Goal: Feedback & Contribution: Contribute content

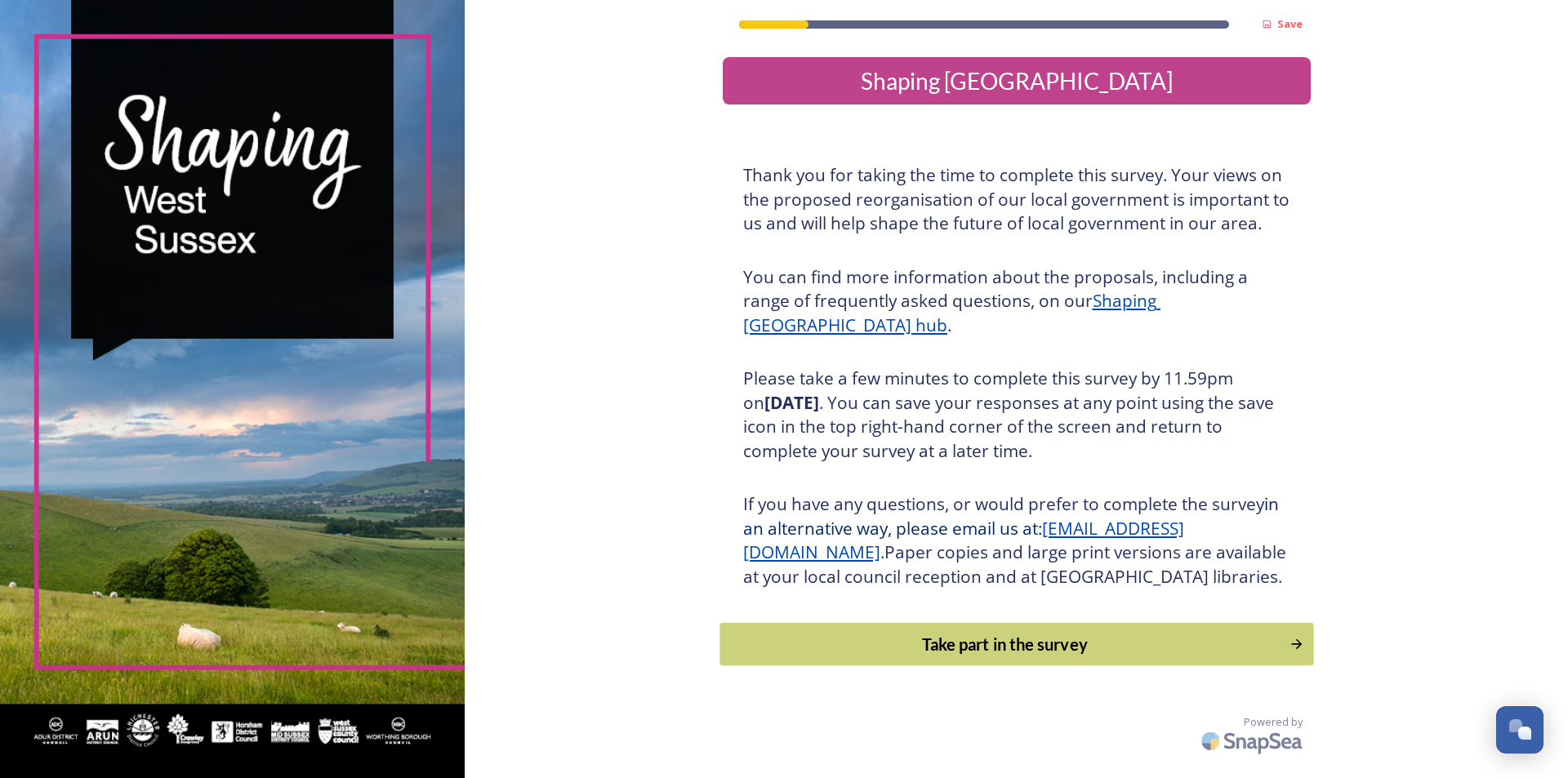
click at [1015, 657] on div "Take part in the survey" at bounding box center [1005, 643] width 552 height 24
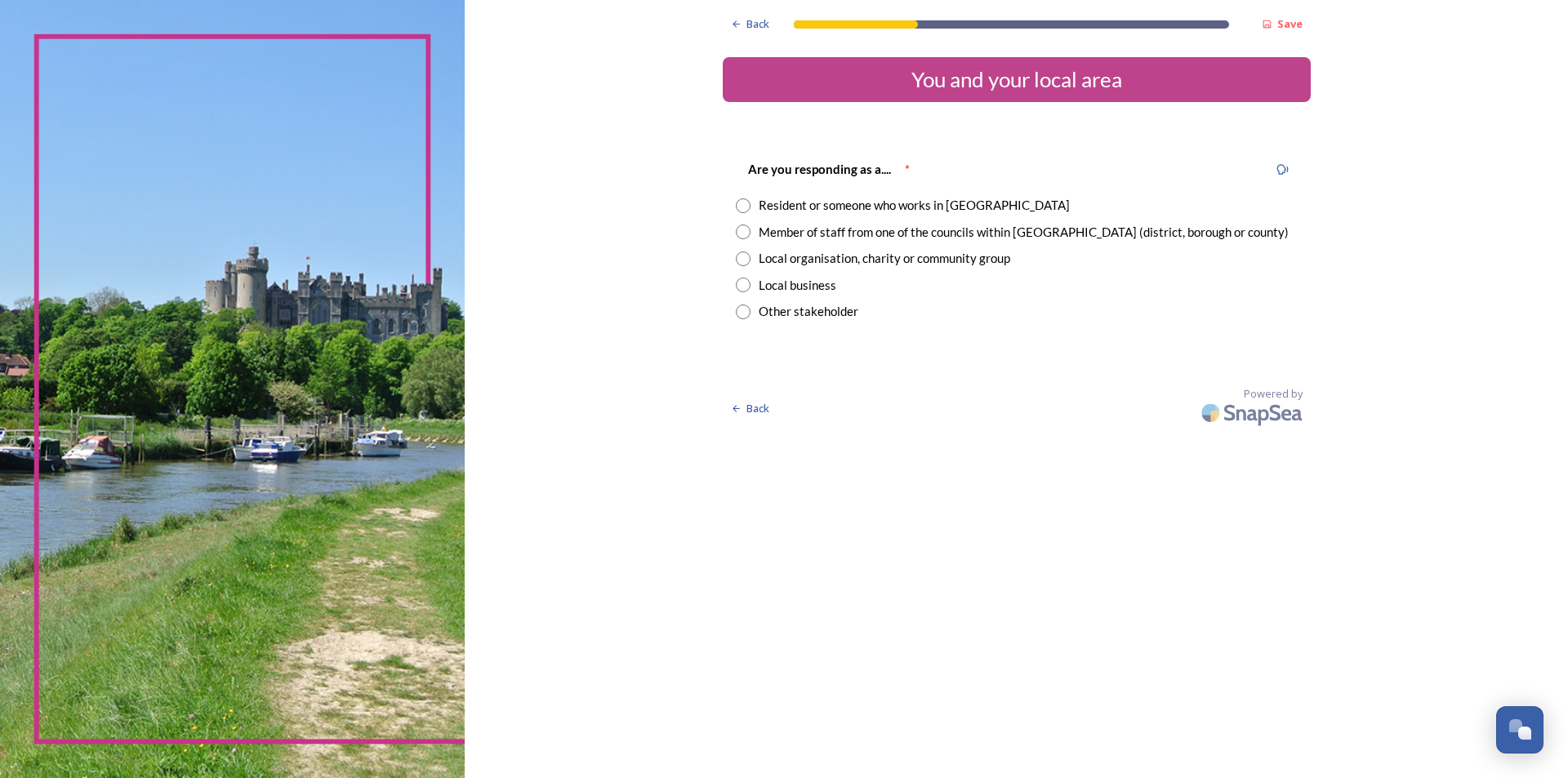
click at [786, 210] on div "Resident or someone who works in [GEOGRAPHIC_DATA]" at bounding box center [915, 205] width 311 height 18
radio input "true"
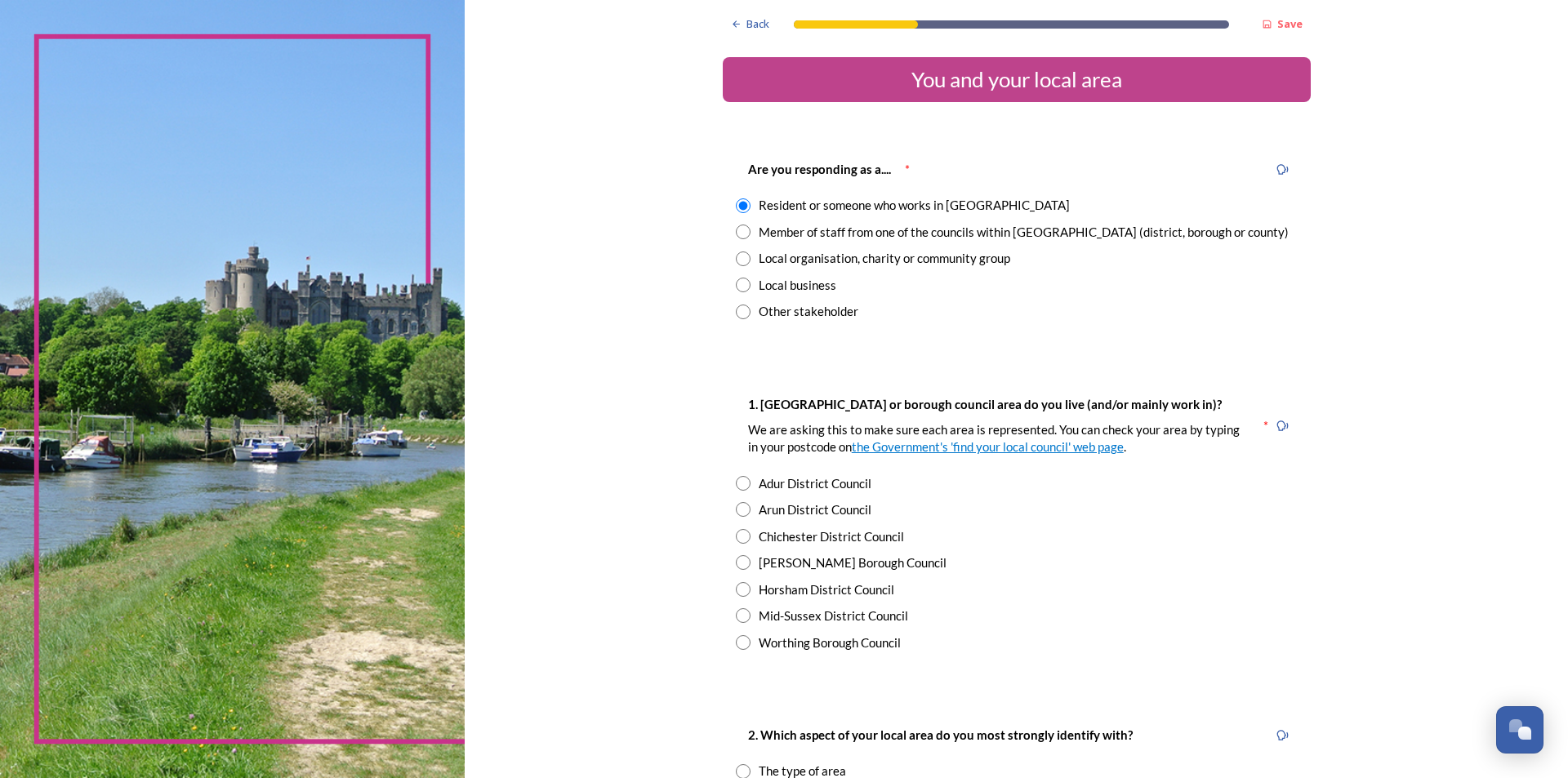
click at [737, 591] on input "radio" at bounding box center [743, 590] width 15 height 15
radio input "true"
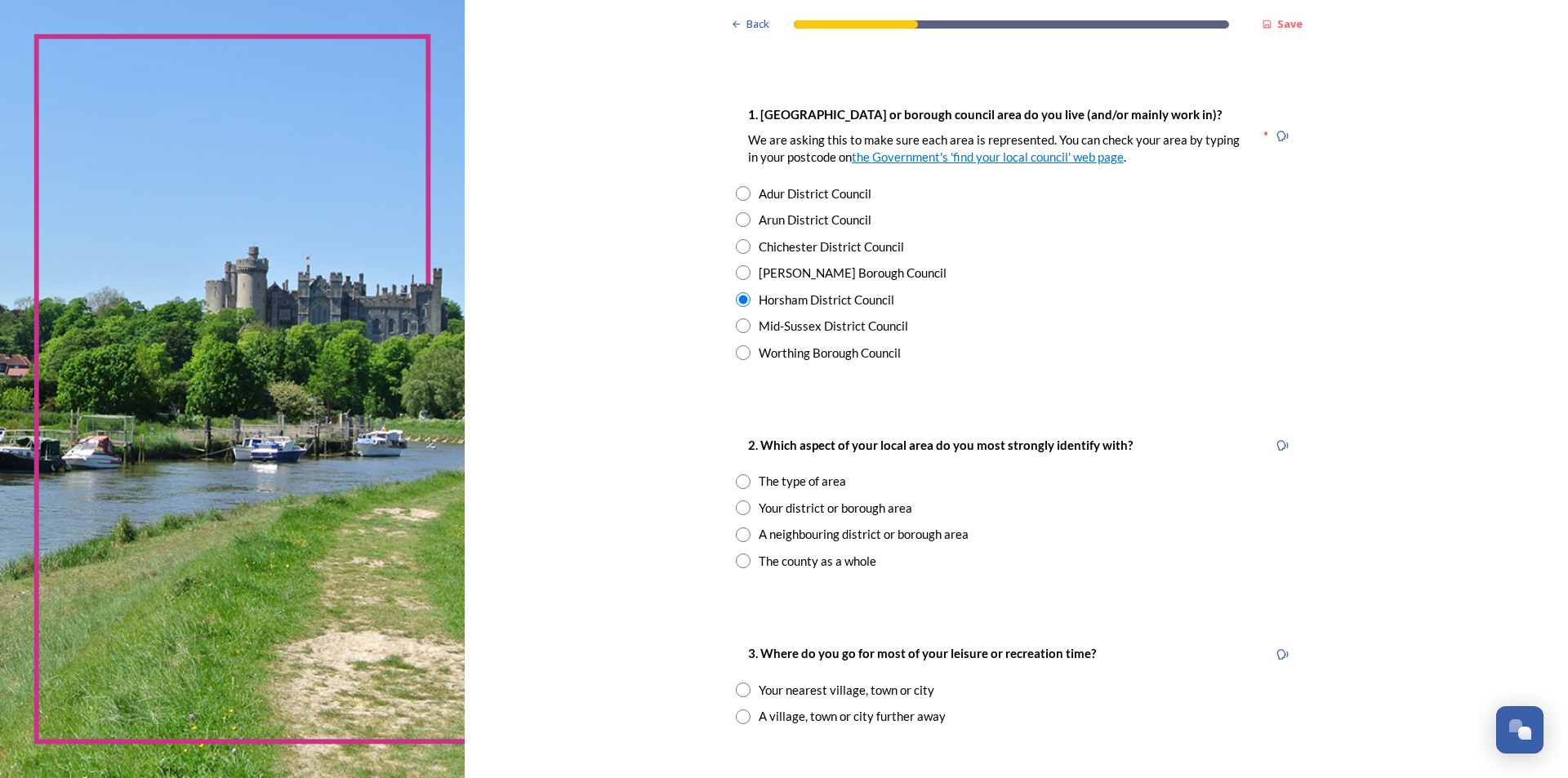
scroll to position [326, 0]
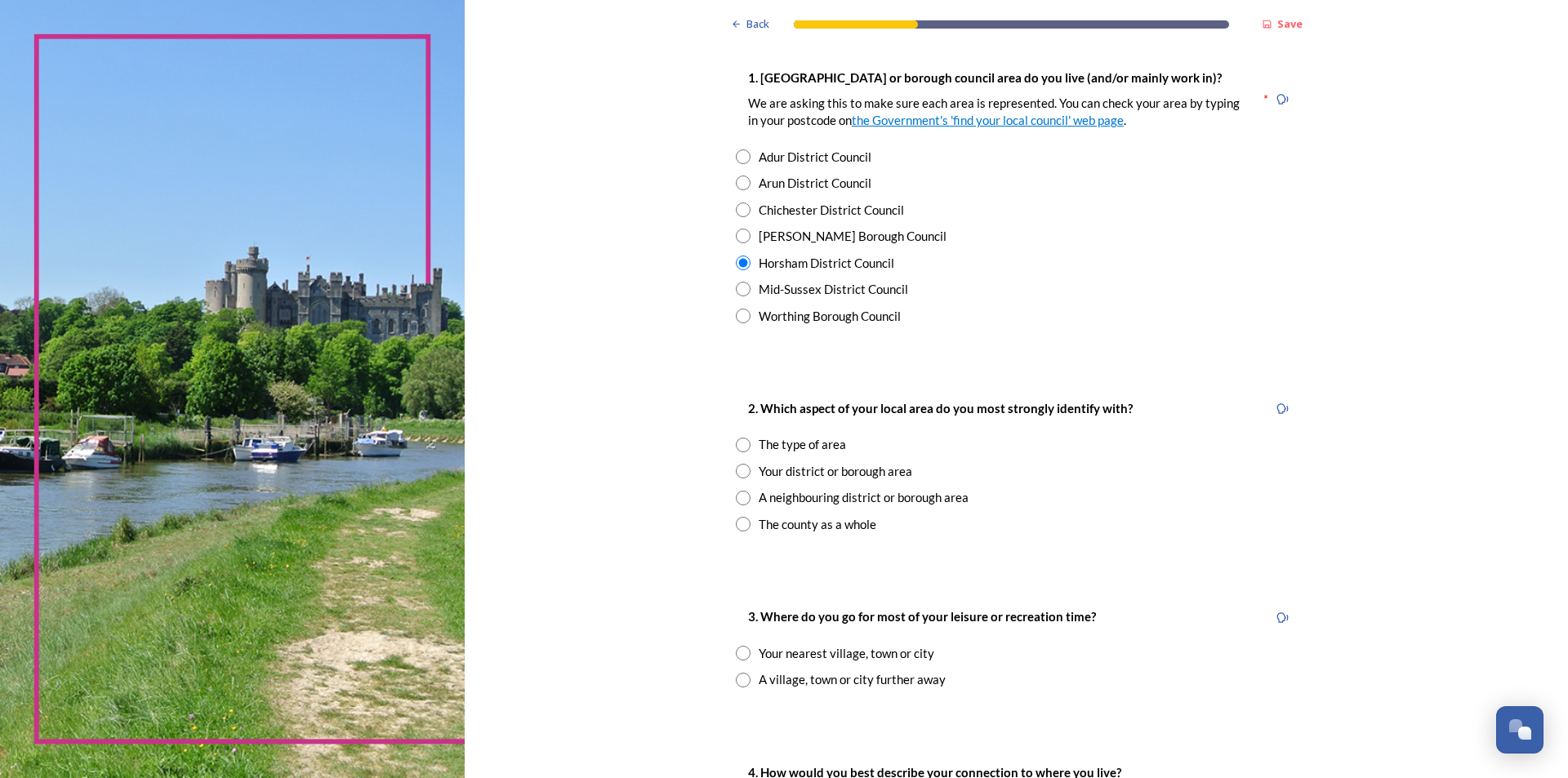
click at [738, 449] on input "radio" at bounding box center [743, 445] width 15 height 15
radio input "true"
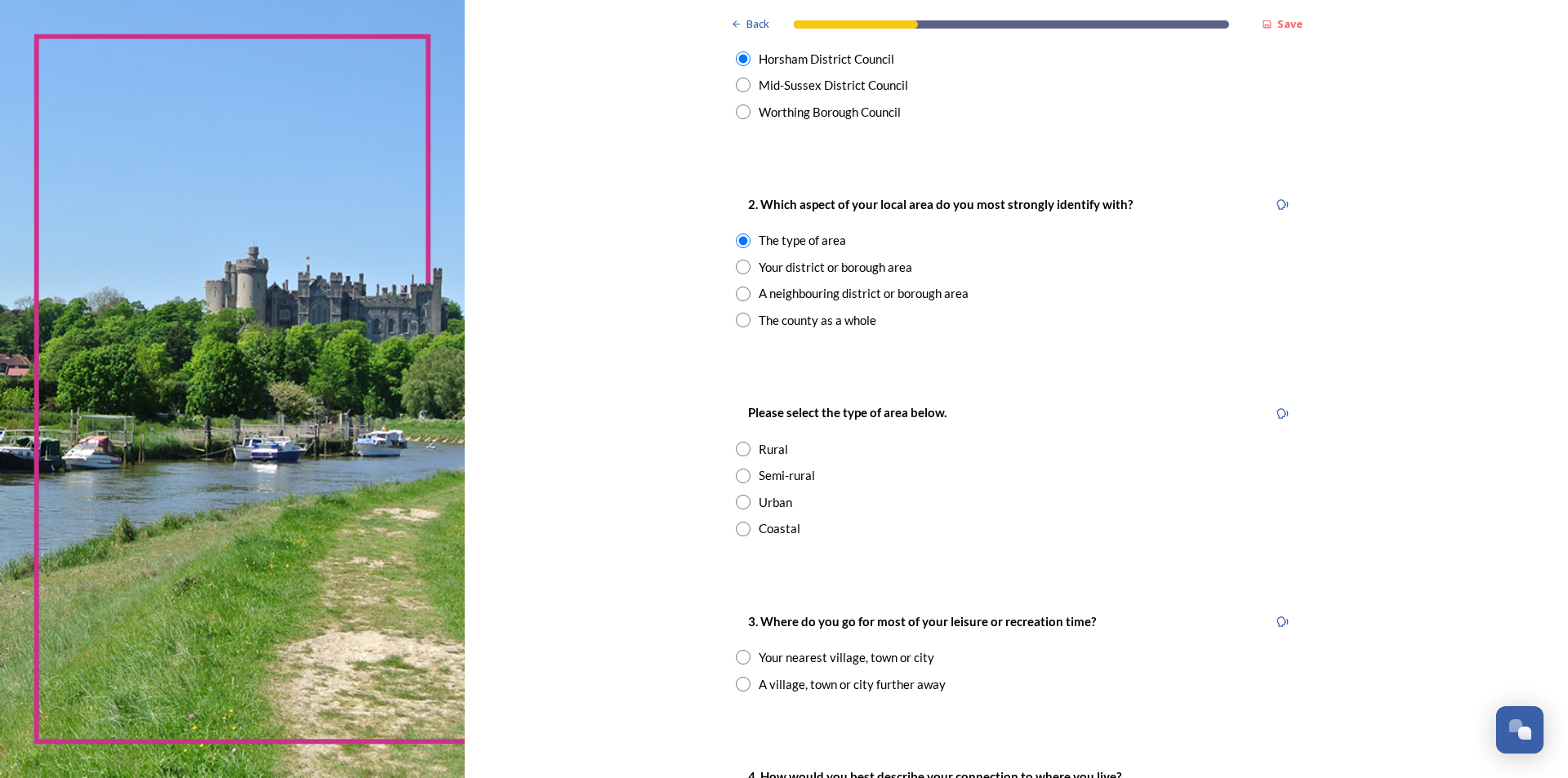
scroll to position [571, 0]
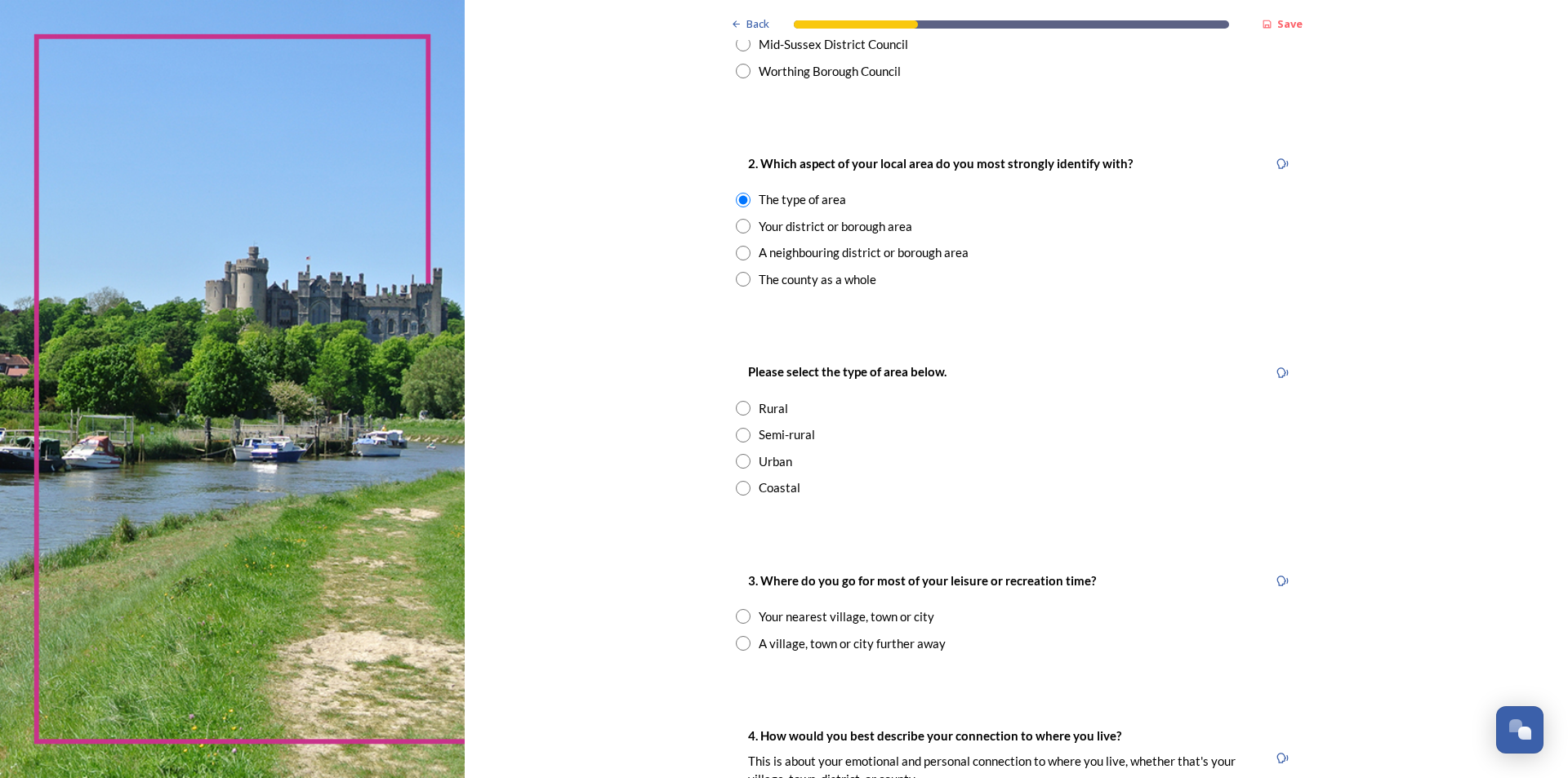
click at [739, 459] on input "radio" at bounding box center [743, 462] width 15 height 15
radio input "true"
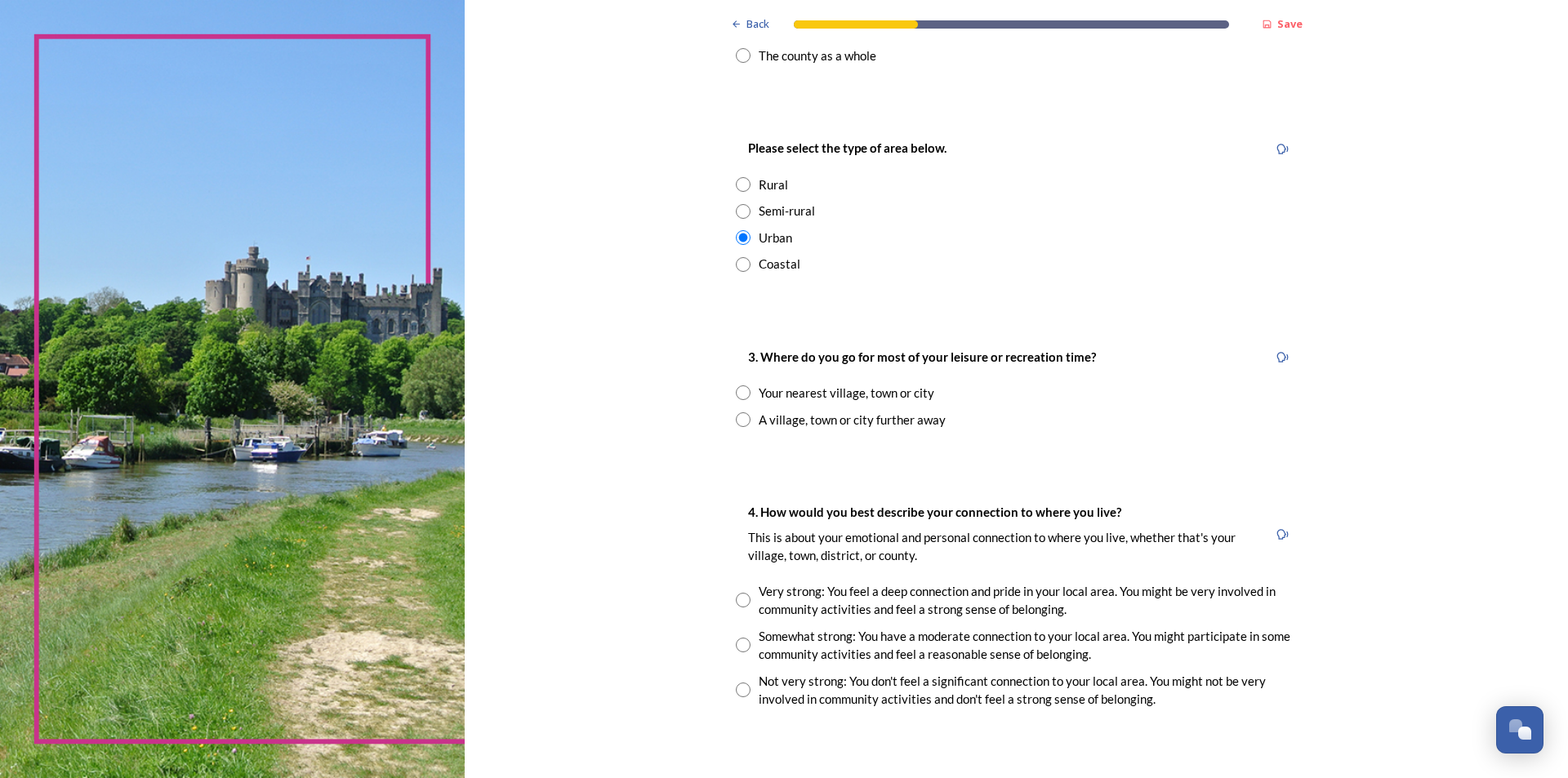
scroll to position [816, 0]
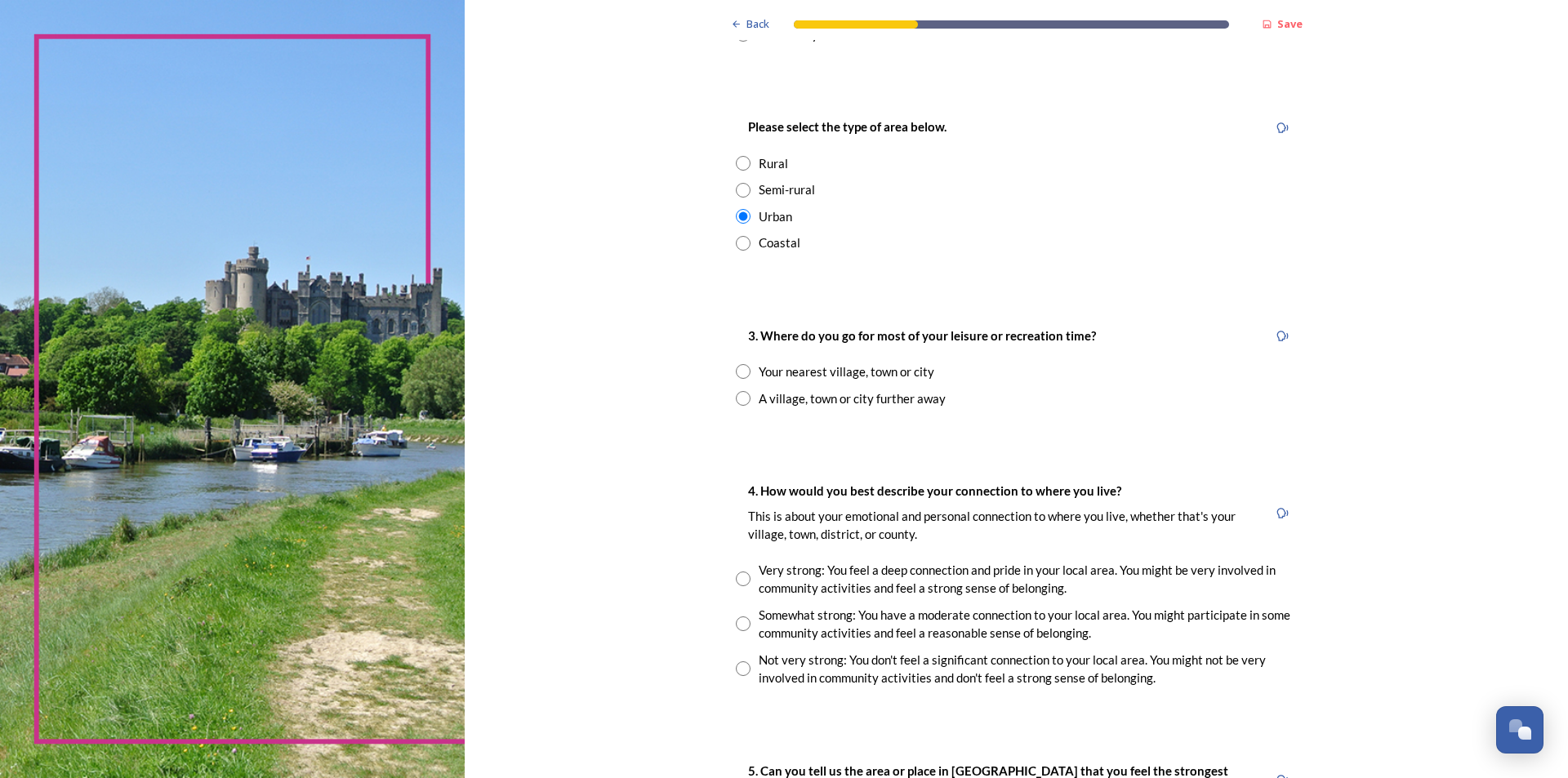
click at [735, 374] on input "radio" at bounding box center [743, 371] width 15 height 15
radio input "true"
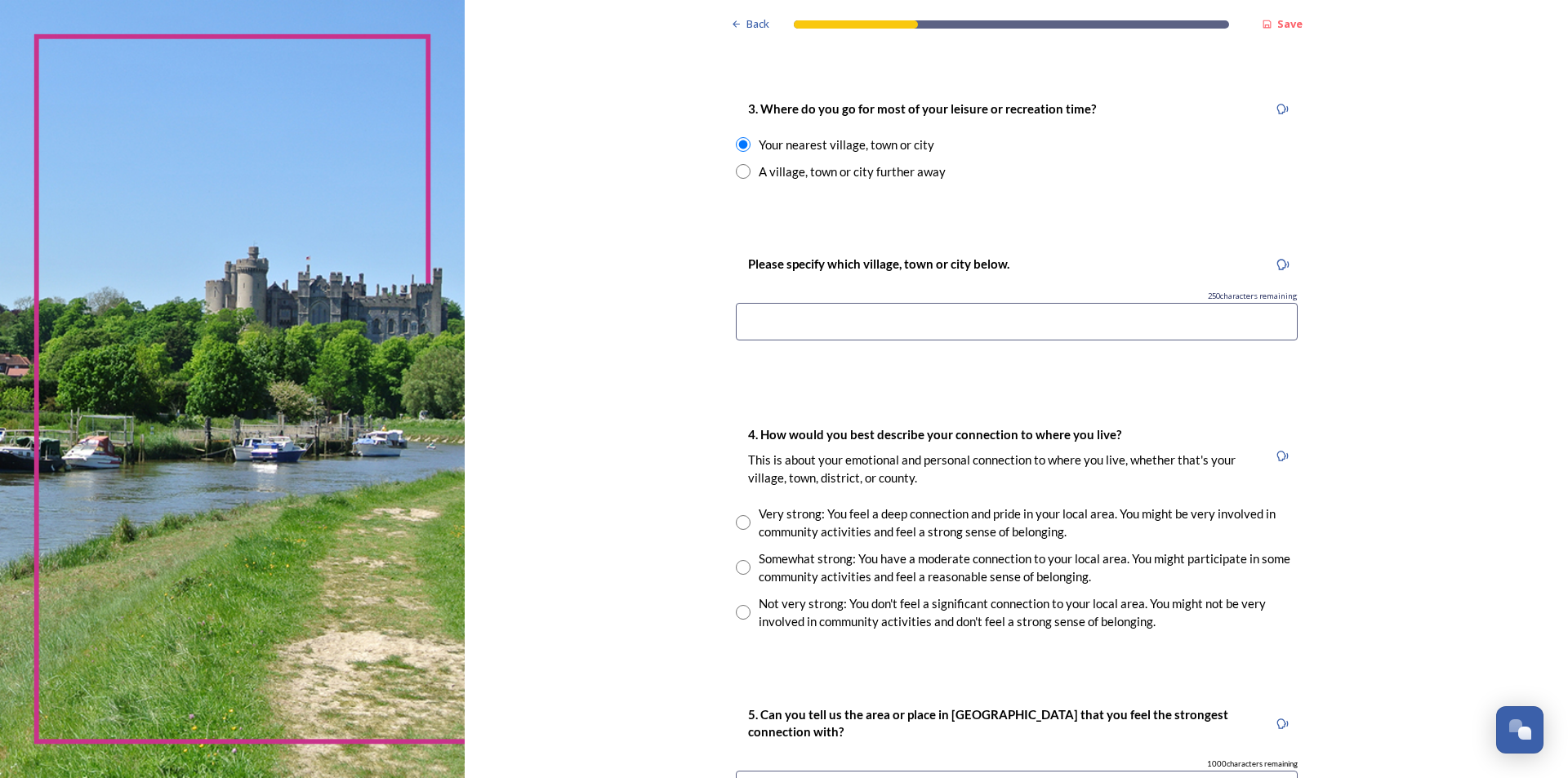
scroll to position [1062, 0]
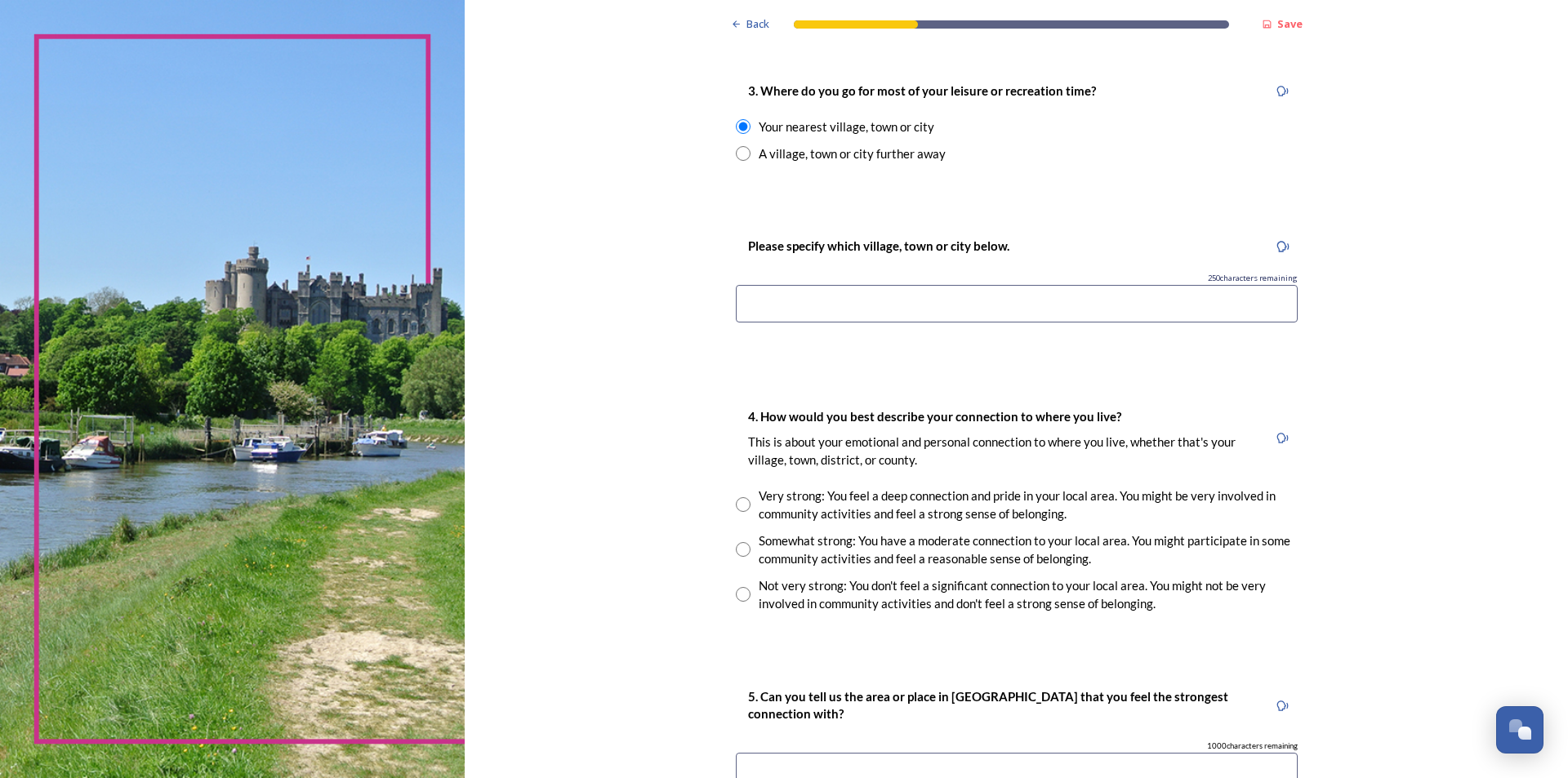
click at [925, 305] on input at bounding box center [1016, 304] width 561 height 38
type input "Horsham"
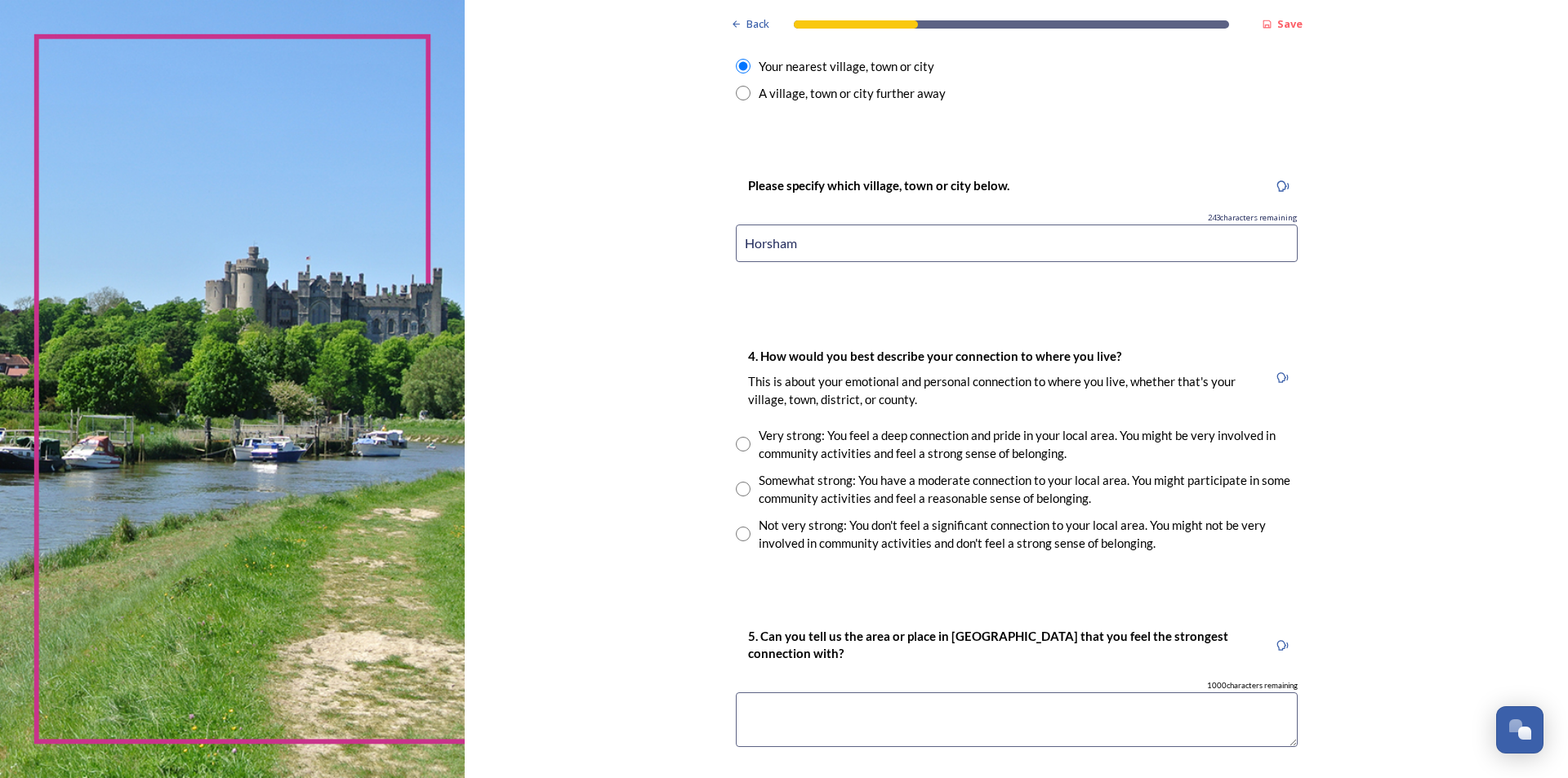
scroll to position [1225, 0]
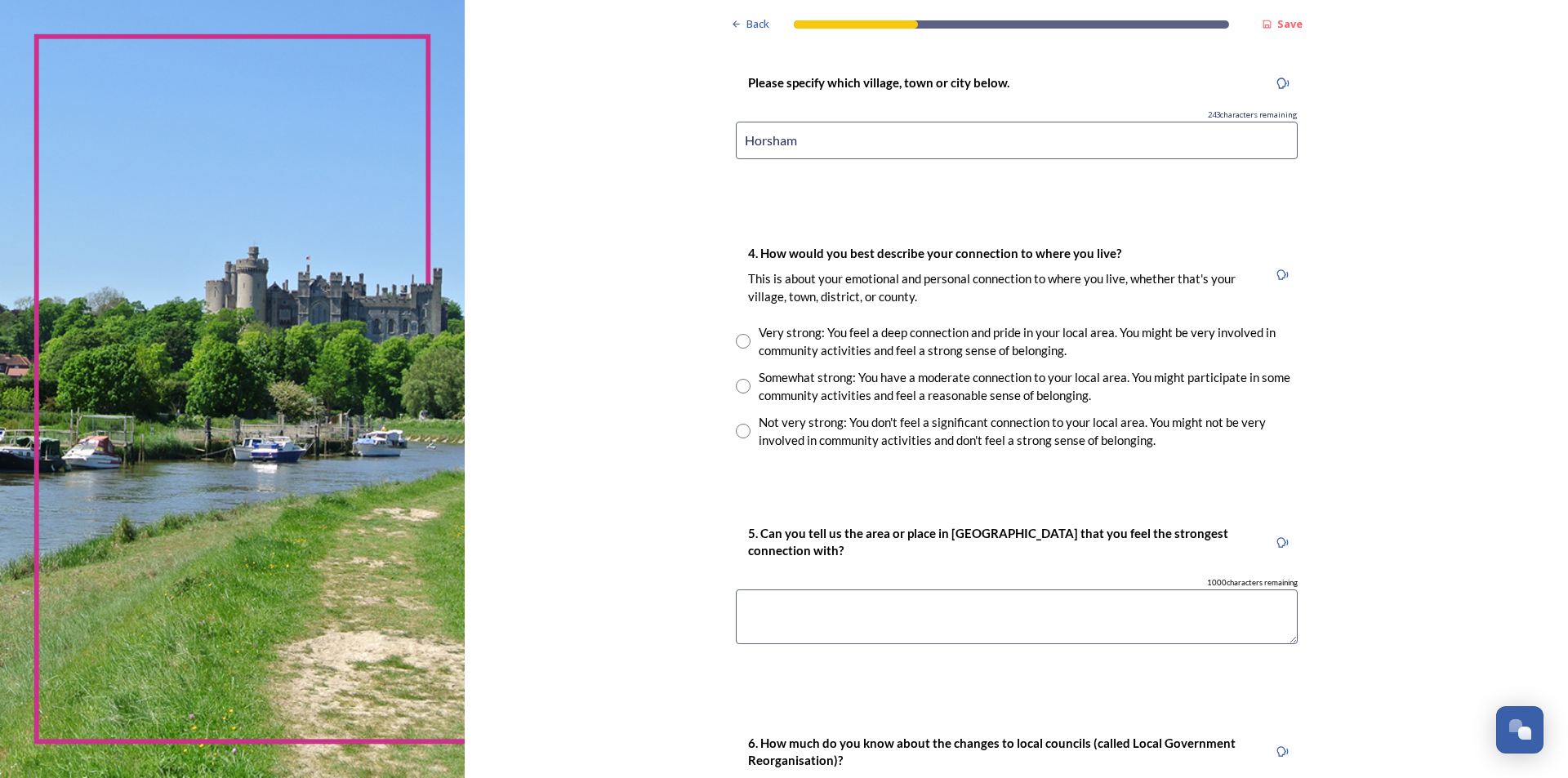
click at [759, 383] on div "Somewhat strong: You have a moderate connection to your local area. You might p…" at bounding box center [1028, 386] width 539 height 37
radio input "true"
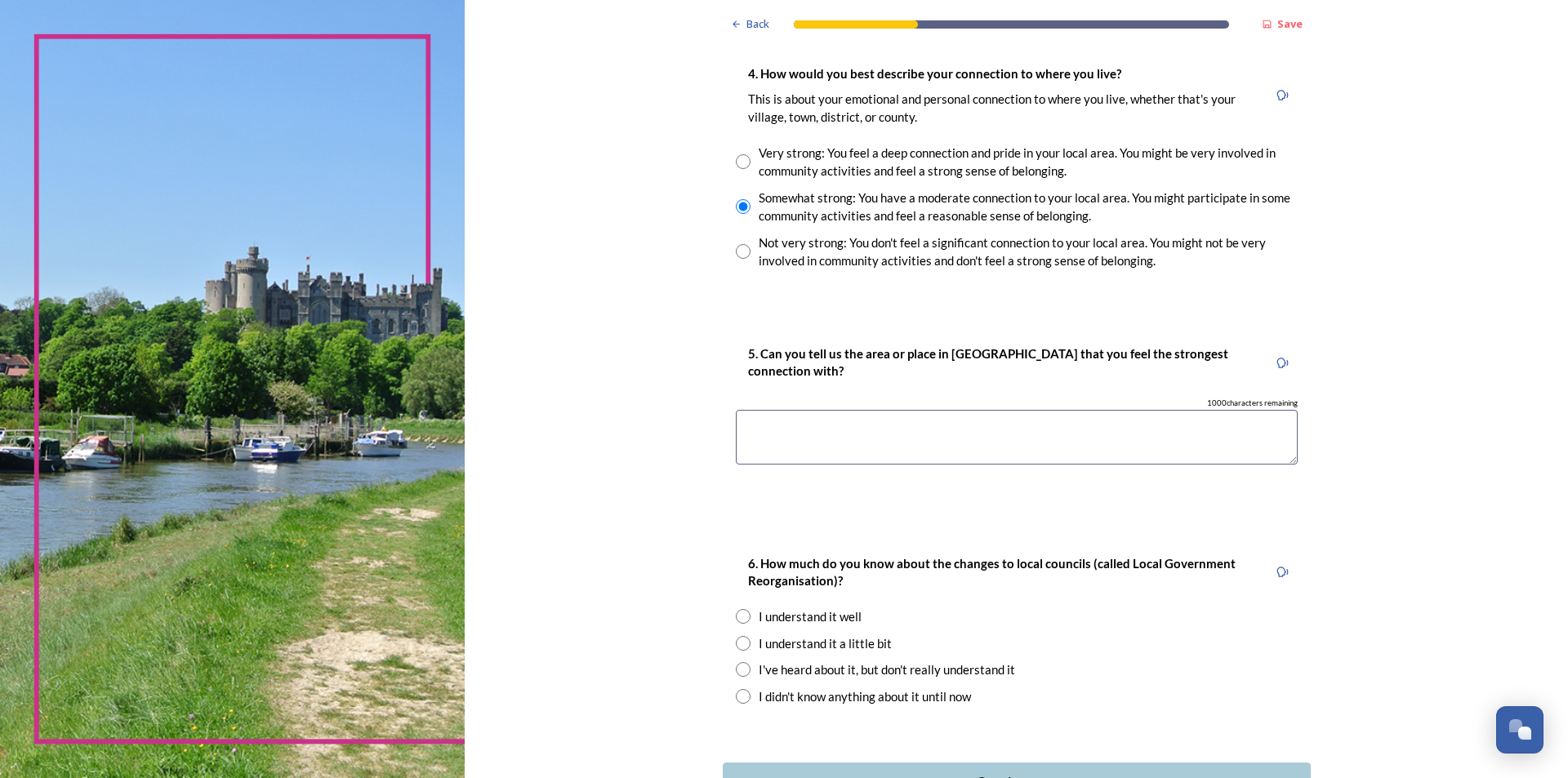
scroll to position [1470, 0]
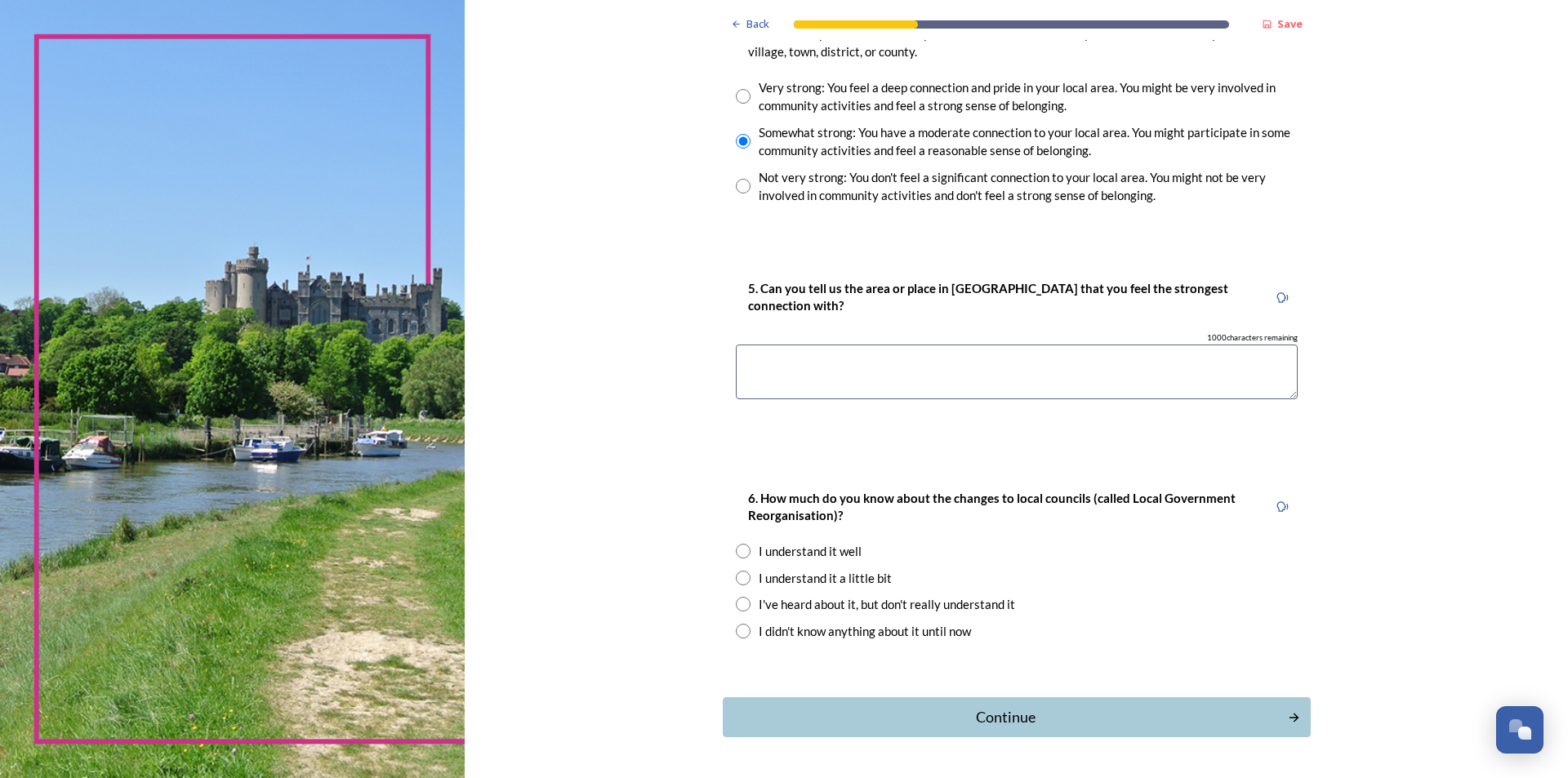
click at [898, 366] on textarea at bounding box center [1016, 371] width 561 height 54
type textarea "[GEOGRAPHIC_DATA]"
click at [763, 558] on div "I understand it well" at bounding box center [810, 551] width 103 height 18
radio input "true"
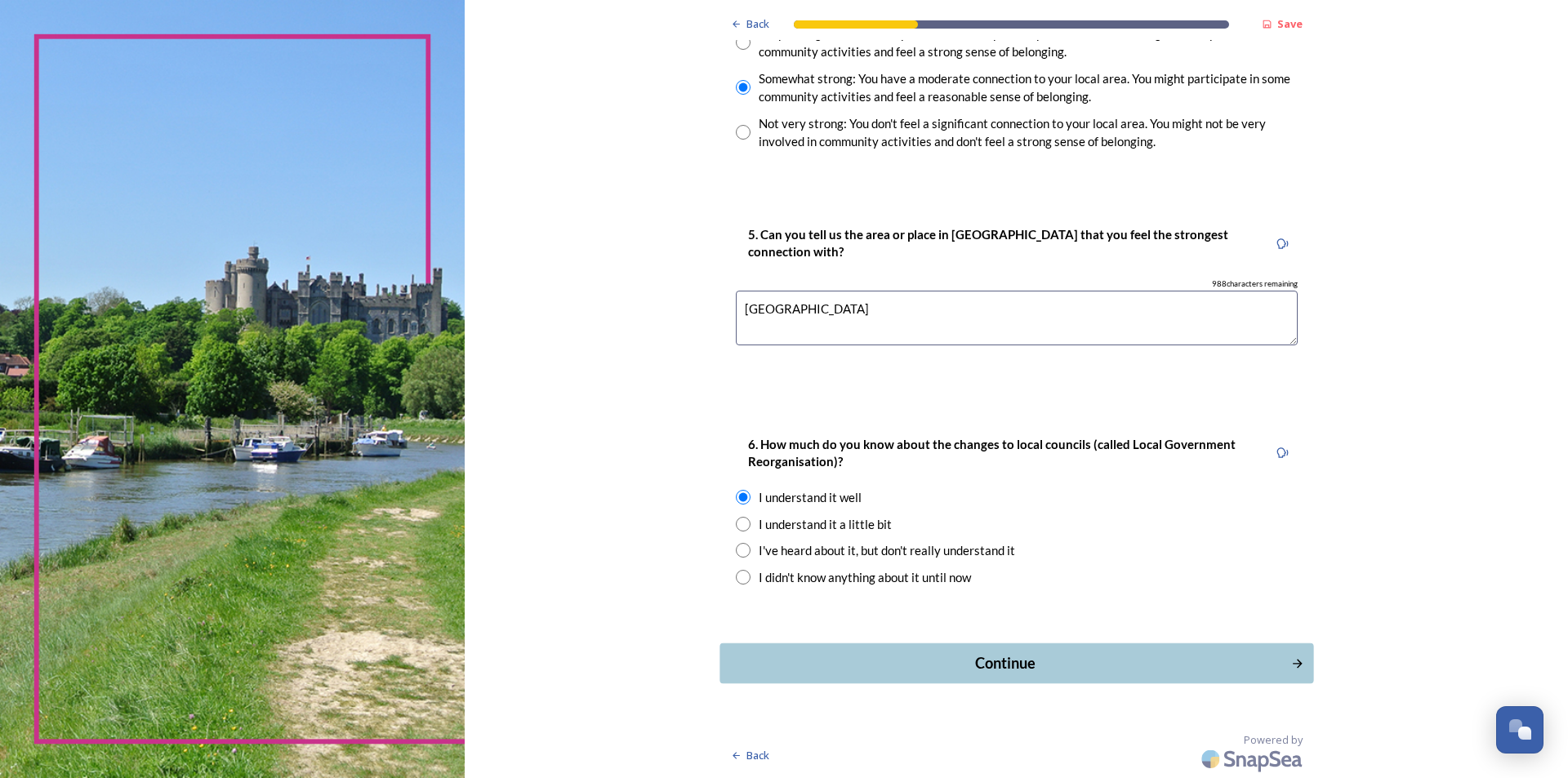
click at [992, 675] on button "Continue" at bounding box center [1017, 663] width 594 height 40
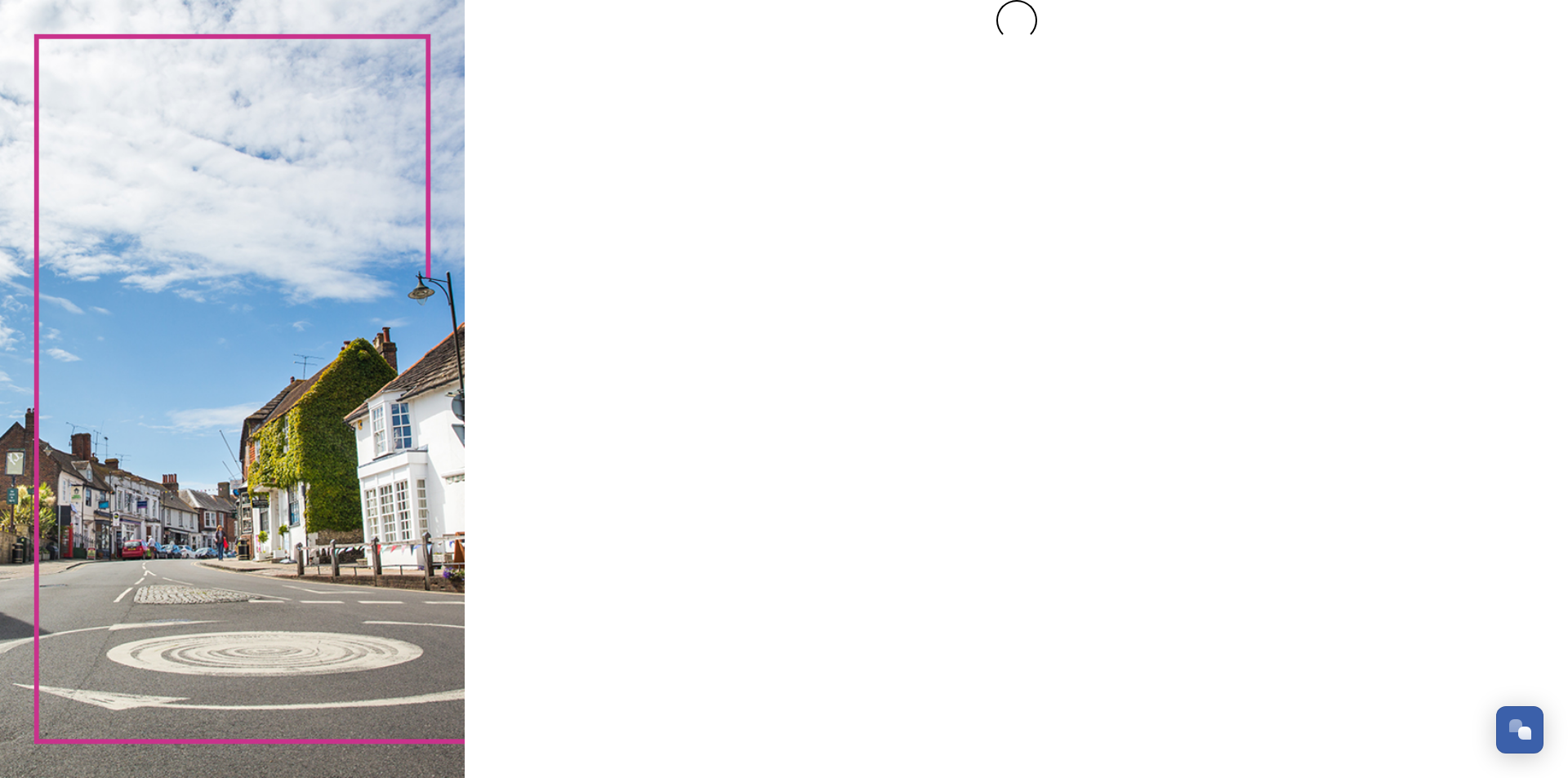
scroll to position [0, 0]
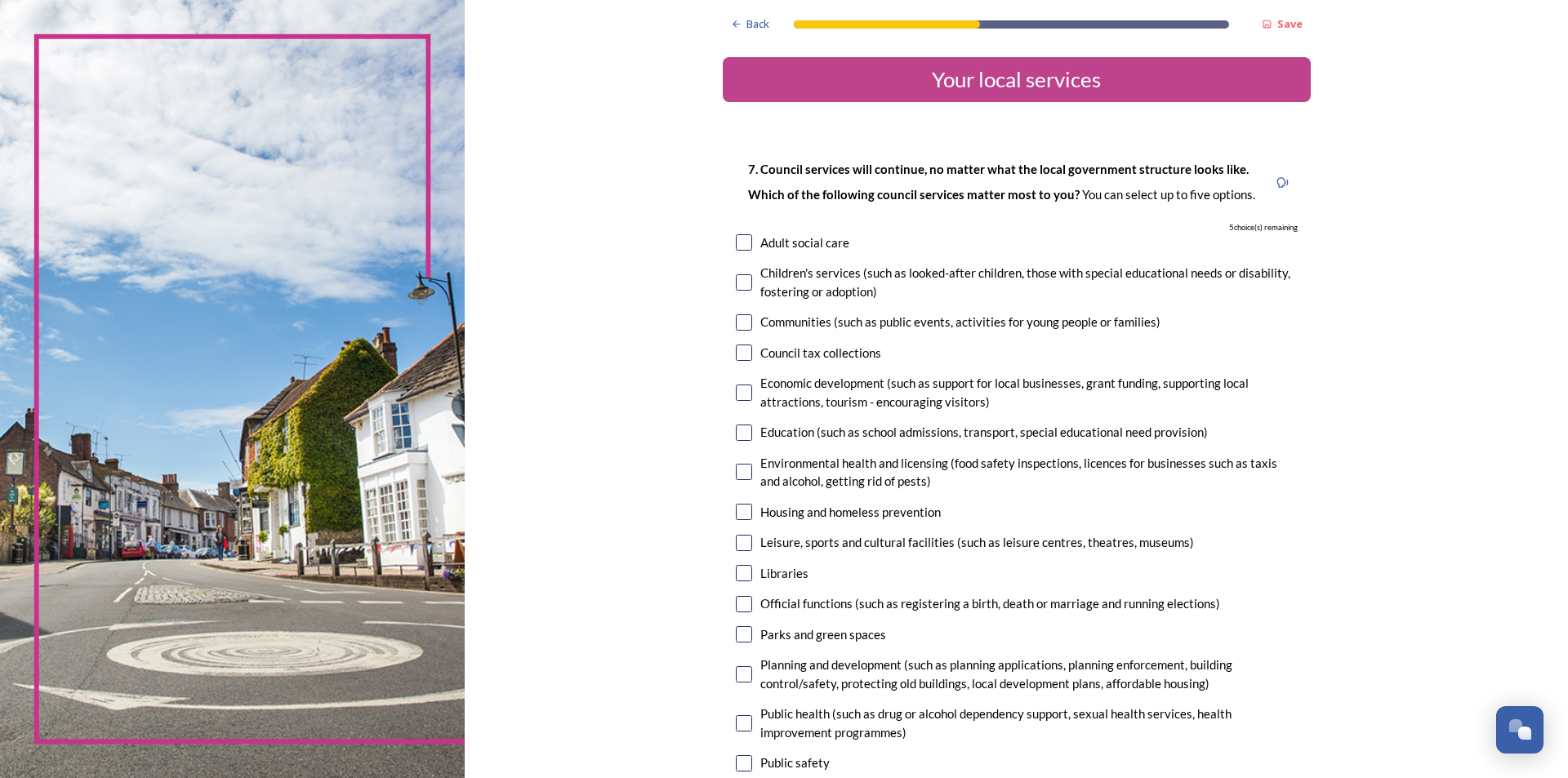
click at [741, 514] on input "checkbox" at bounding box center [744, 512] width 17 height 17
checkbox input "true"
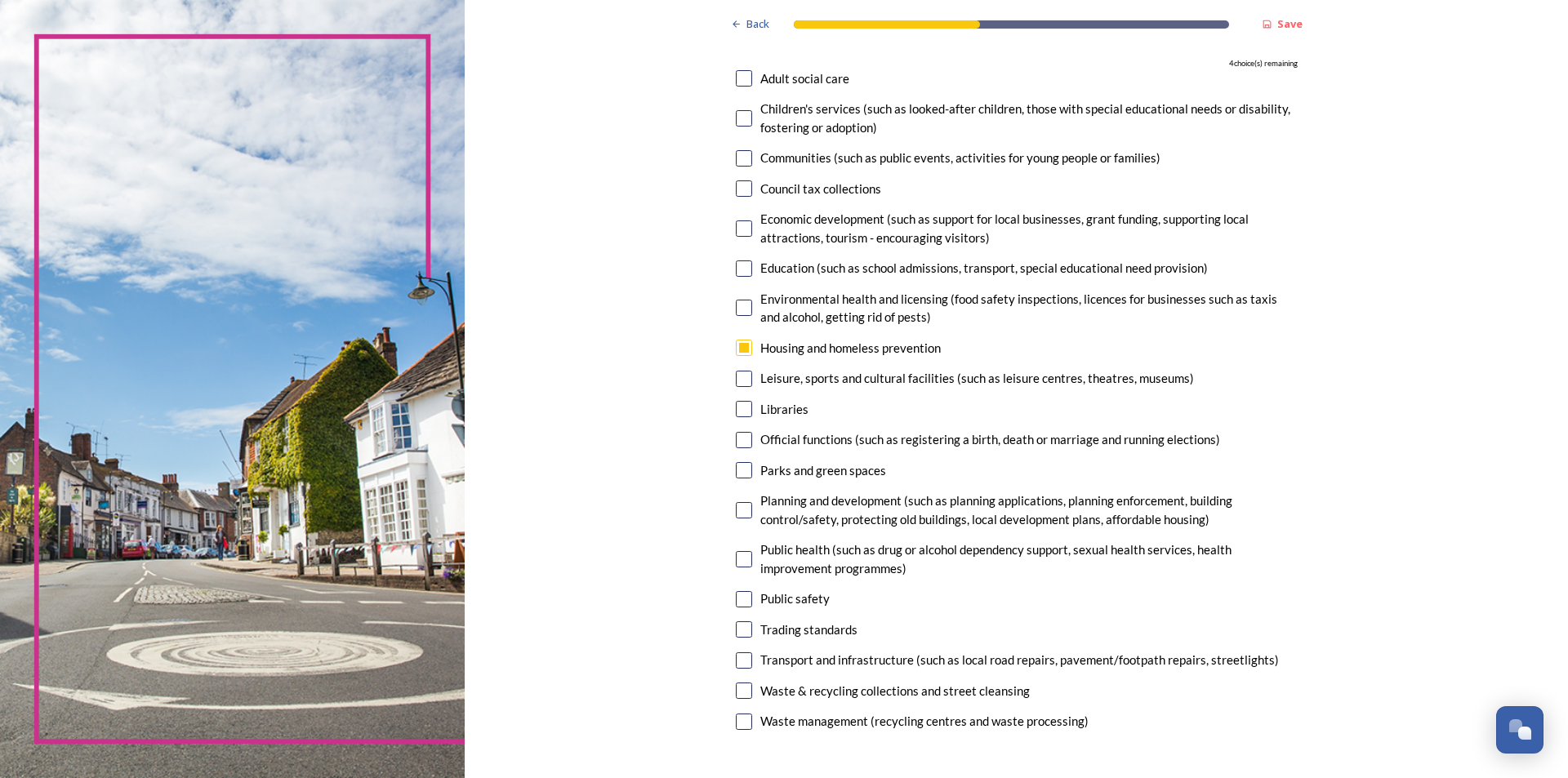
scroll to position [245, 0]
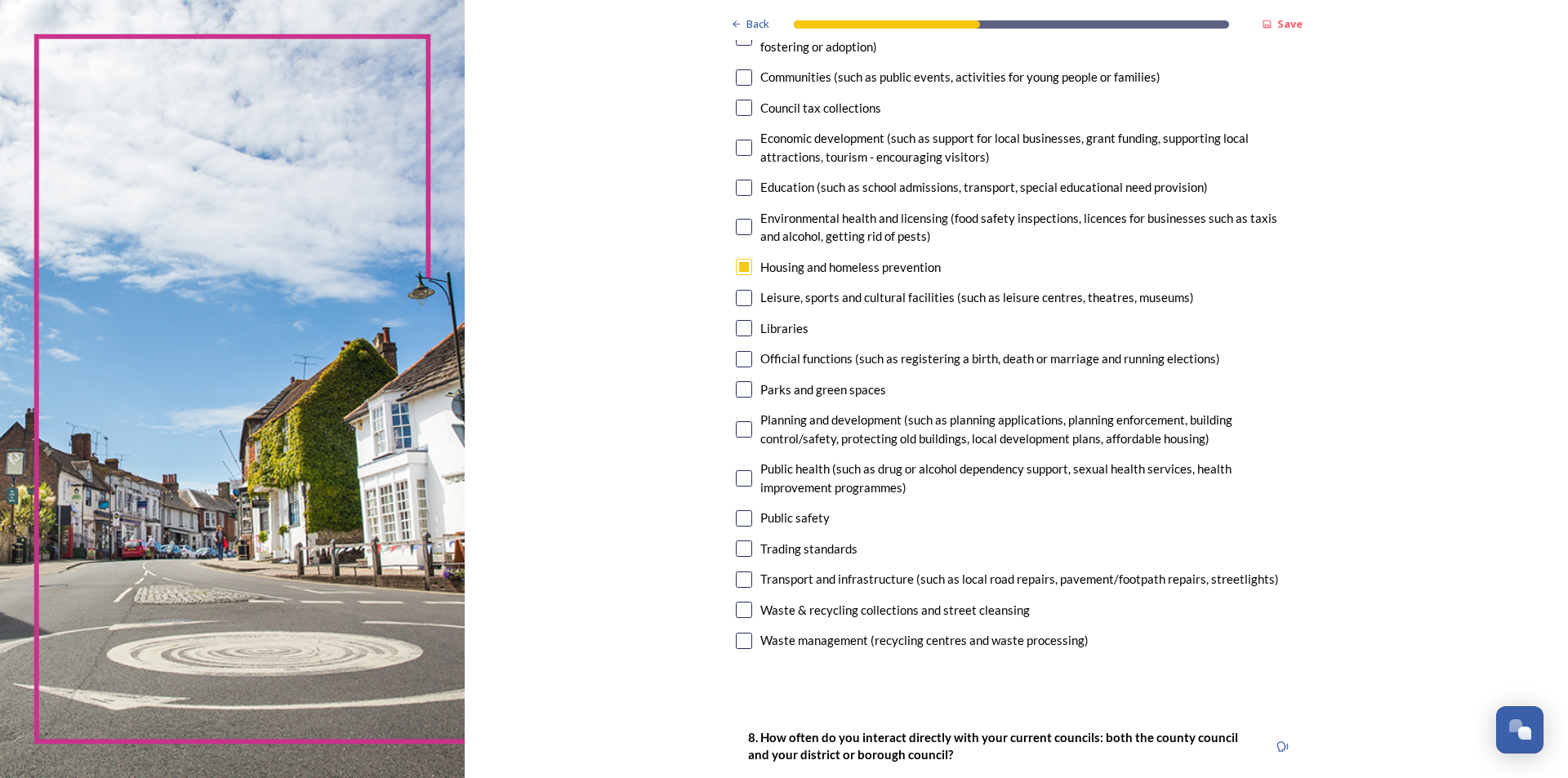
click at [737, 303] on input "checkbox" at bounding box center [744, 298] width 17 height 17
checkbox input "true"
click at [735, 391] on input "checkbox" at bounding box center [744, 390] width 17 height 17
checkbox input "true"
click at [736, 482] on input "checkbox" at bounding box center [744, 479] width 17 height 17
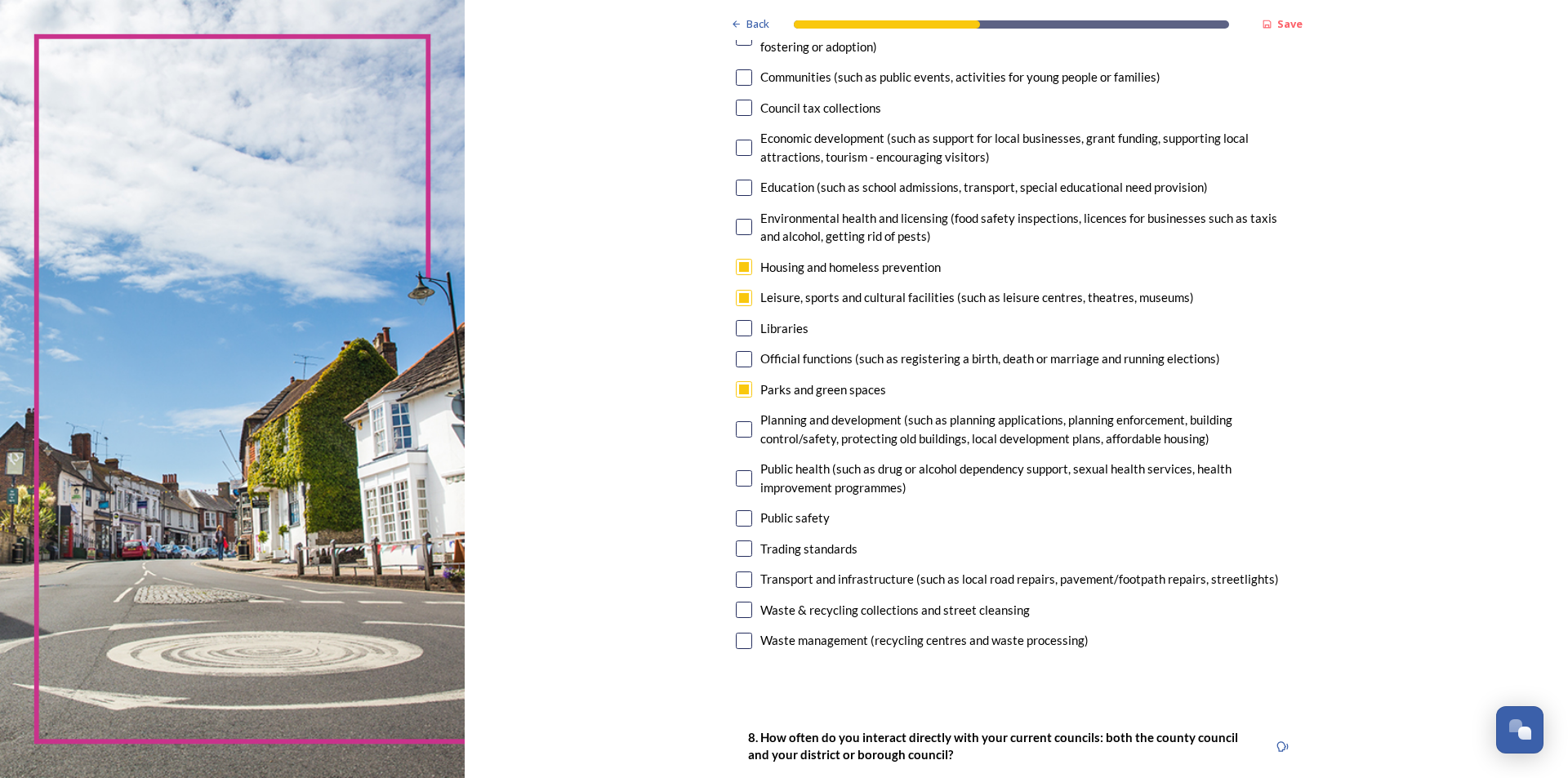
checkbox input "true"
click at [740, 525] on input "checkbox" at bounding box center [744, 519] width 17 height 17
checkbox input "true"
click at [741, 591] on div "7. Council services will continue, no matter what the local government structur…" at bounding box center [1017, 284] width 588 height 772
drag, startPoint x: 738, startPoint y: 580, endPoint x: 742, endPoint y: 590, distance: 10.8
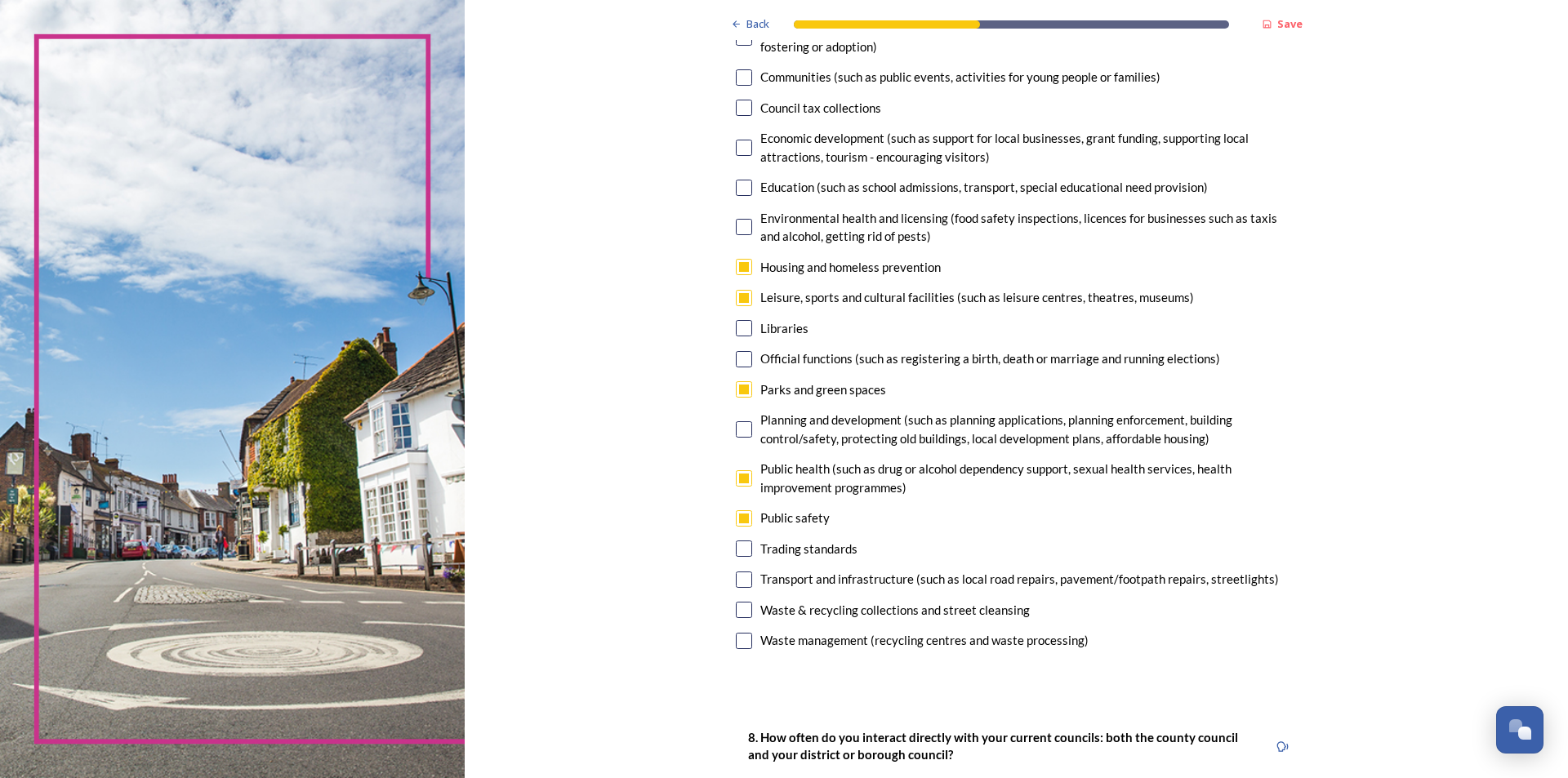
click at [739, 580] on input "checkbox" at bounding box center [744, 580] width 17 height 17
click at [736, 583] on input "checkbox" at bounding box center [744, 580] width 17 height 17
checkbox input "false"
click at [735, 608] on input "checkbox" at bounding box center [744, 610] width 17 height 17
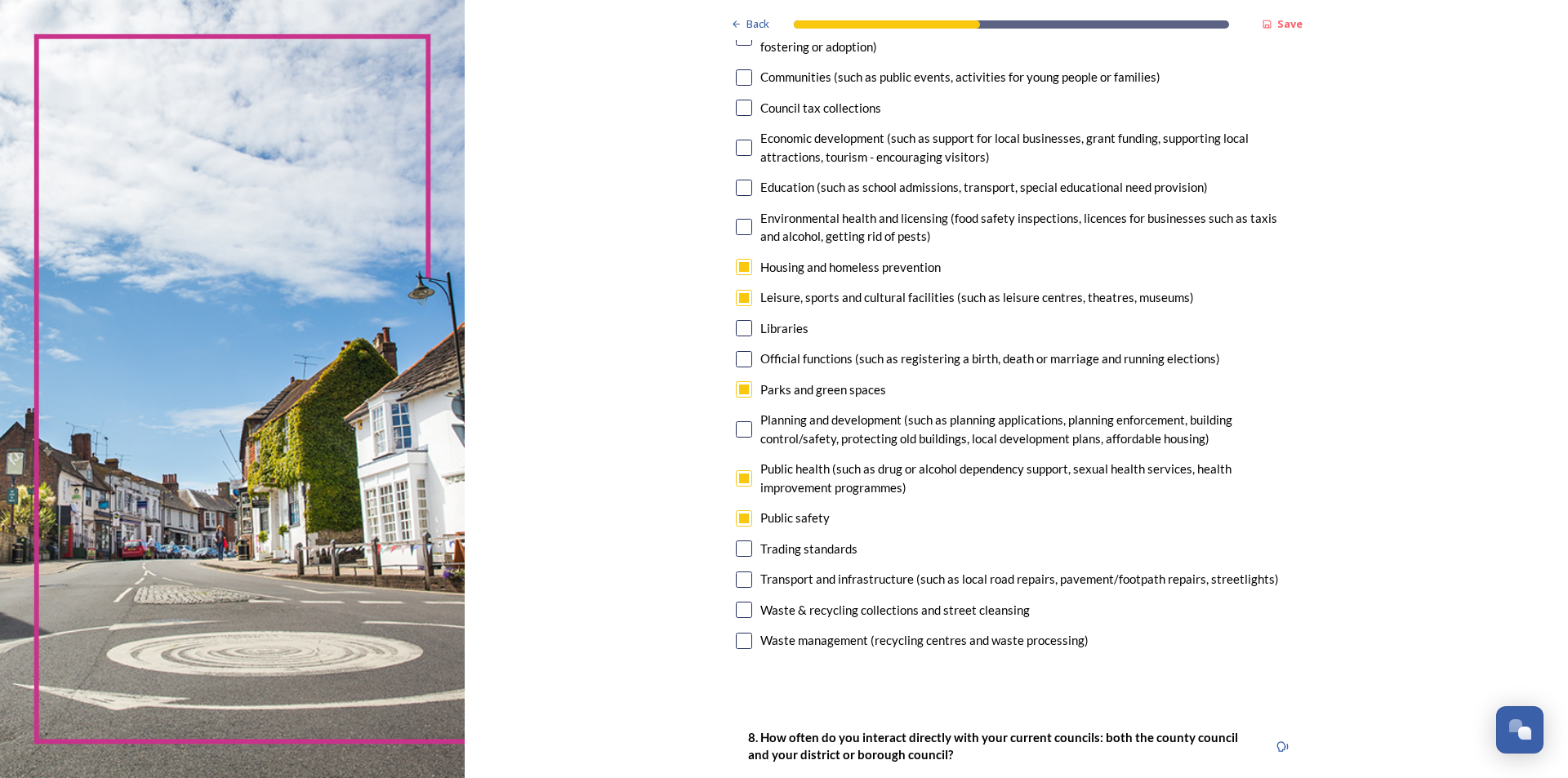
checkbox input "false"
click at [737, 484] on input "checkbox" at bounding box center [744, 479] width 17 height 17
checkbox input "false"
click at [742, 611] on input "checkbox" at bounding box center [744, 610] width 17 height 17
checkbox input "true"
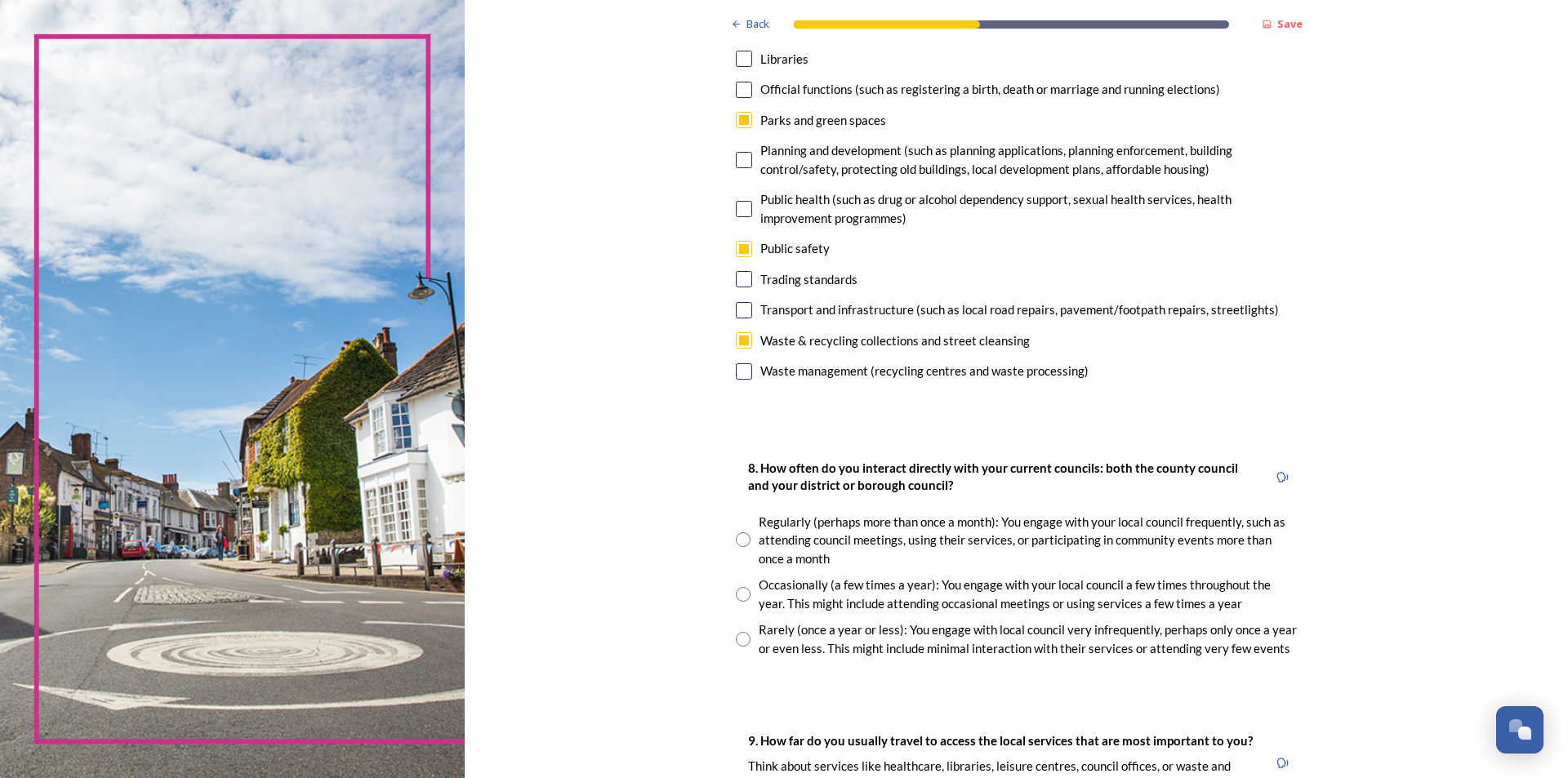
scroll to position [571, 0]
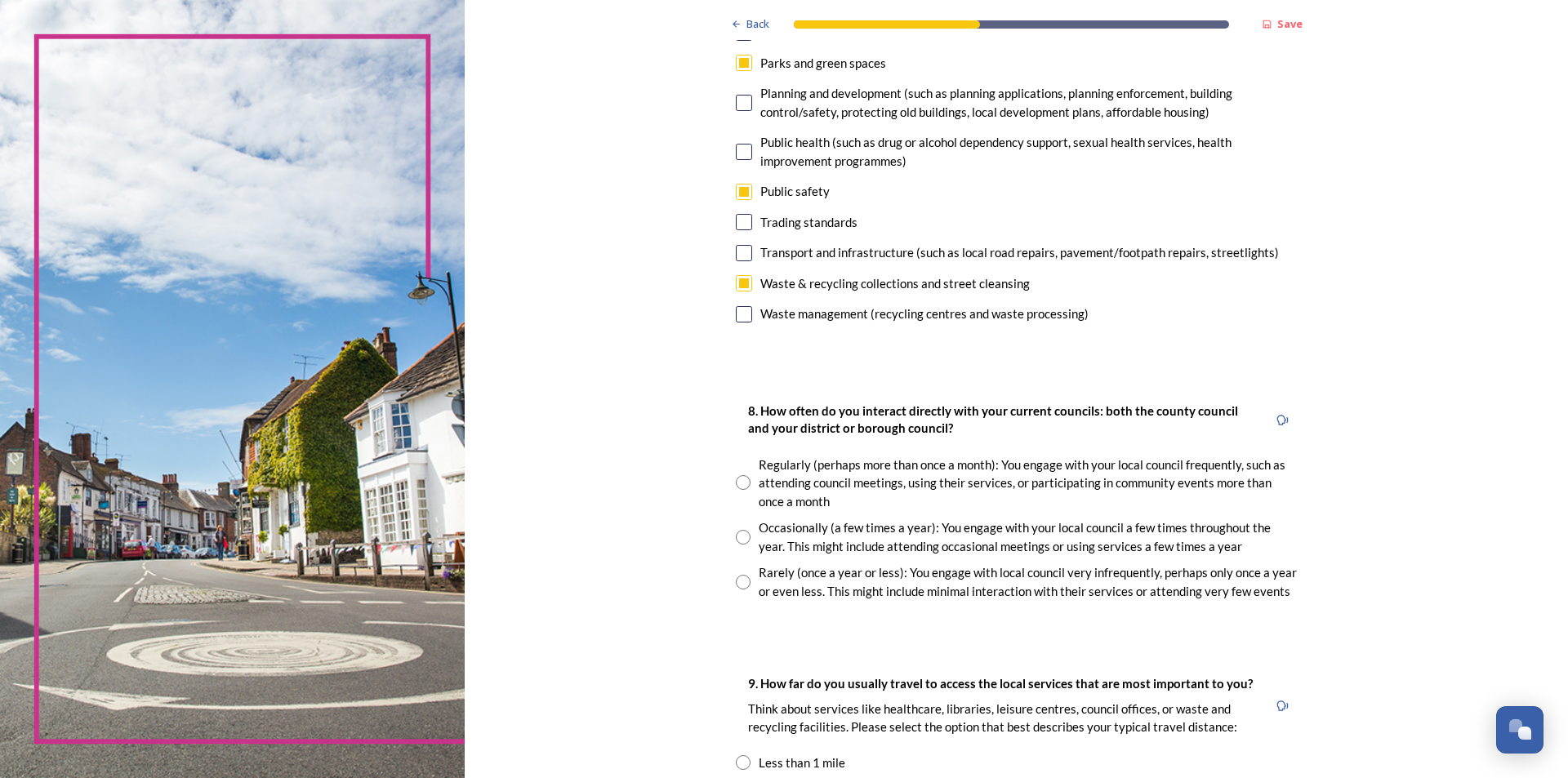
drag, startPoint x: 735, startPoint y: 538, endPoint x: 743, endPoint y: 541, distance: 8.5
click at [736, 538] on input "radio" at bounding box center [743, 537] width 15 height 15
radio input "true"
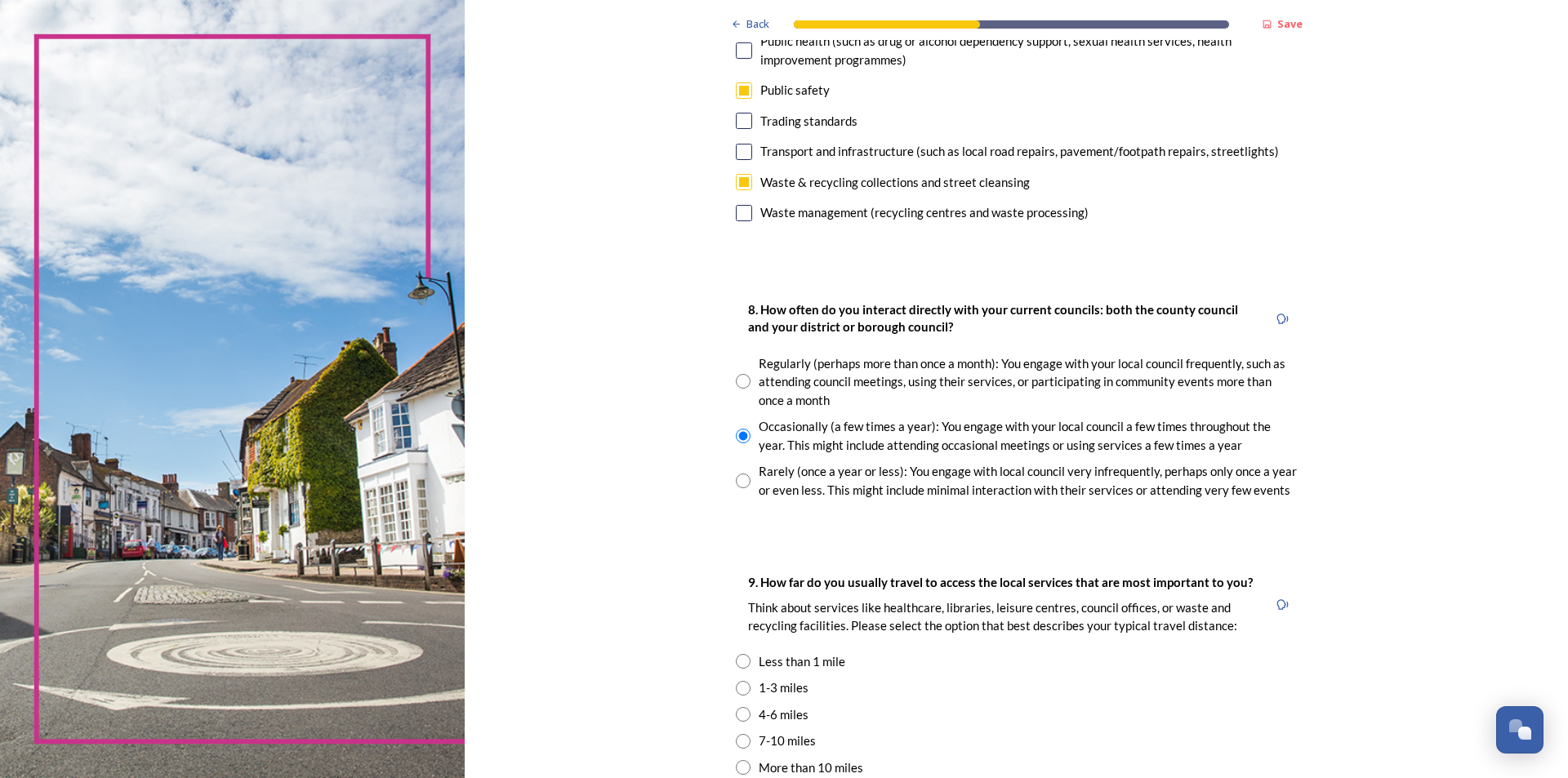
scroll to position [898, 0]
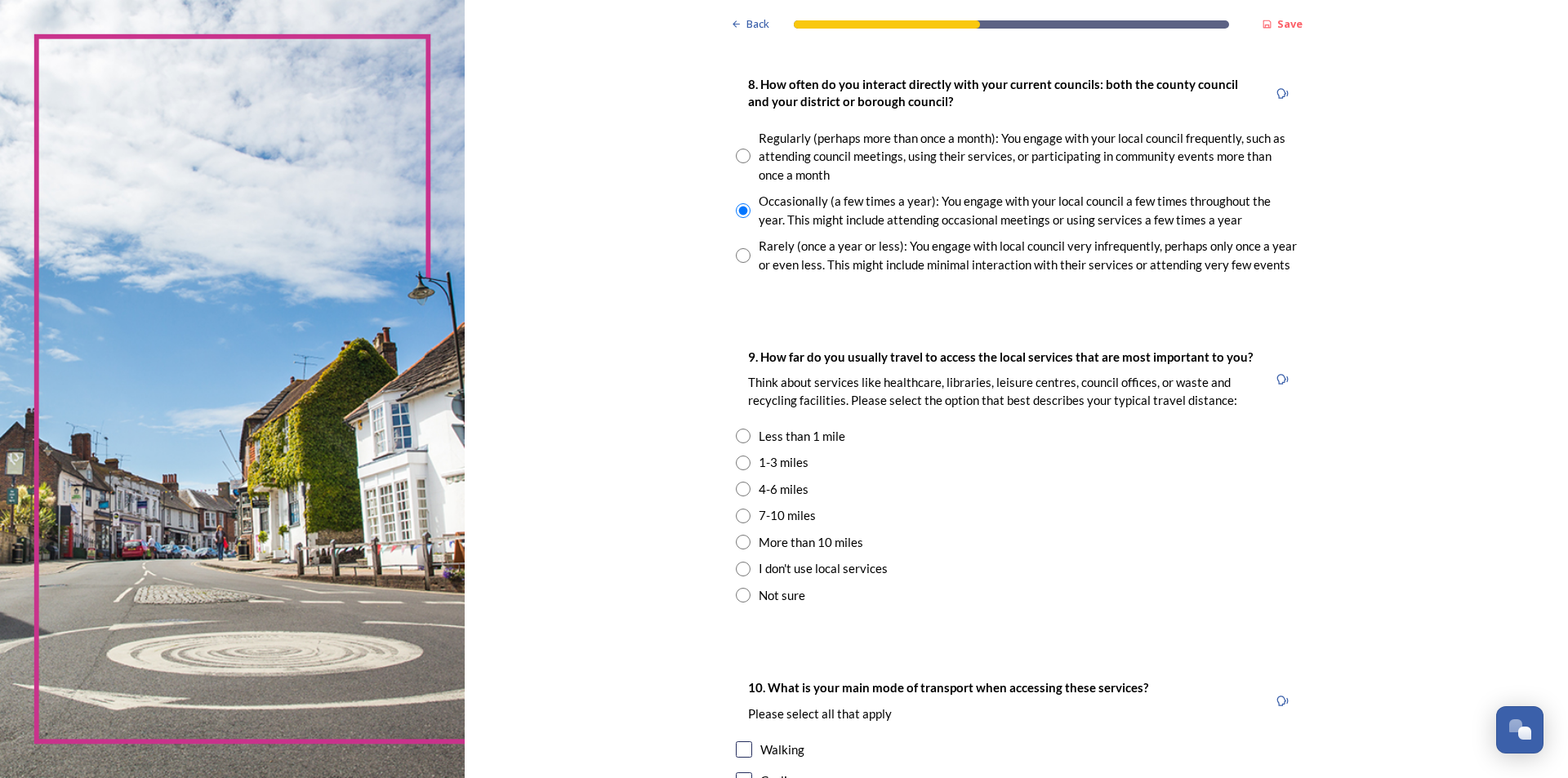
click at [746, 463] on div "1-3 miles" at bounding box center [1016, 463] width 561 height 18
radio input "true"
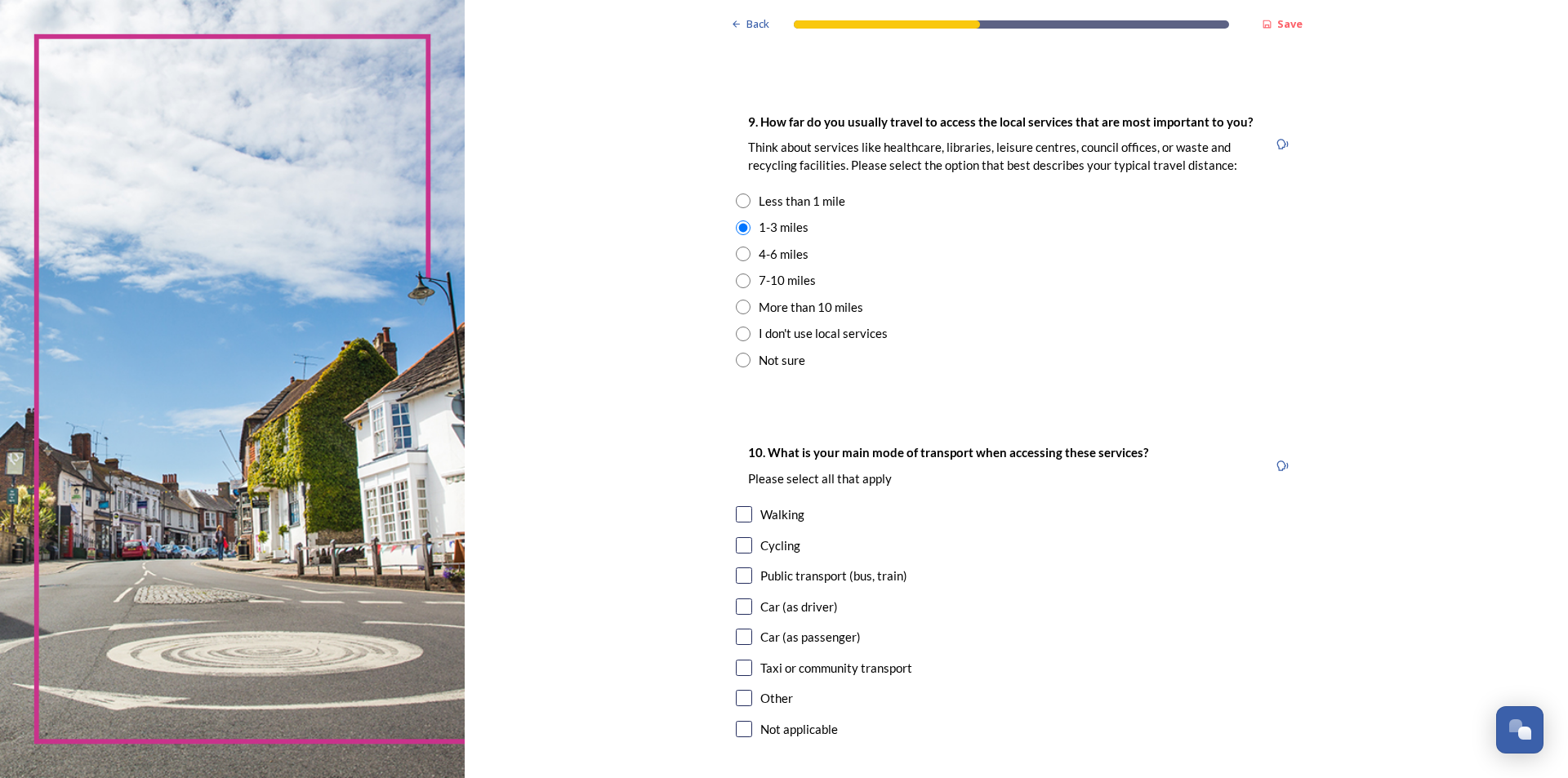
scroll to position [1143, 0]
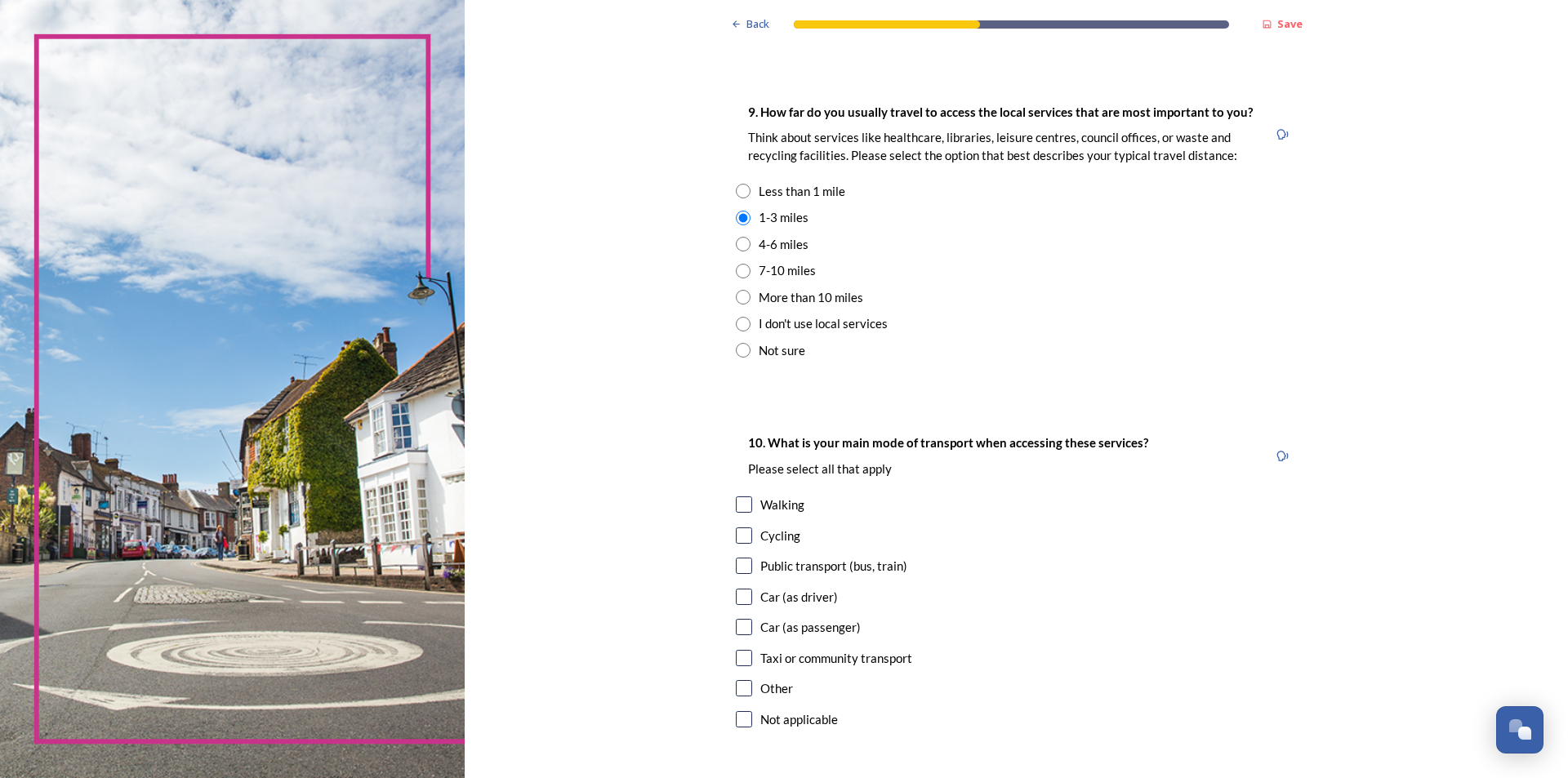
click at [739, 510] on input "checkbox" at bounding box center [744, 504] width 17 height 17
checkbox input "true"
click at [735, 599] on input "checkbox" at bounding box center [744, 597] width 17 height 17
checkbox input "true"
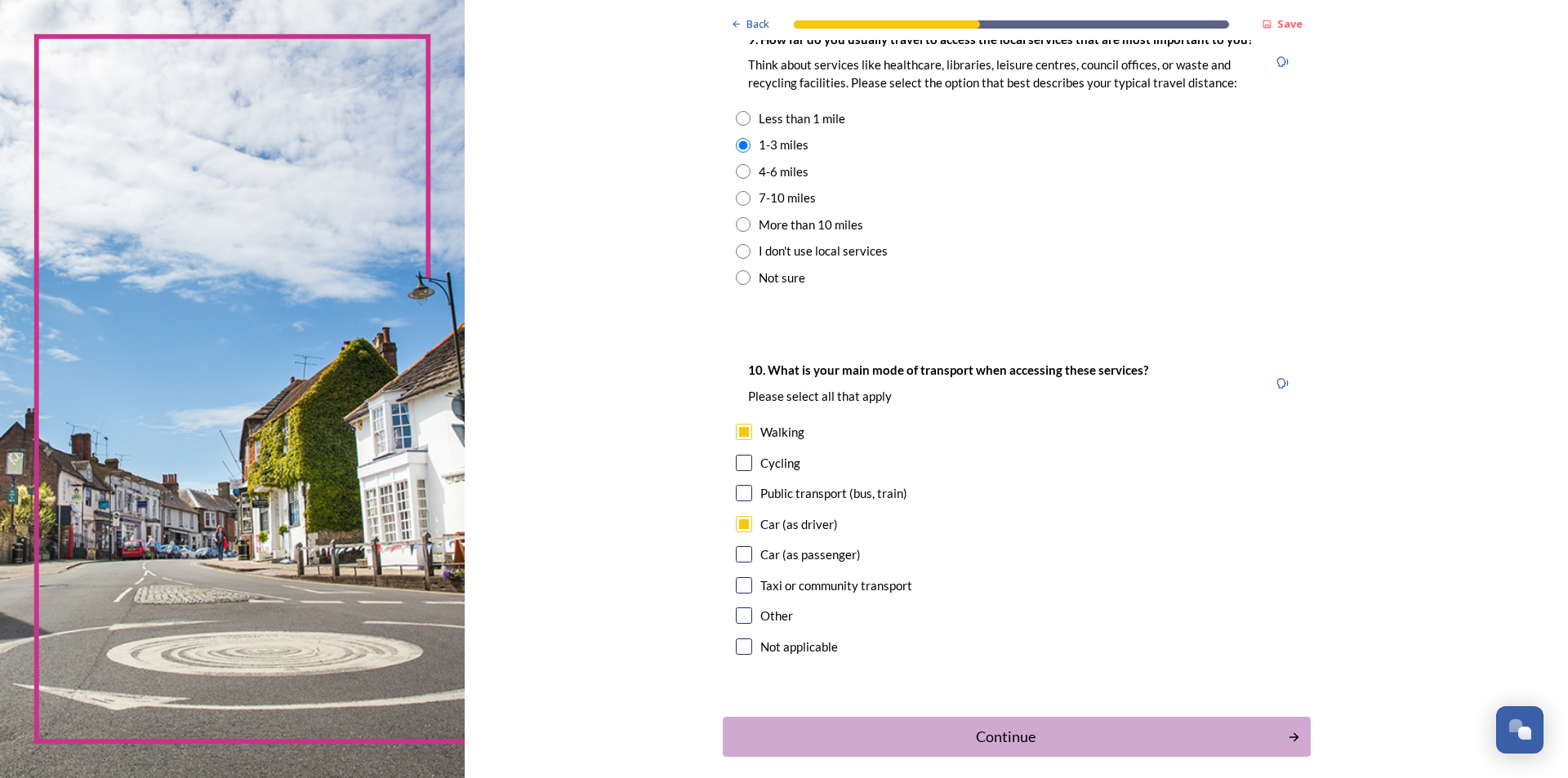
scroll to position [1289, 0]
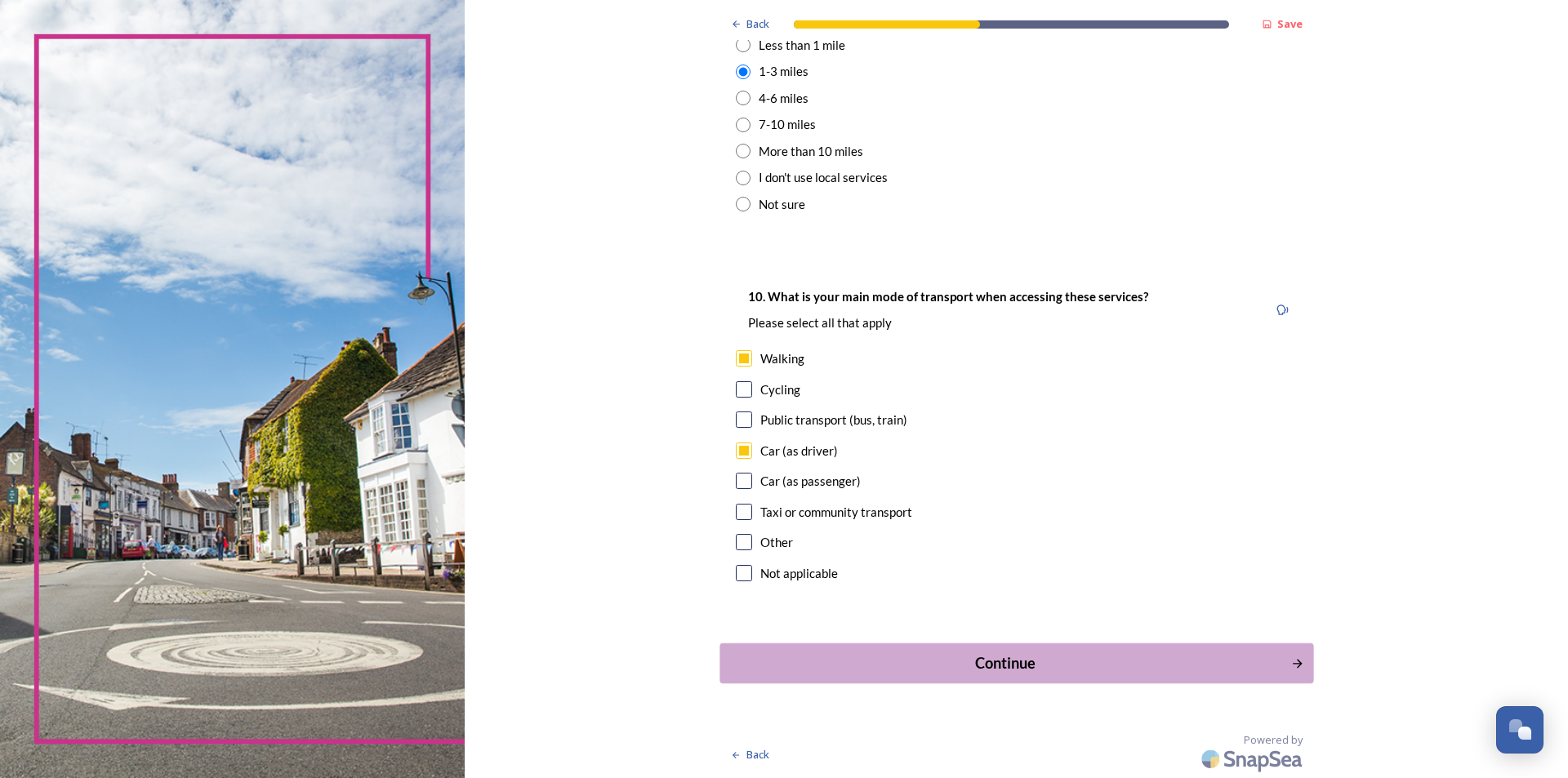
click at [1069, 661] on div "Continue" at bounding box center [1005, 663] width 553 height 22
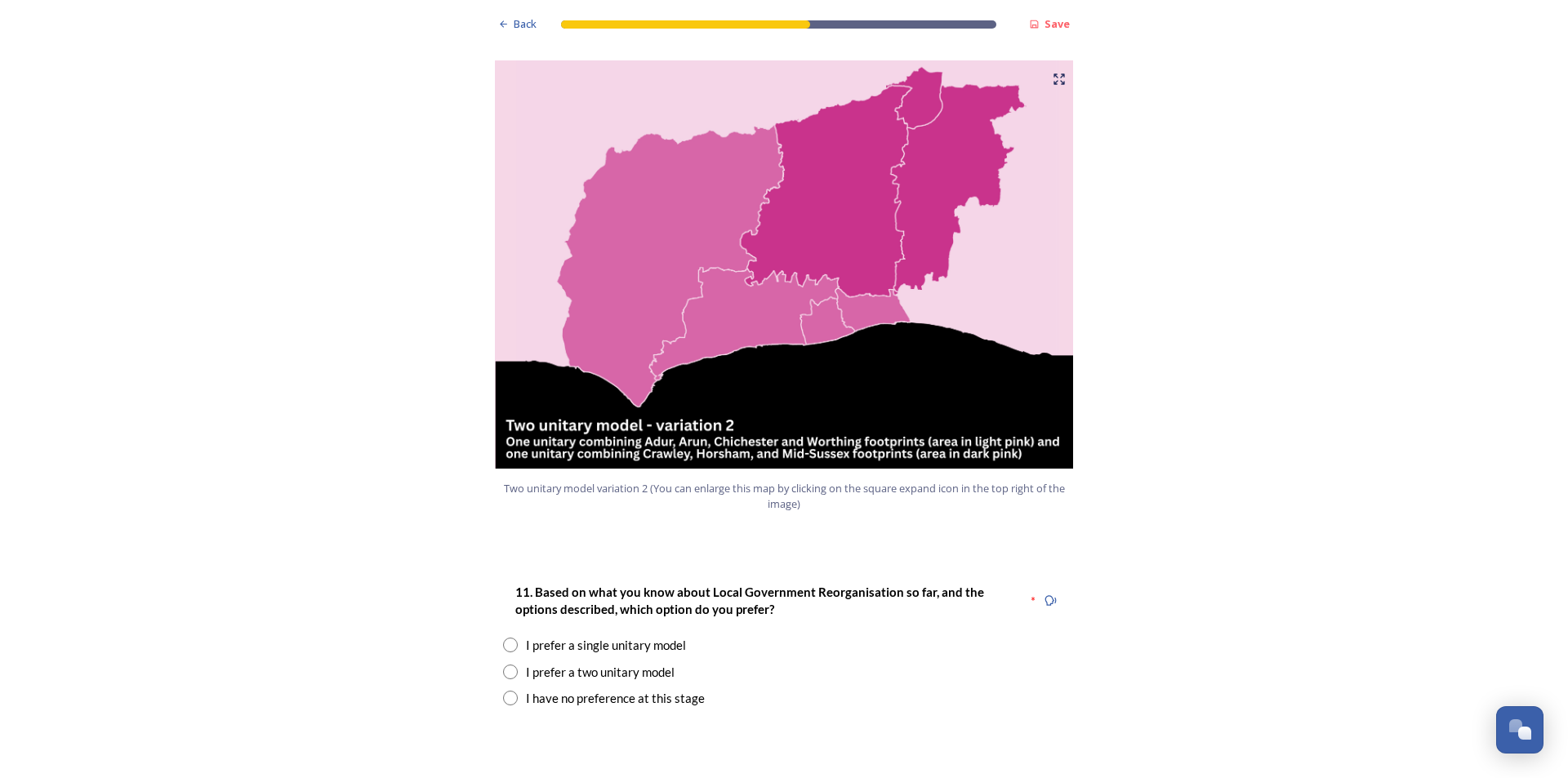
scroll to position [1715, 0]
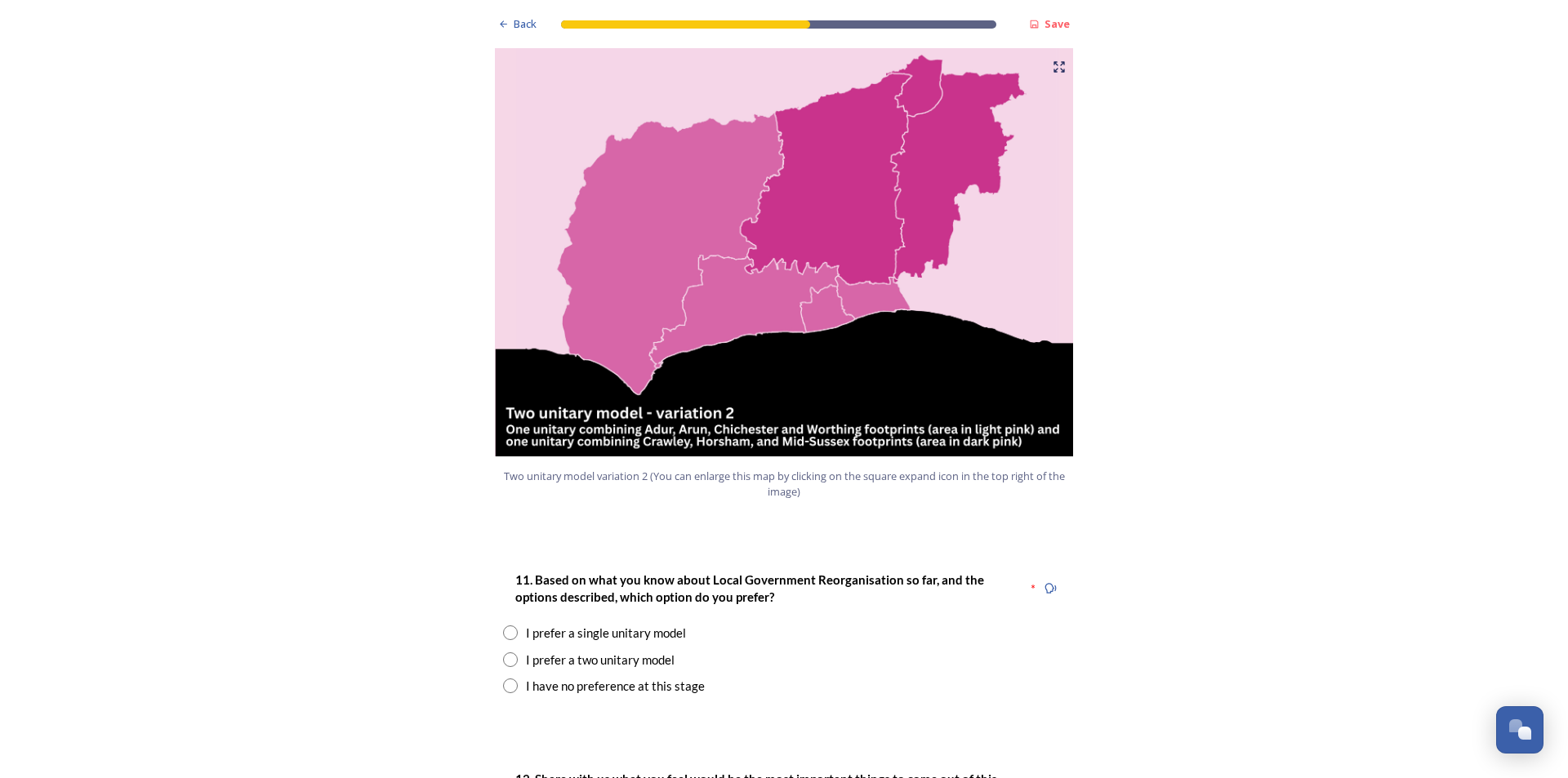
click at [623, 651] on div "I prefer a two unitary model" at bounding box center [601, 660] width 149 height 18
radio input "true"
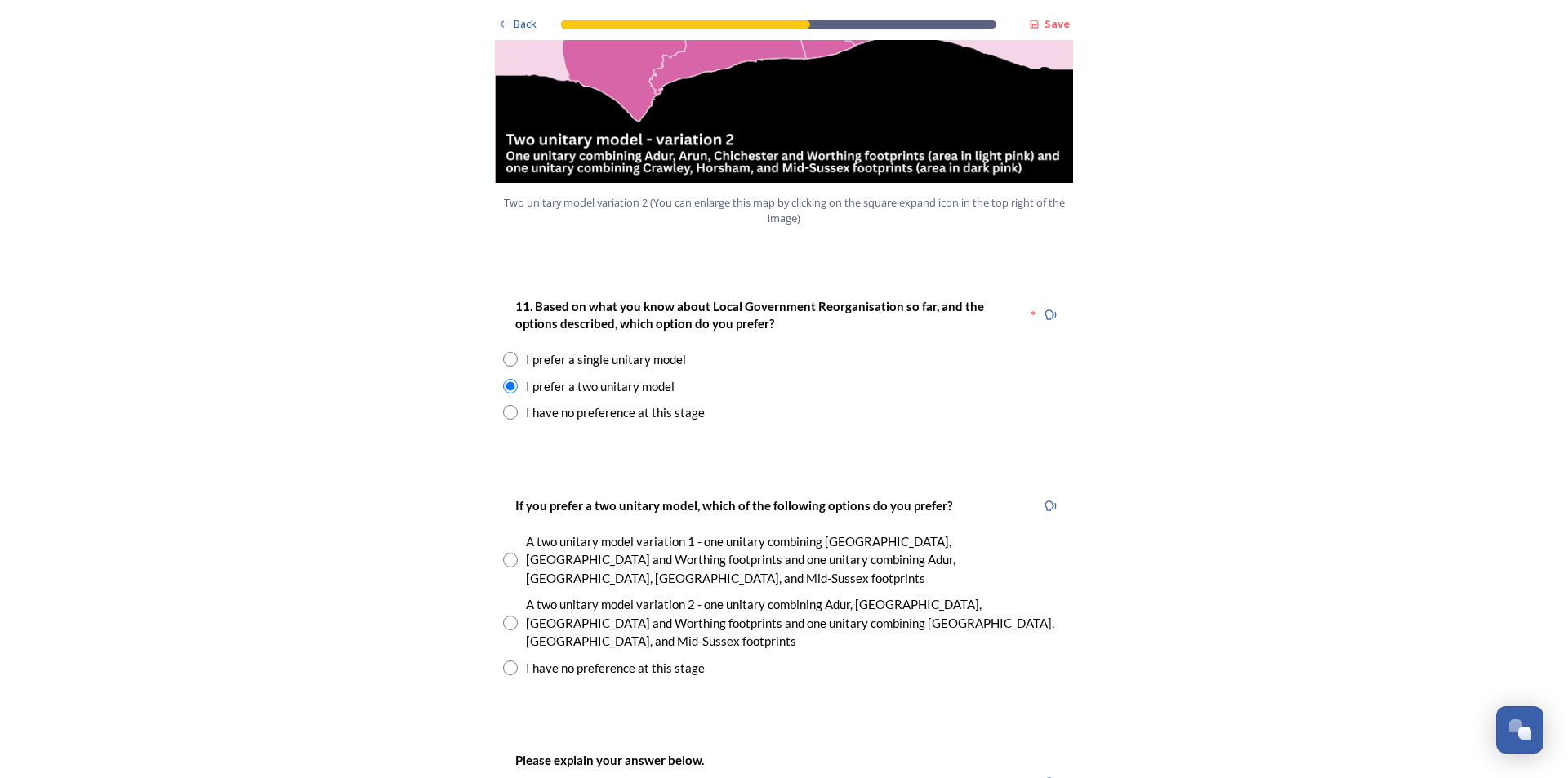
scroll to position [2041, 0]
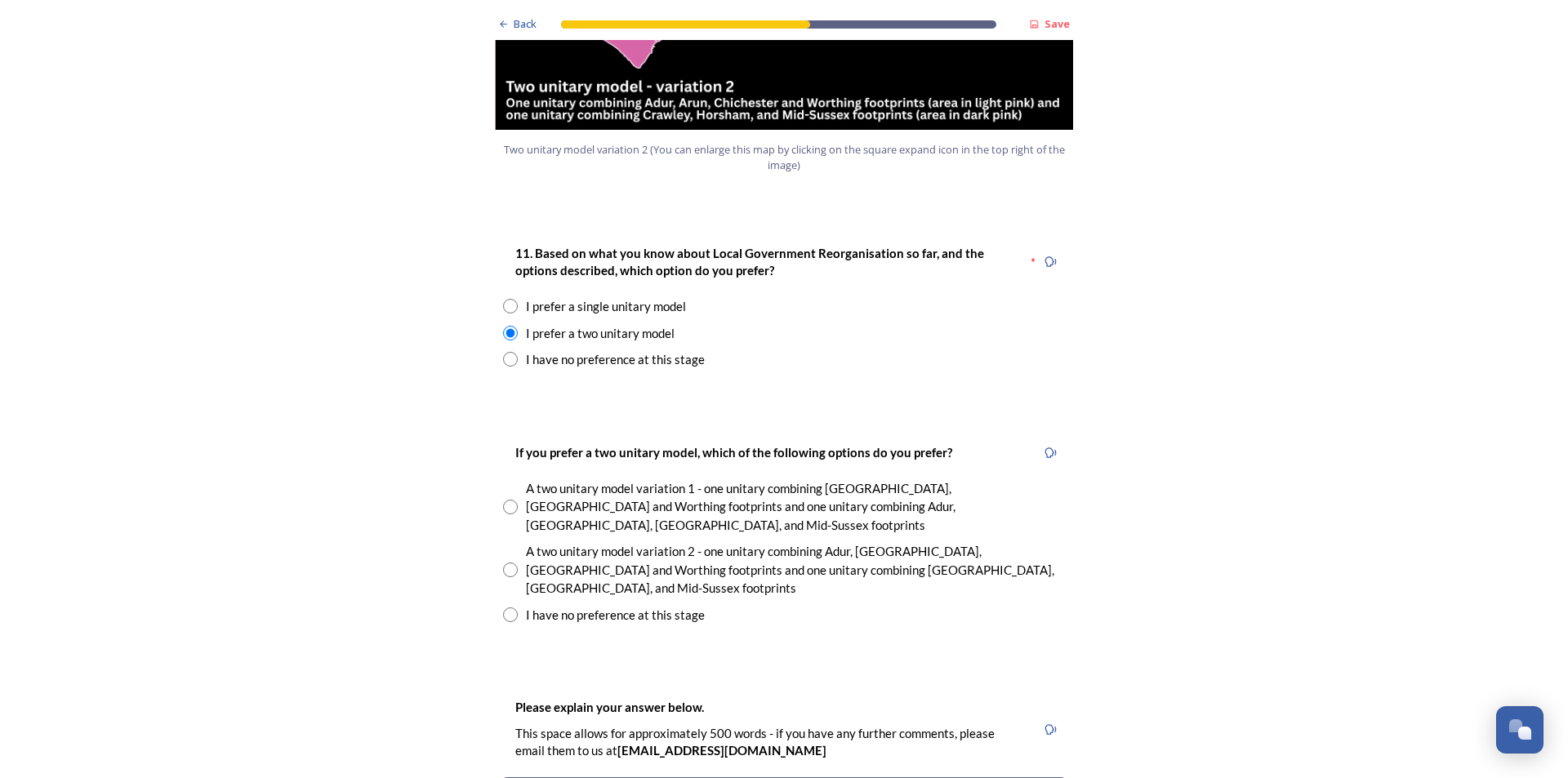
click at [511, 562] on input "radio" at bounding box center [510, 570] width 15 height 15
radio input "true"
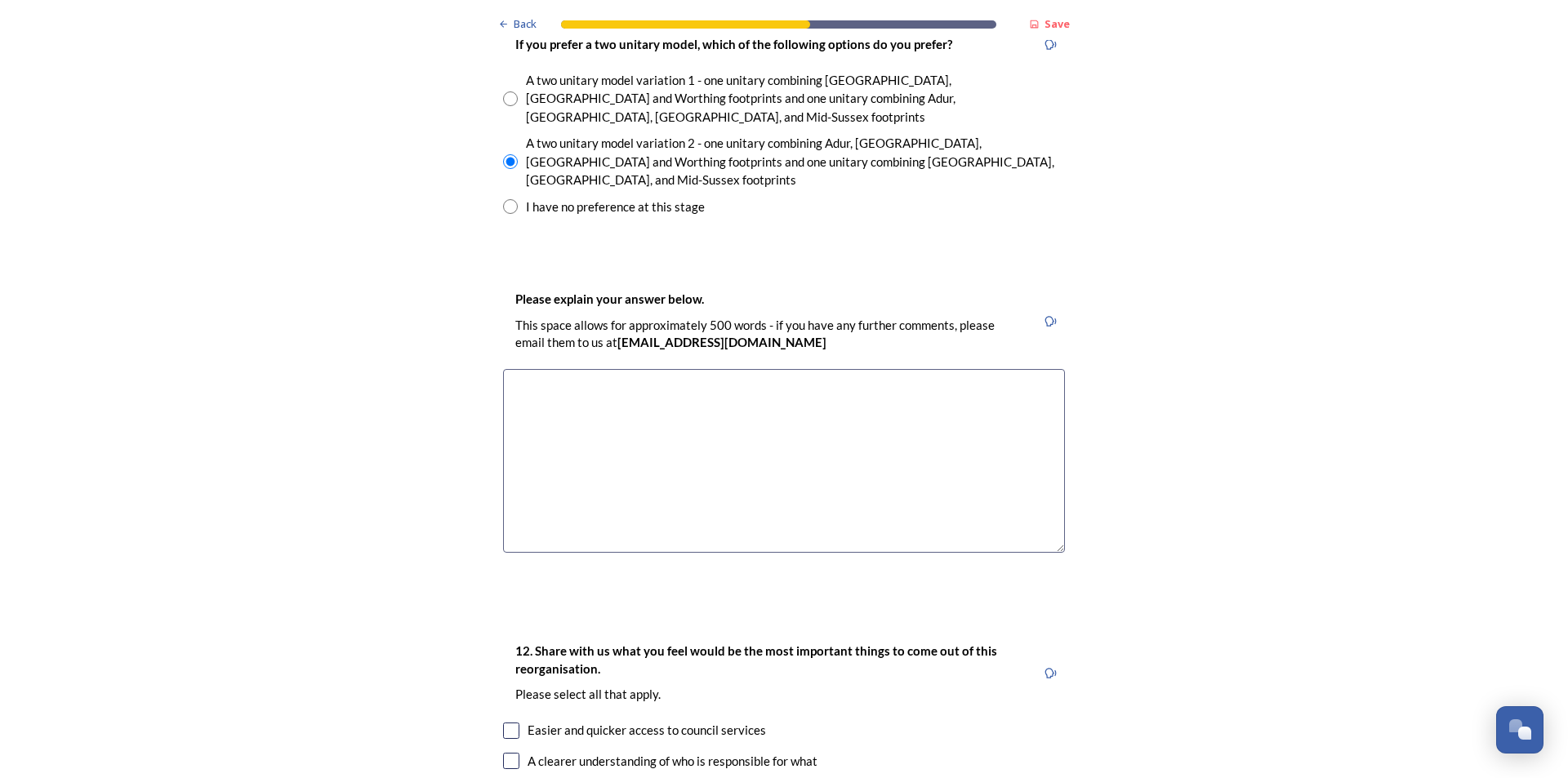
scroll to position [2367, 0]
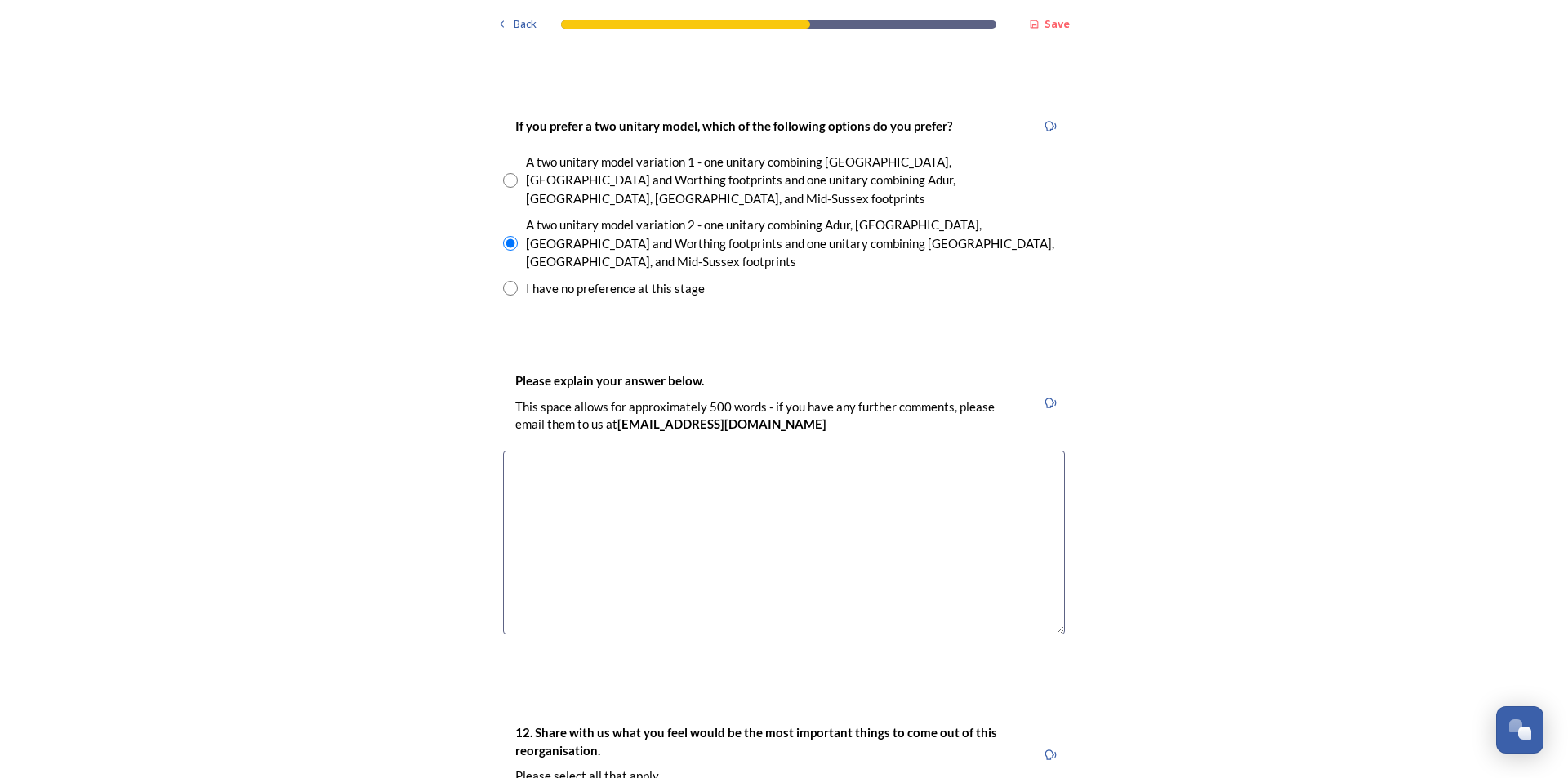
click at [505, 281] on input "radio" at bounding box center [510, 289] width 15 height 15
radio input "true"
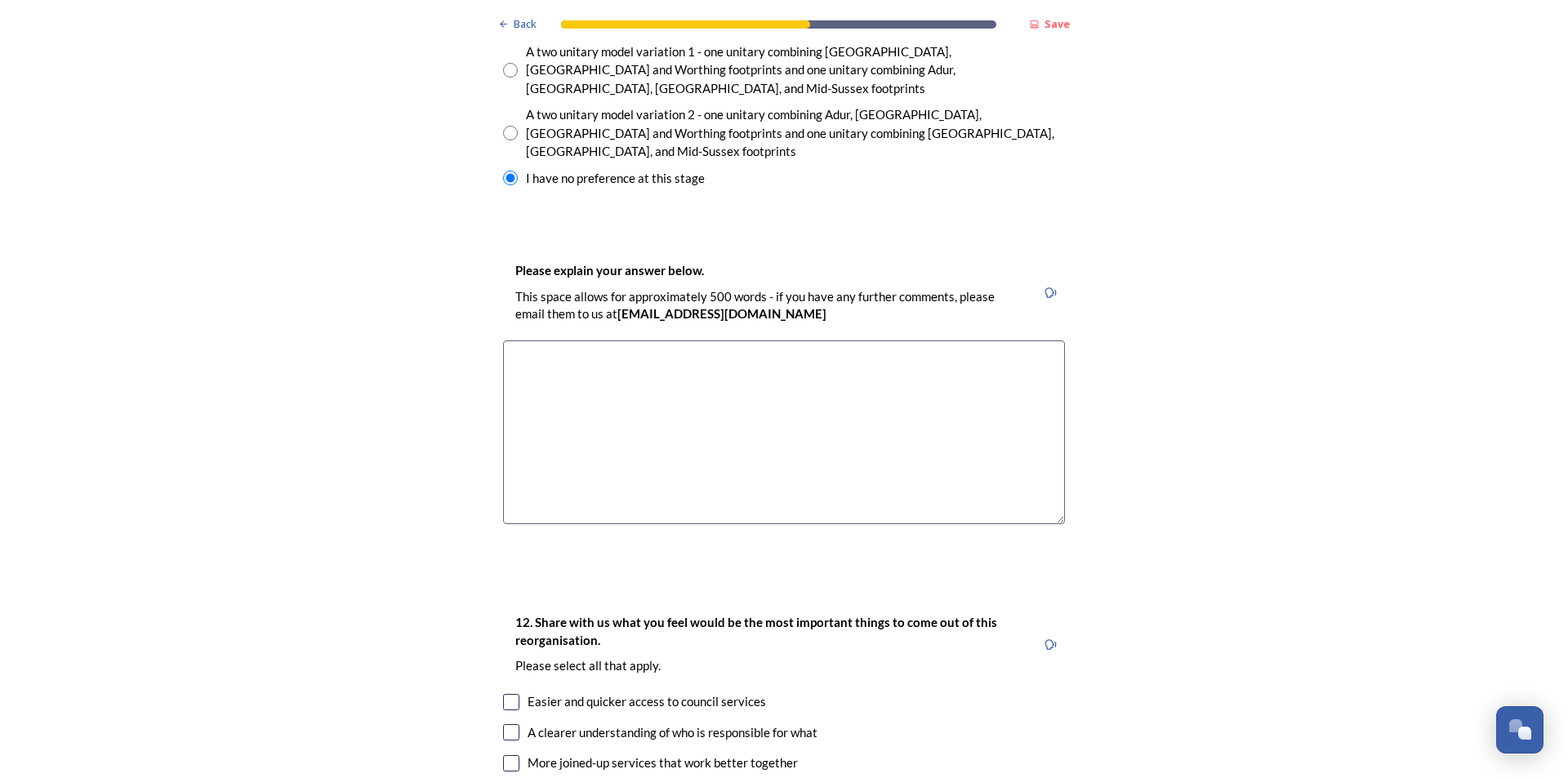
scroll to position [2449, 0]
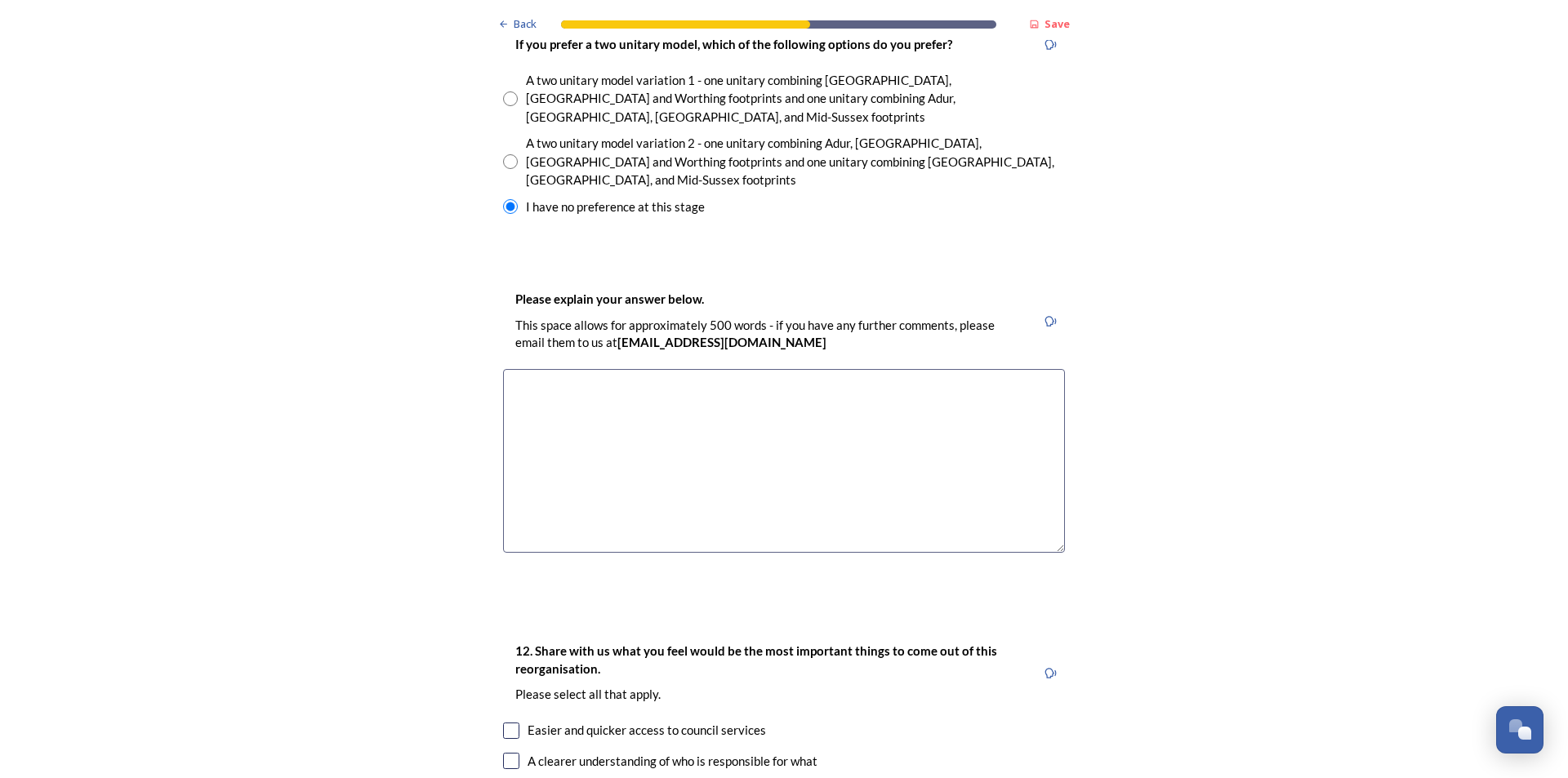
click at [826, 369] on textarea at bounding box center [783, 461] width 561 height 184
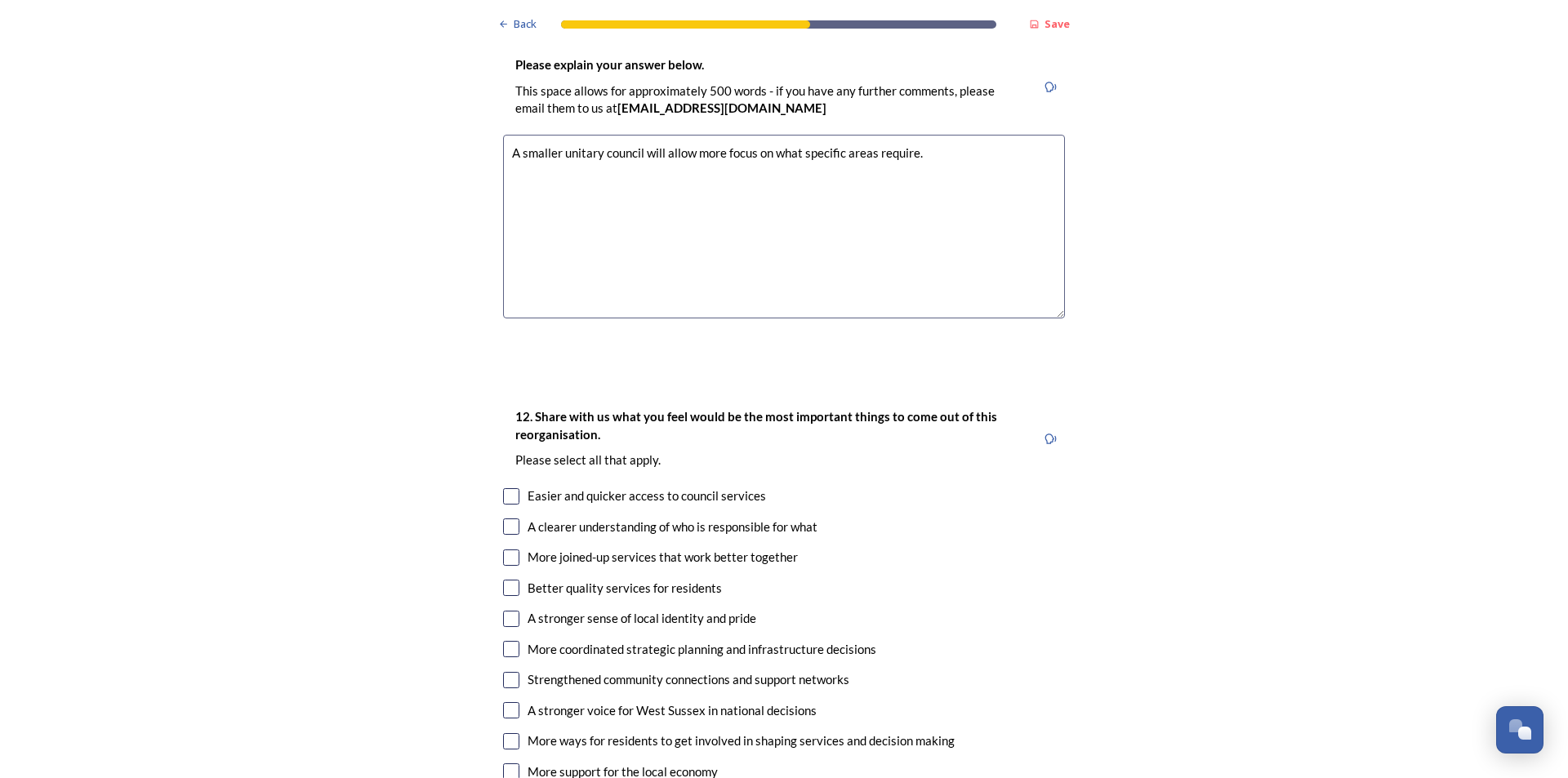
scroll to position [2695, 0]
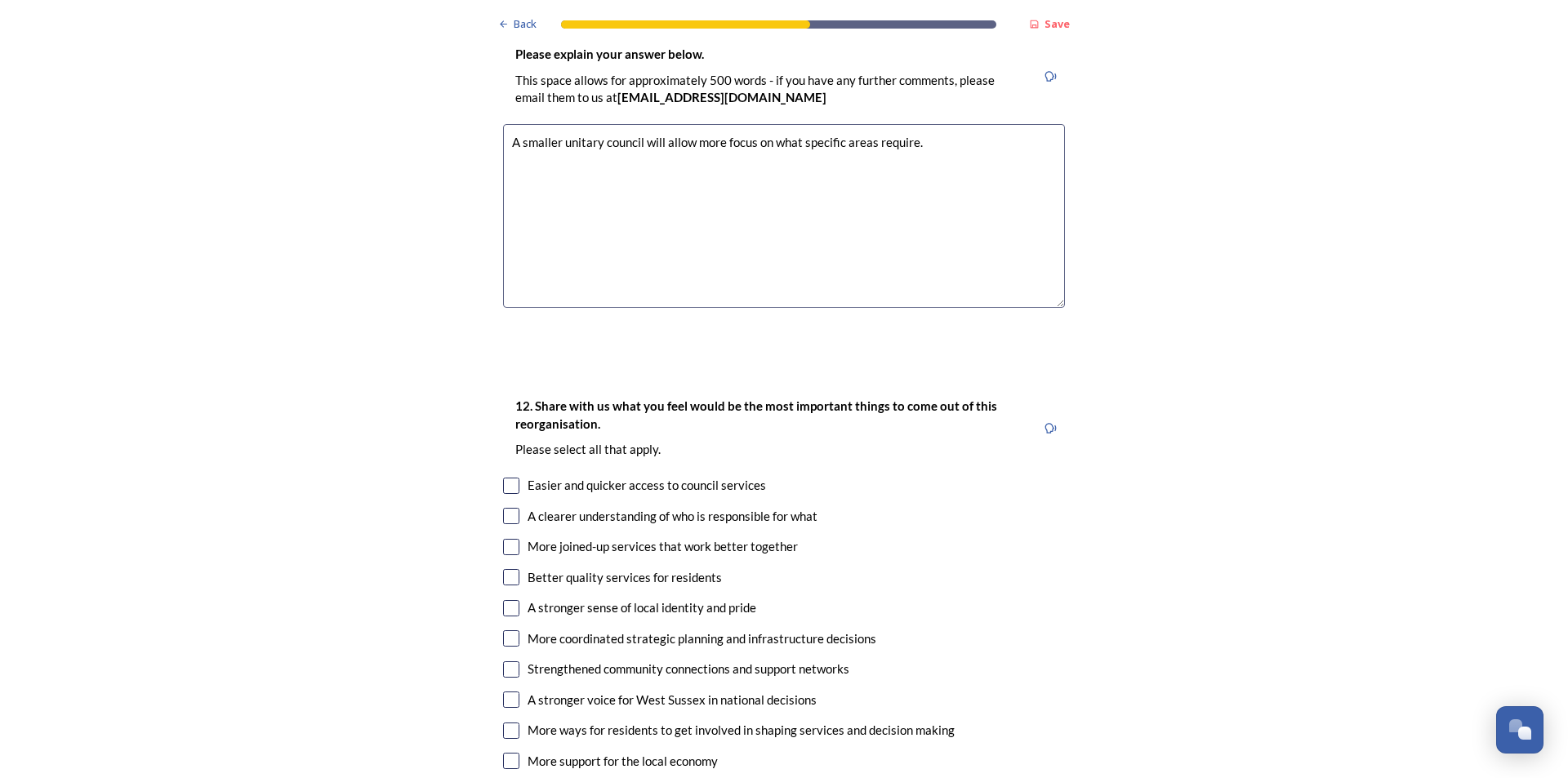
type textarea "A smaller unitary council will allow more focus on what specific areas require."
click at [505, 508] on input "checkbox" at bounding box center [511, 516] width 17 height 17
checkbox input "true"
click at [505, 569] on input "checkbox" at bounding box center [511, 577] width 17 height 17
checkbox input "true"
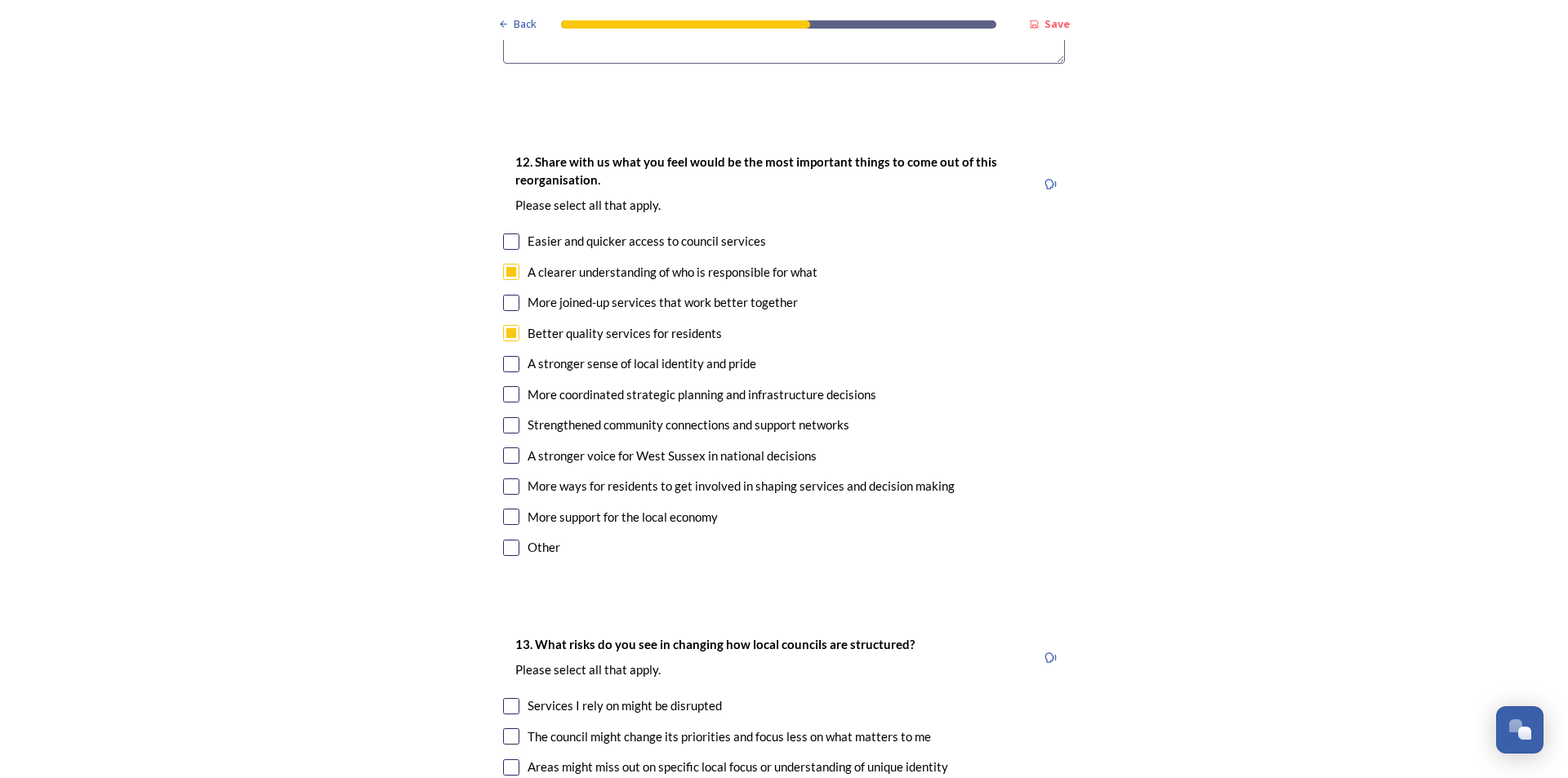
scroll to position [2940, 0]
click at [511, 447] on input "checkbox" at bounding box center [511, 455] width 17 height 17
checkbox input "true"
click at [509, 324] on input "checkbox" at bounding box center [511, 332] width 17 height 17
checkbox input "false"
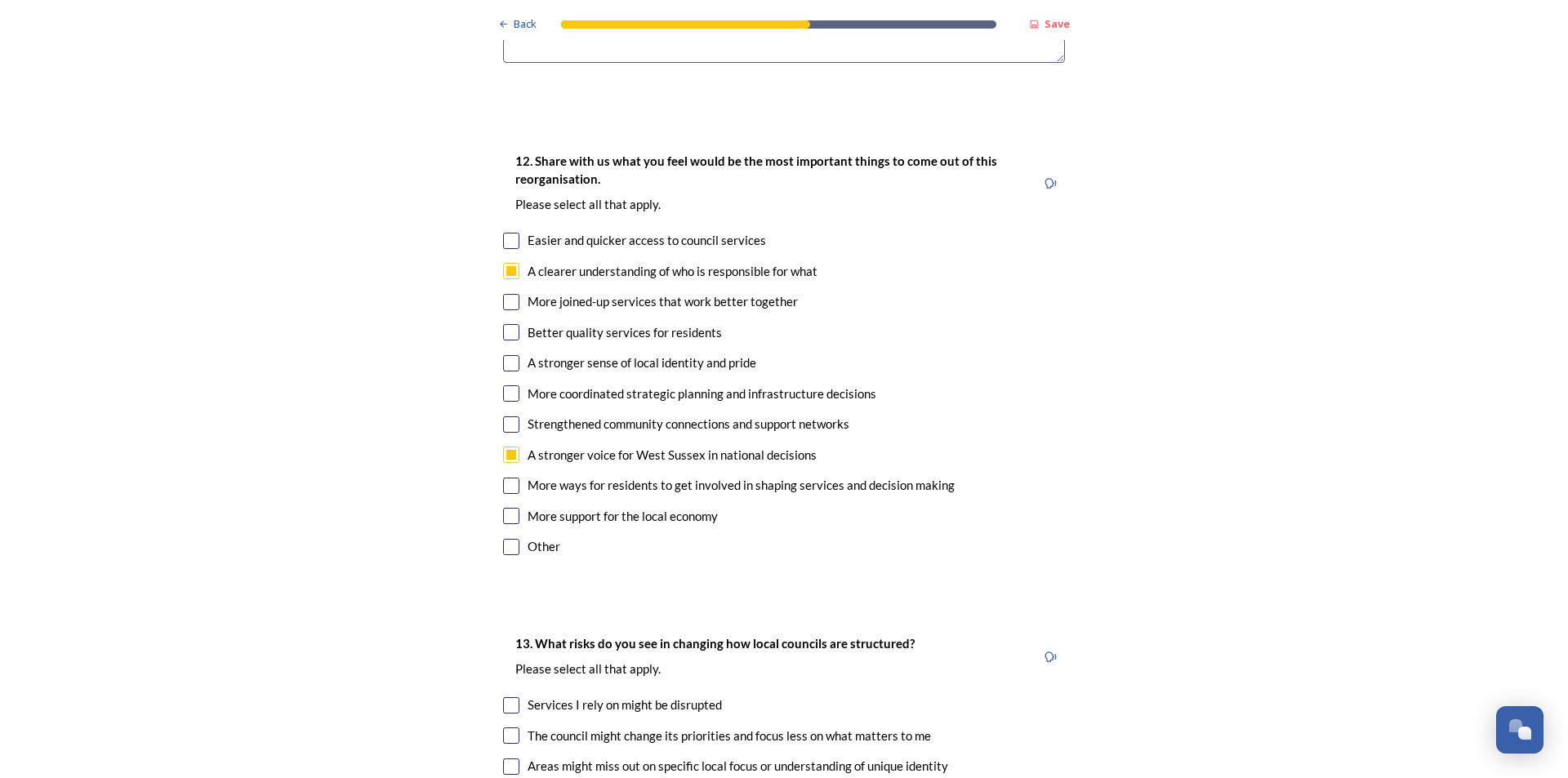
click at [506, 263] on input "checkbox" at bounding box center [511, 271] width 17 height 17
checkbox input "false"
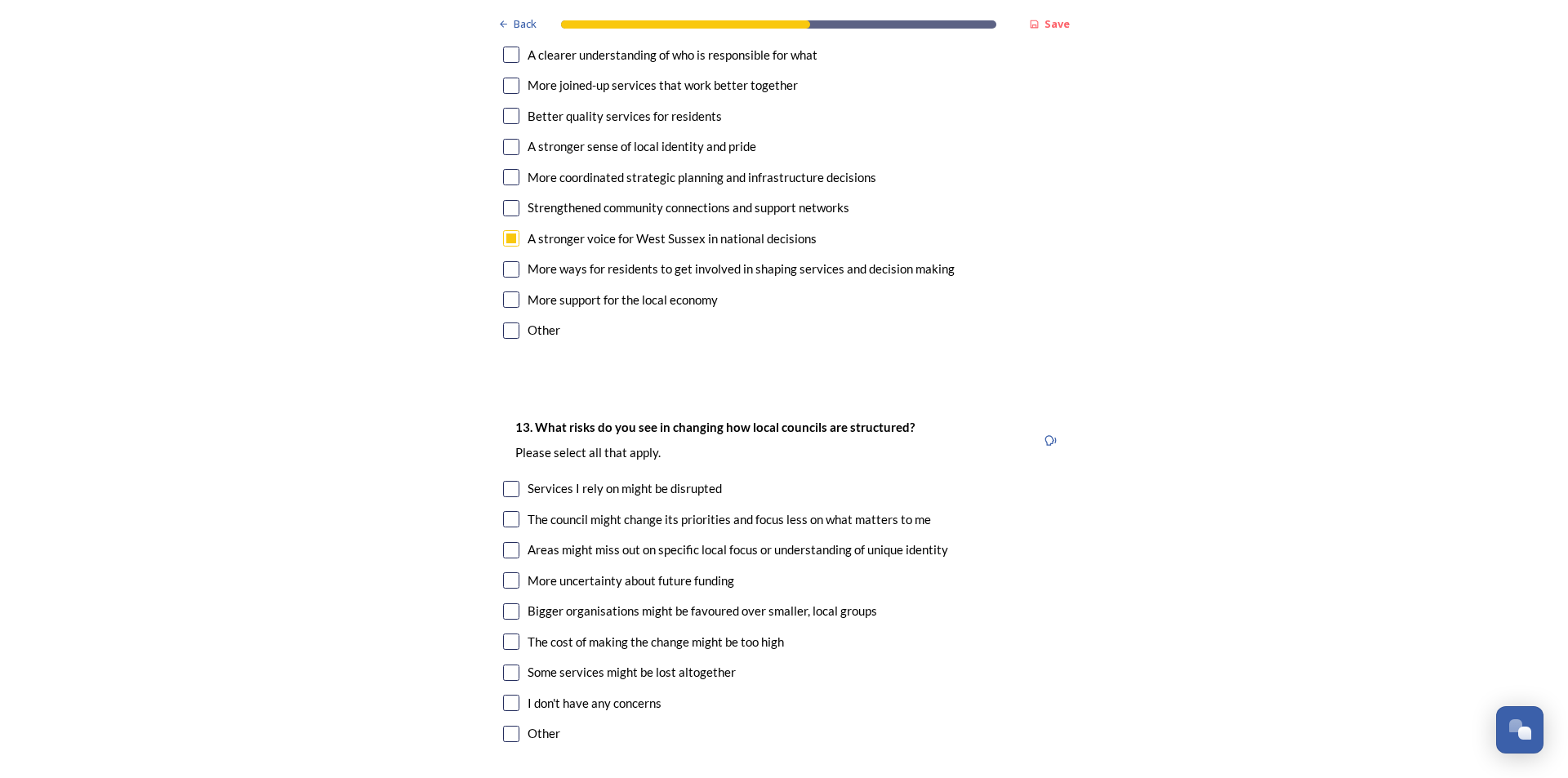
scroll to position [3266, 0]
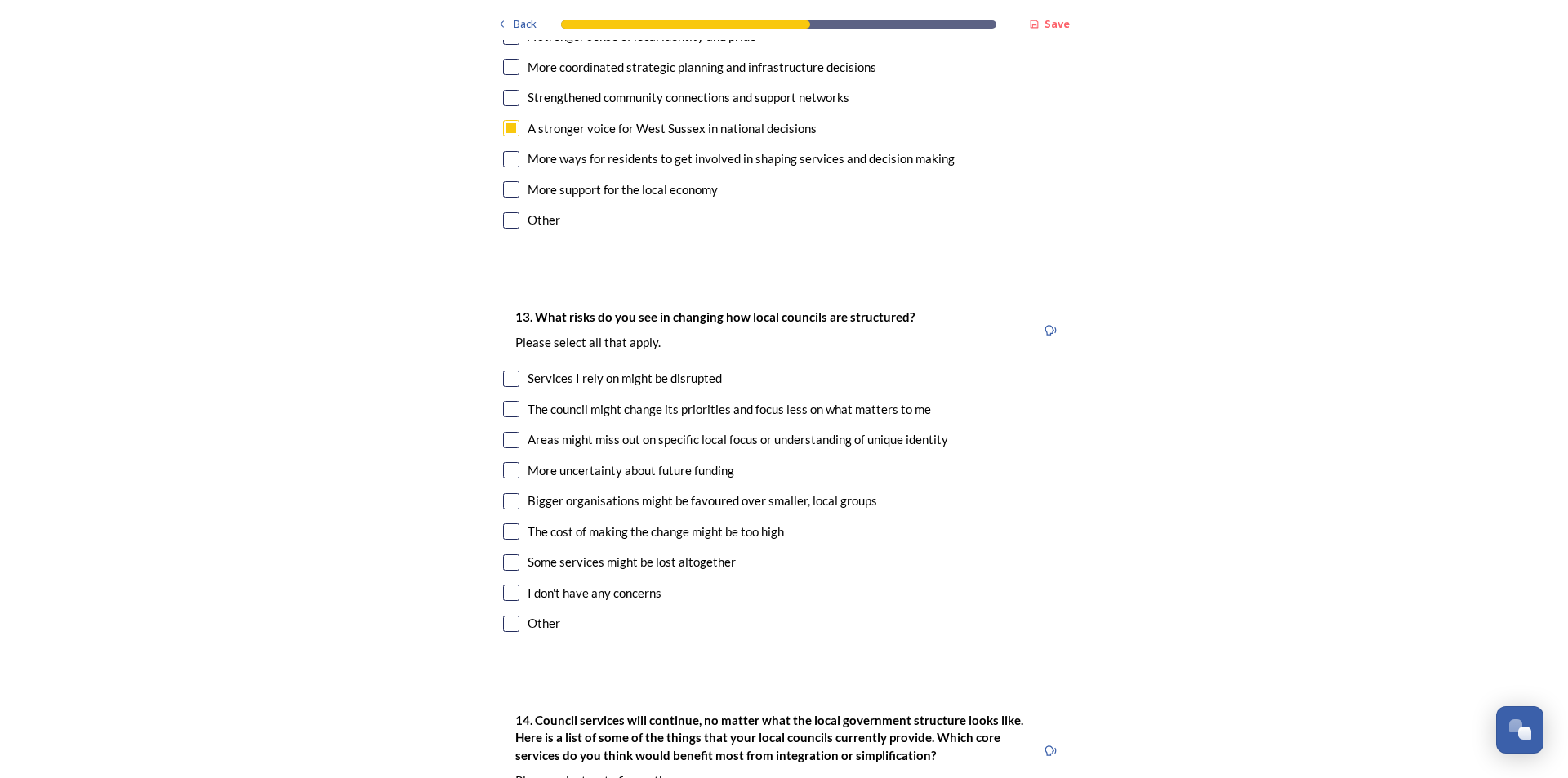
click at [505, 401] on input "checkbox" at bounding box center [511, 409] width 17 height 17
checkbox input "true"
click at [513, 432] on input "checkbox" at bounding box center [511, 440] width 17 height 17
checkbox input "true"
click at [512, 555] on input "checkbox" at bounding box center [511, 563] width 17 height 17
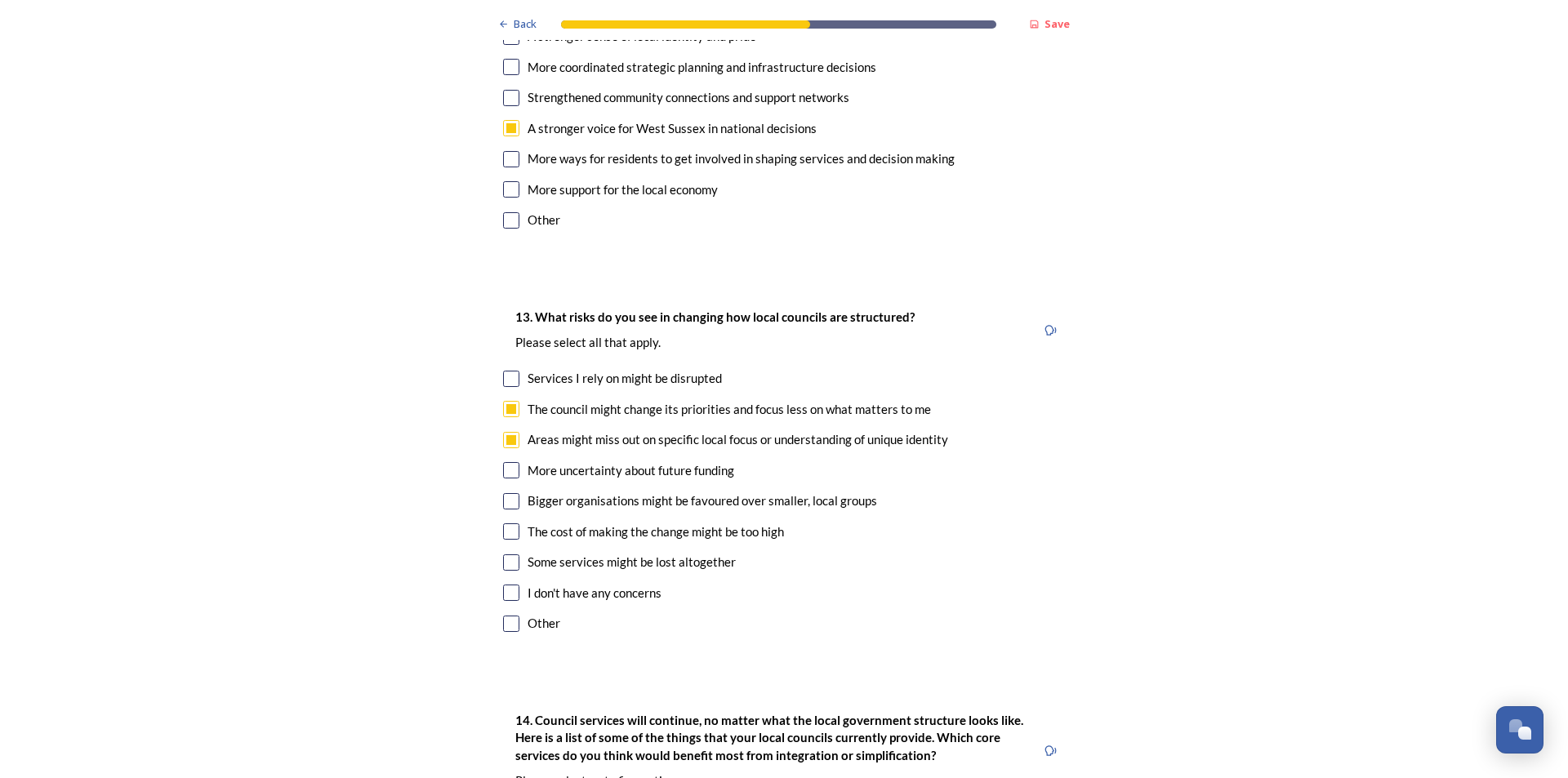
checkbox input "true"
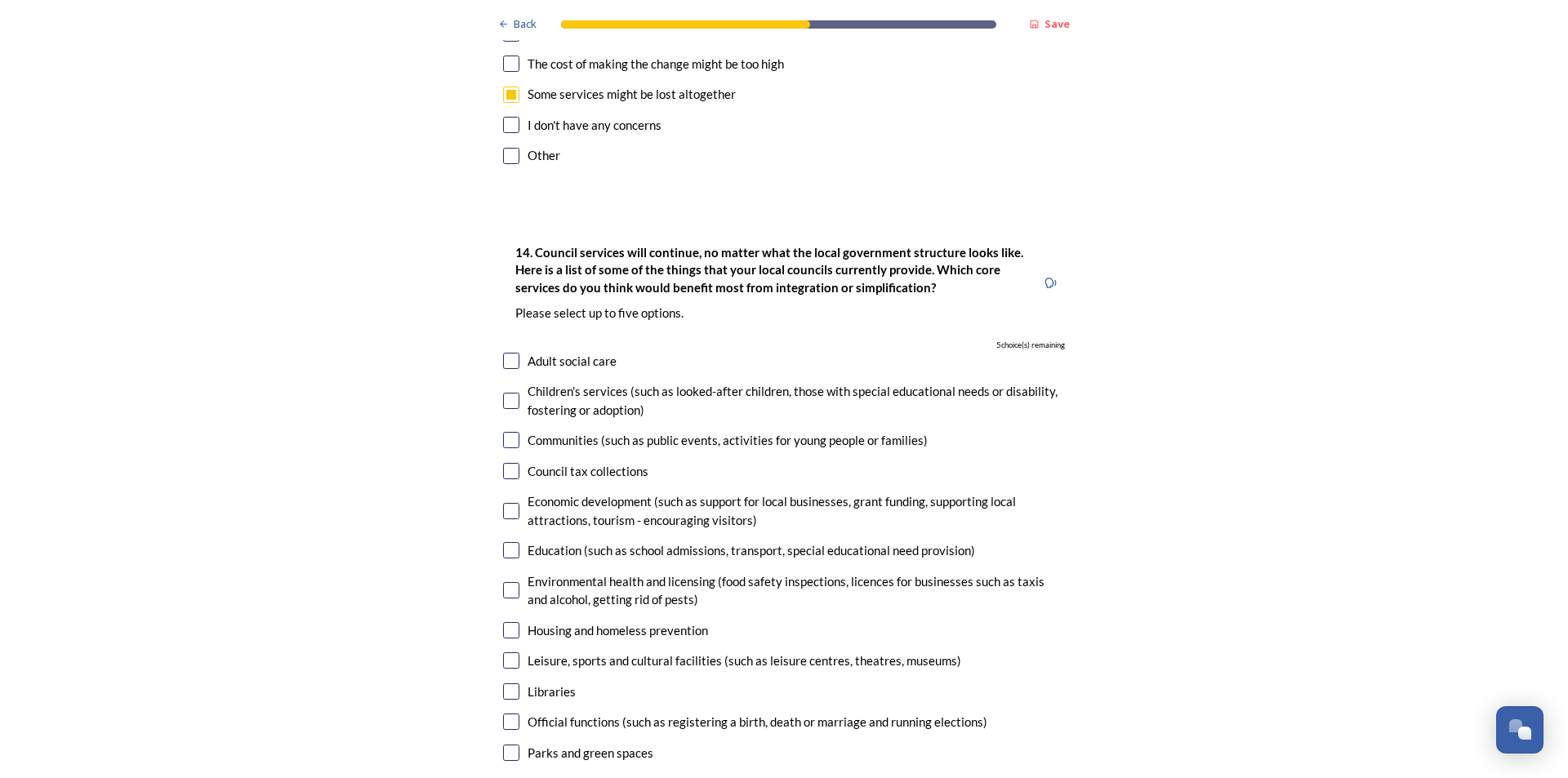
scroll to position [3756, 0]
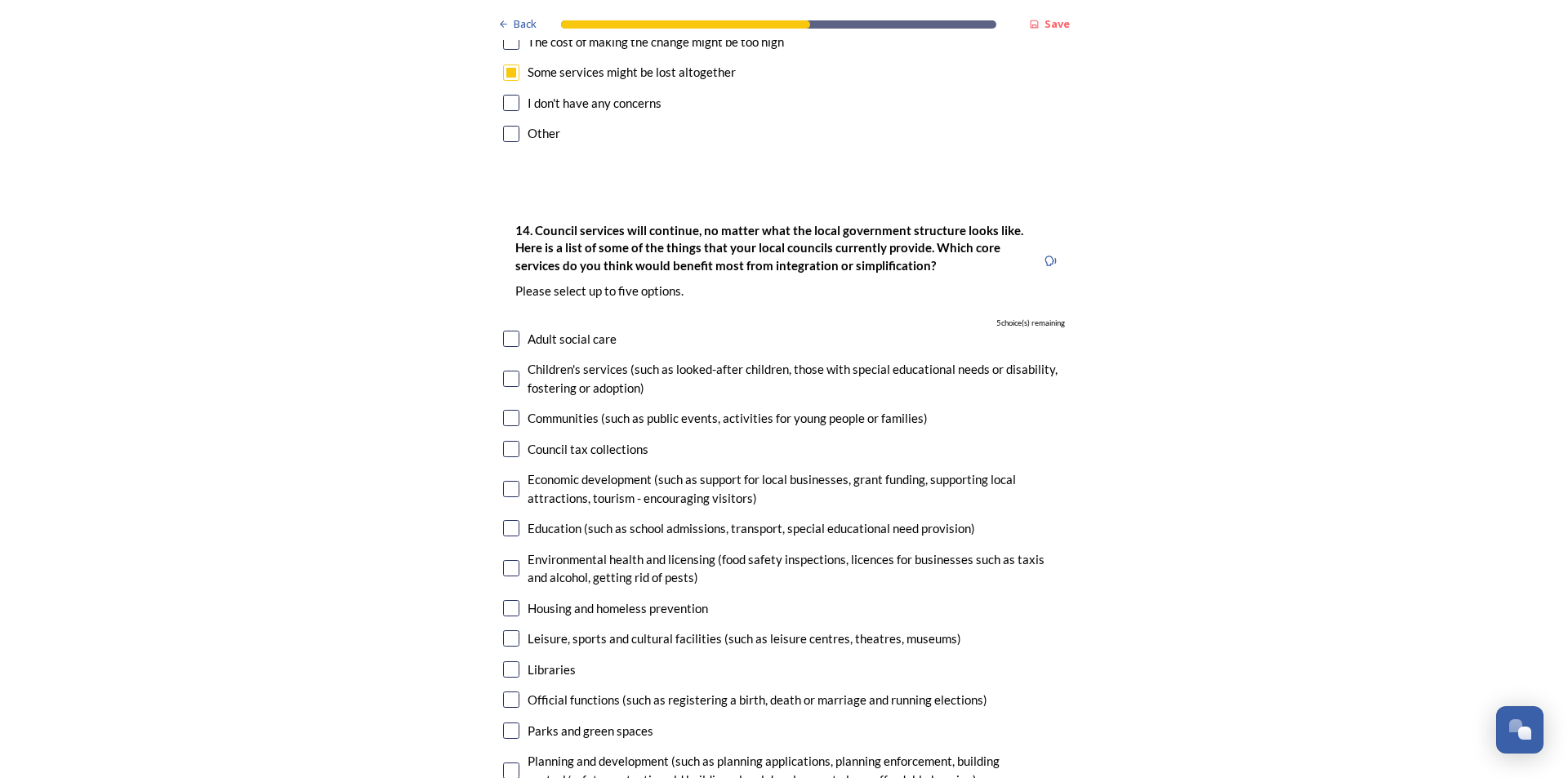
click at [506, 330] on input "checkbox" at bounding box center [511, 339] width 17 height 17
checkbox input "true"
click at [509, 371] on input "checkbox" at bounding box center [511, 379] width 17 height 17
checkbox input "true"
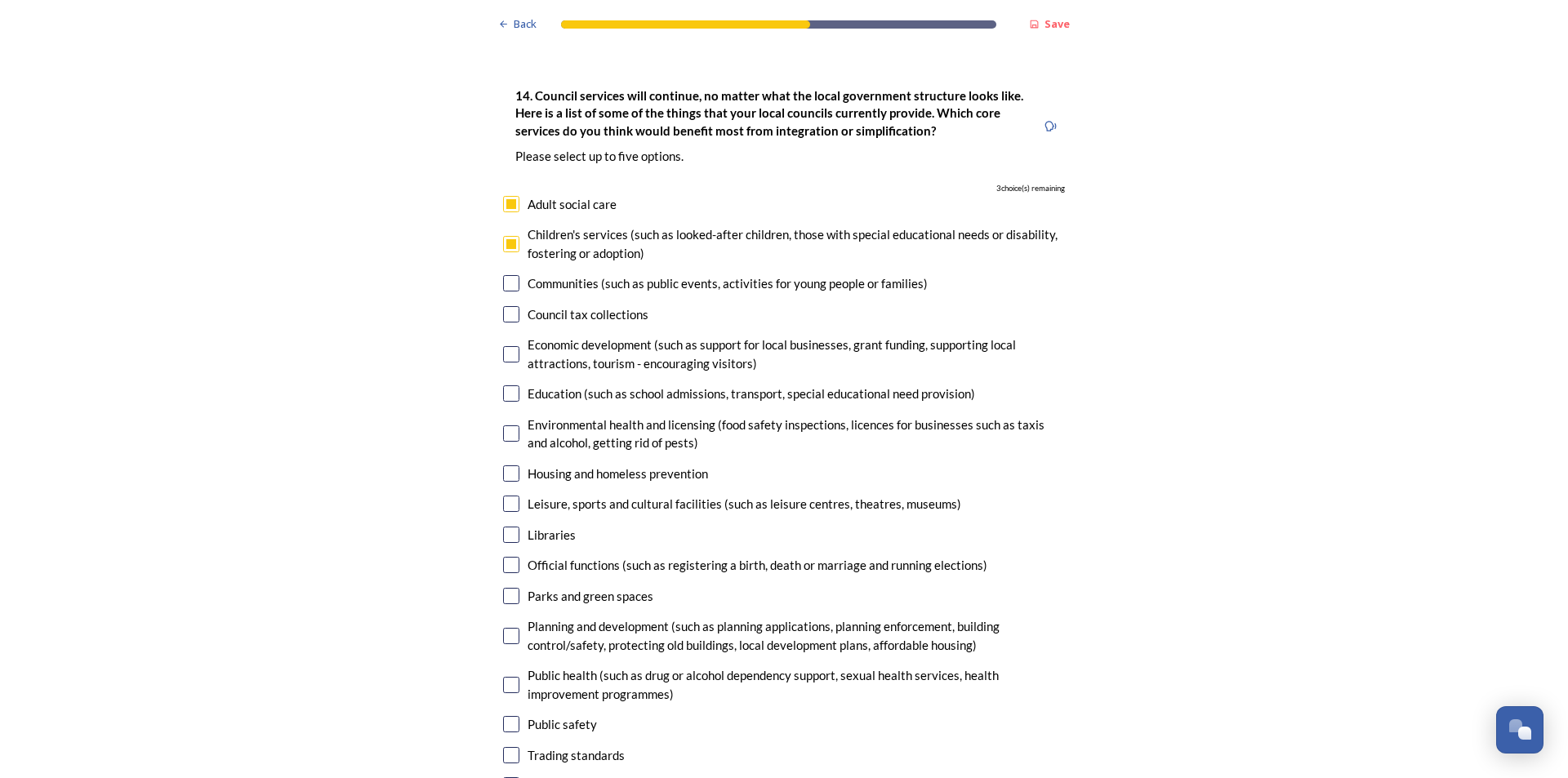
scroll to position [3919, 0]
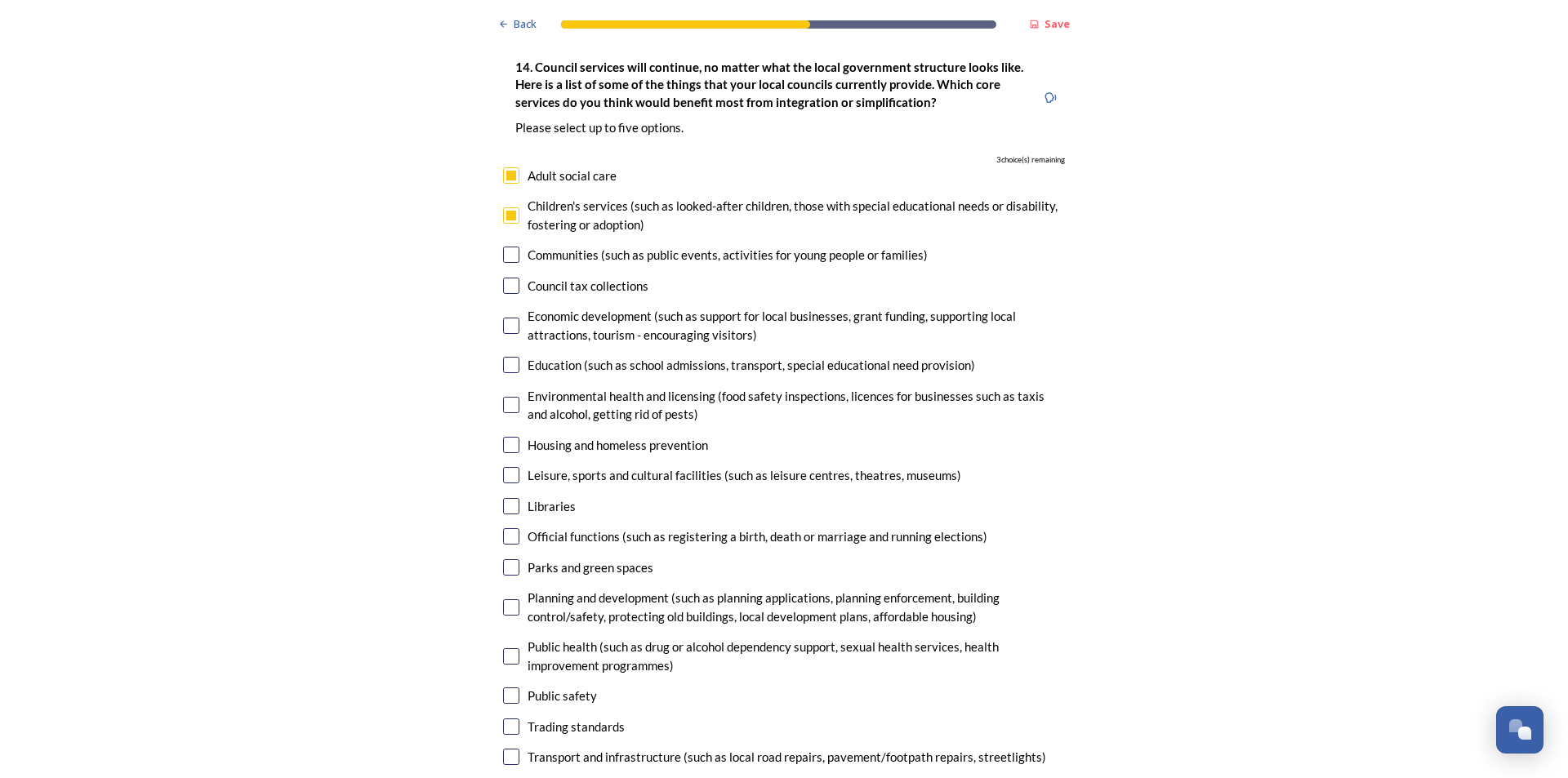
click at [506, 599] on input "checkbox" at bounding box center [511, 607] width 17 height 17
checkbox input "true"
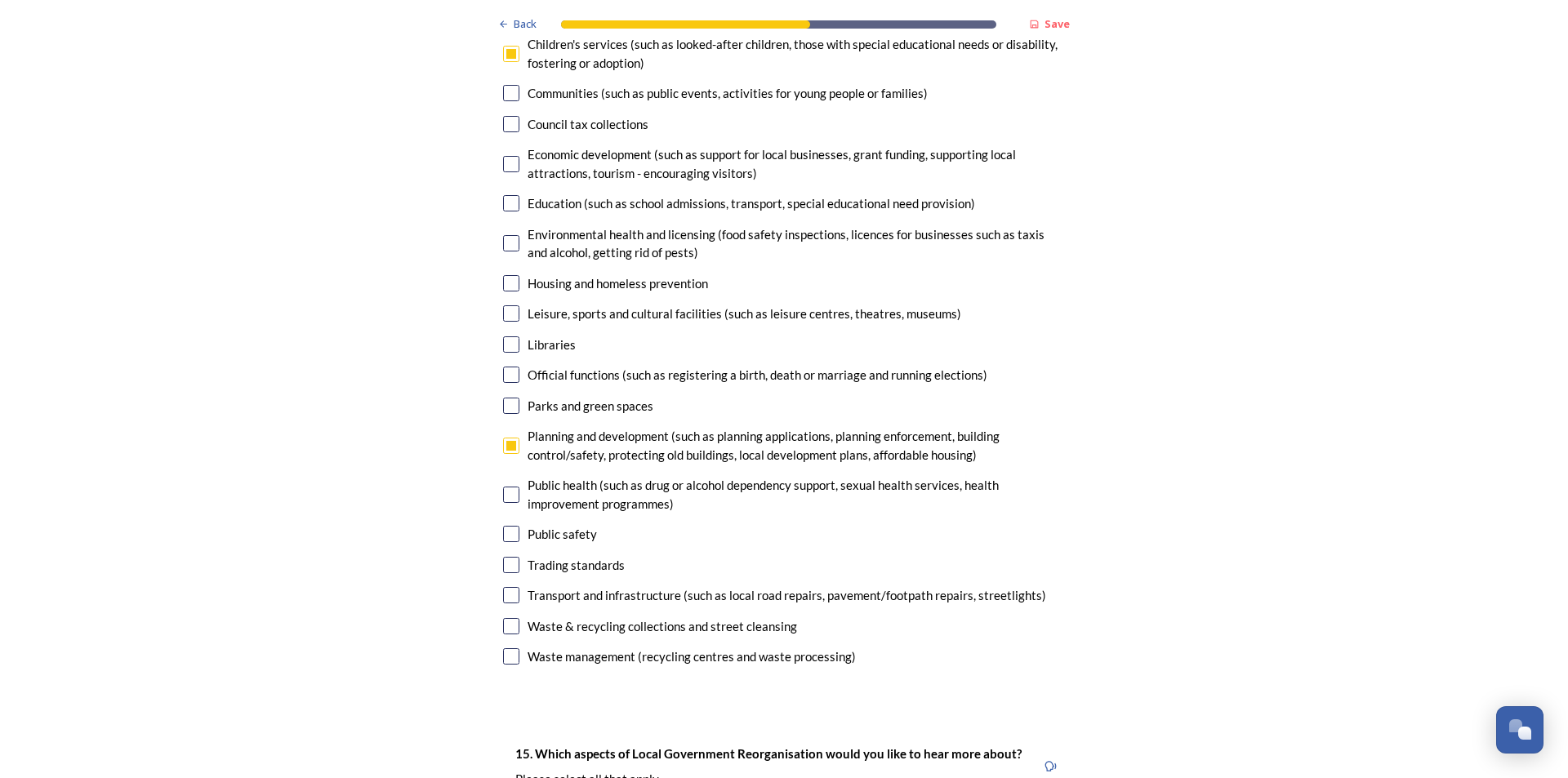
scroll to position [4082, 0]
click at [510, 586] on input "checkbox" at bounding box center [511, 594] width 17 height 17
checkbox input "true"
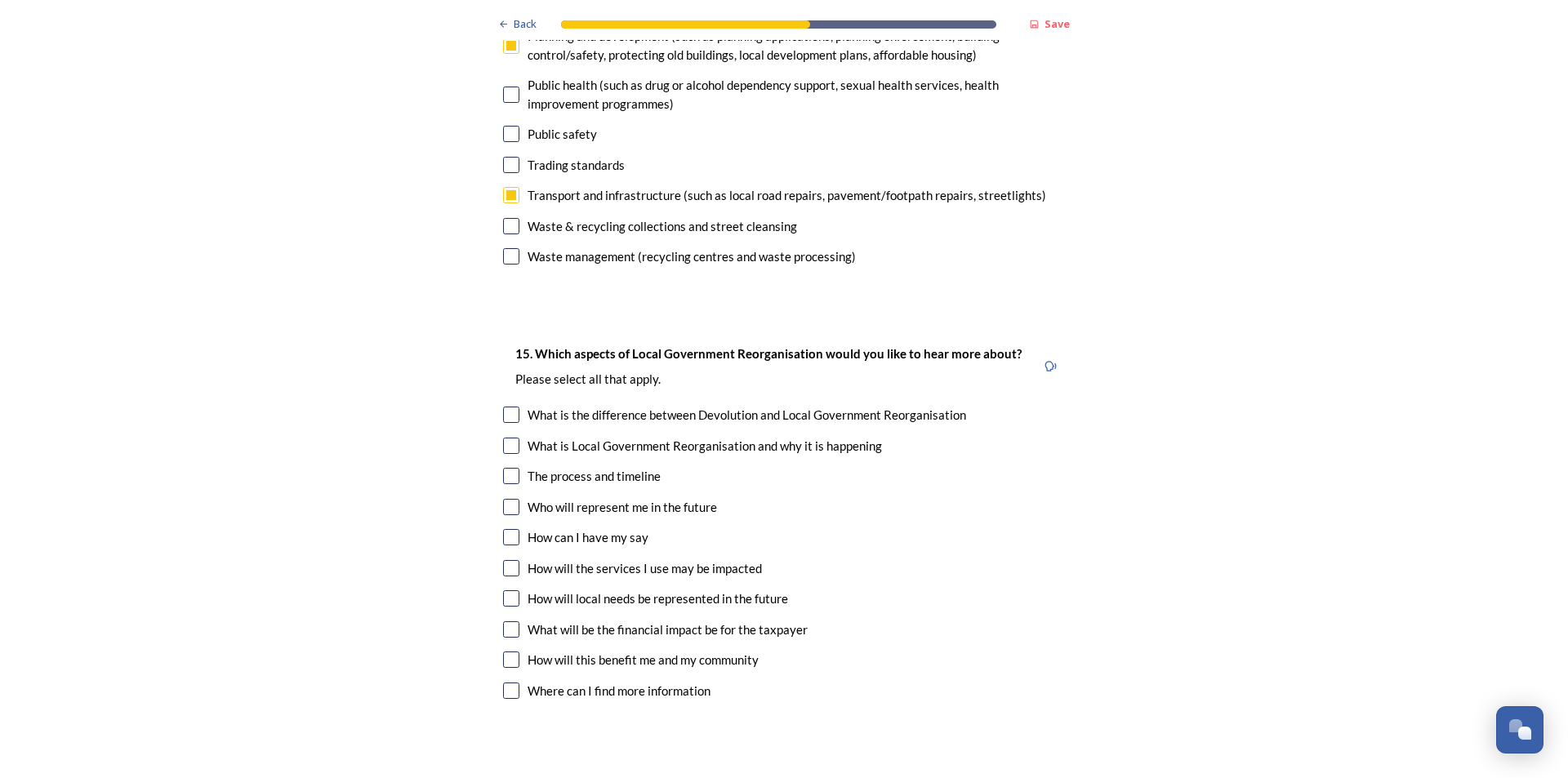
scroll to position [4491, 0]
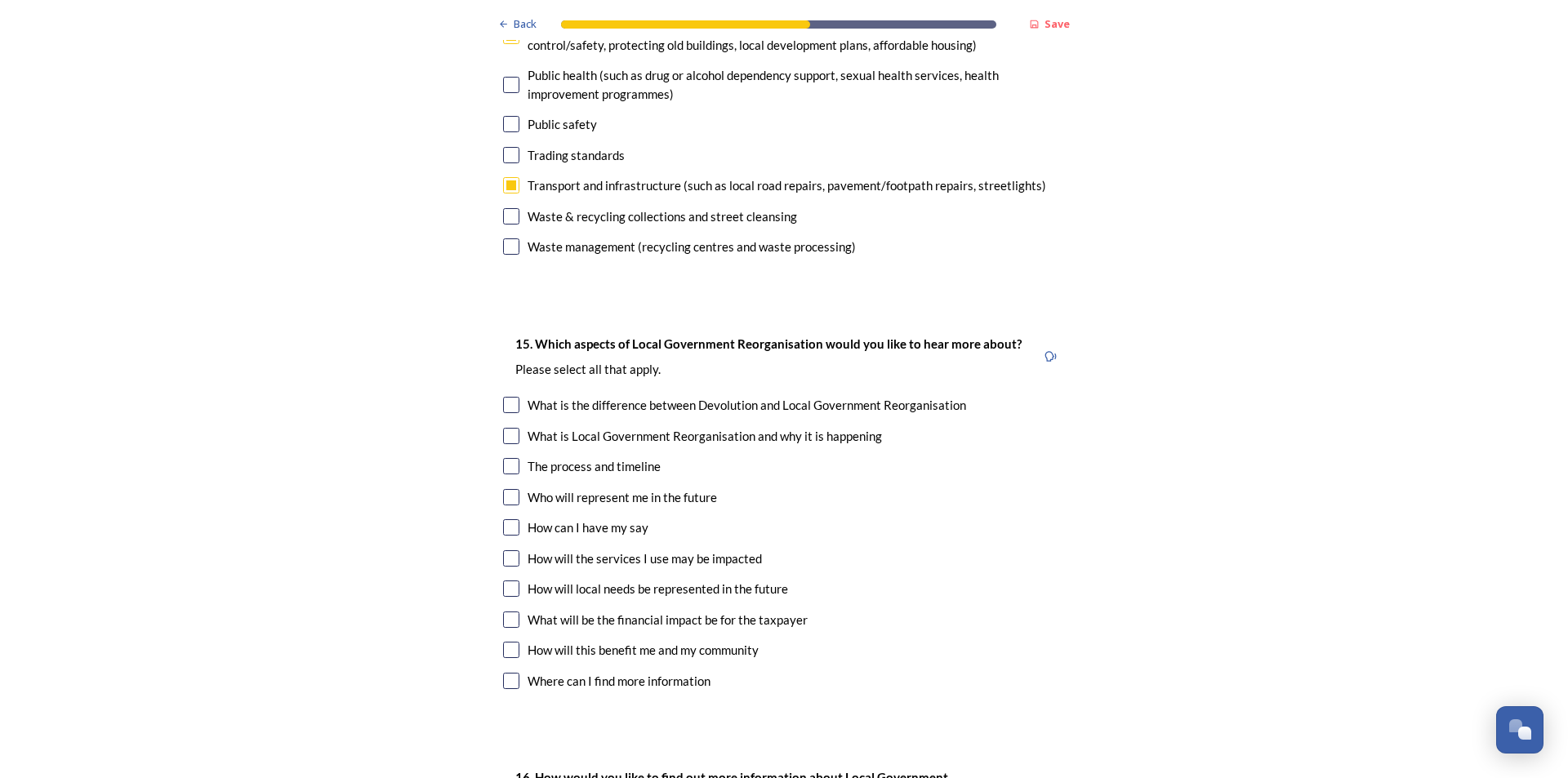
click at [505, 550] on input "checkbox" at bounding box center [511, 559] width 17 height 17
checkbox input "true"
click at [503, 581] on input "checkbox" at bounding box center [511, 589] width 17 height 17
checkbox input "true"
click at [510, 612] on input "checkbox" at bounding box center [511, 620] width 17 height 17
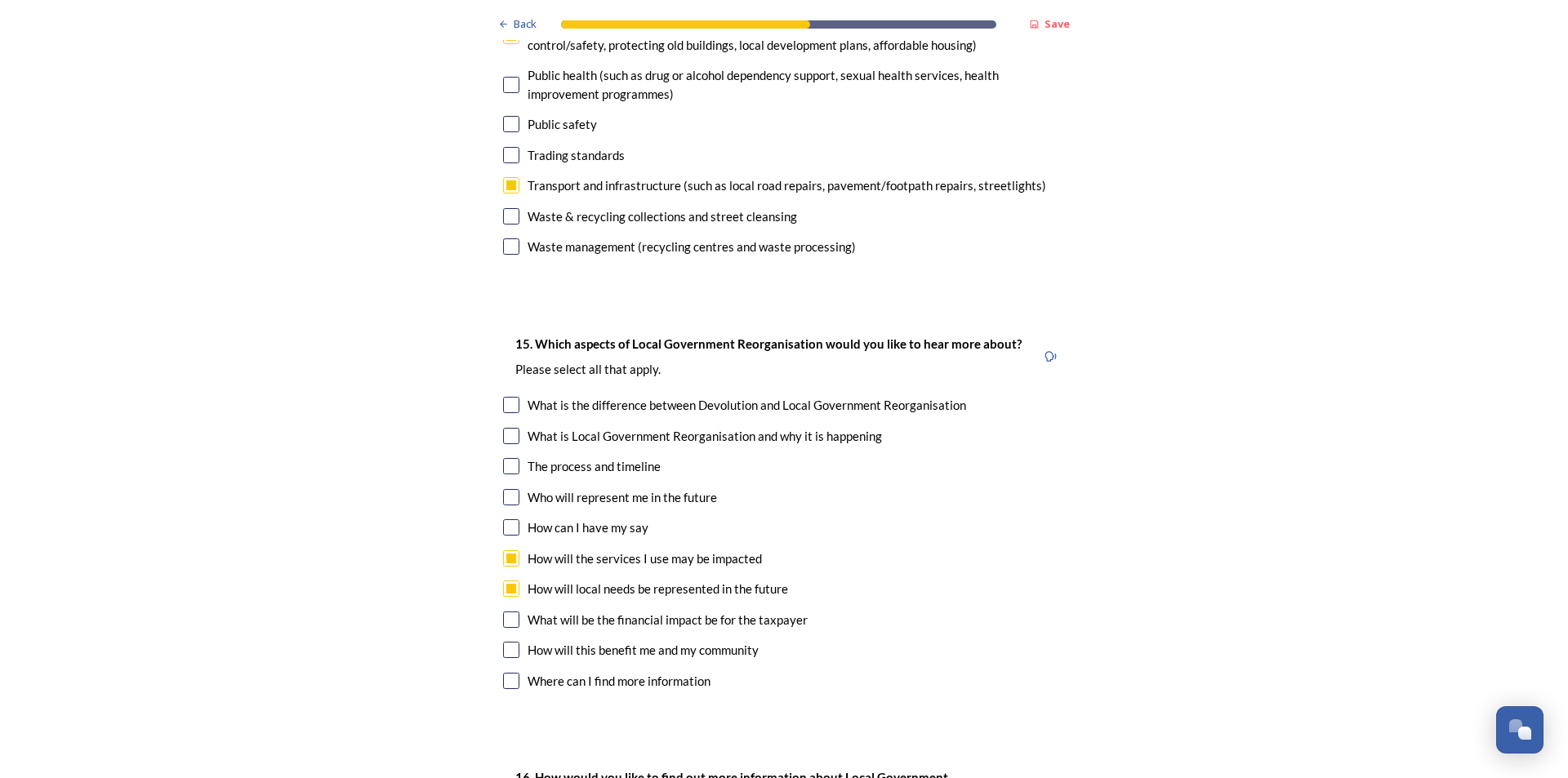
checkbox input "true"
click at [520, 641] on div "How will this benefit me and my community" at bounding box center [783, 650] width 561 height 18
checkbox input "true"
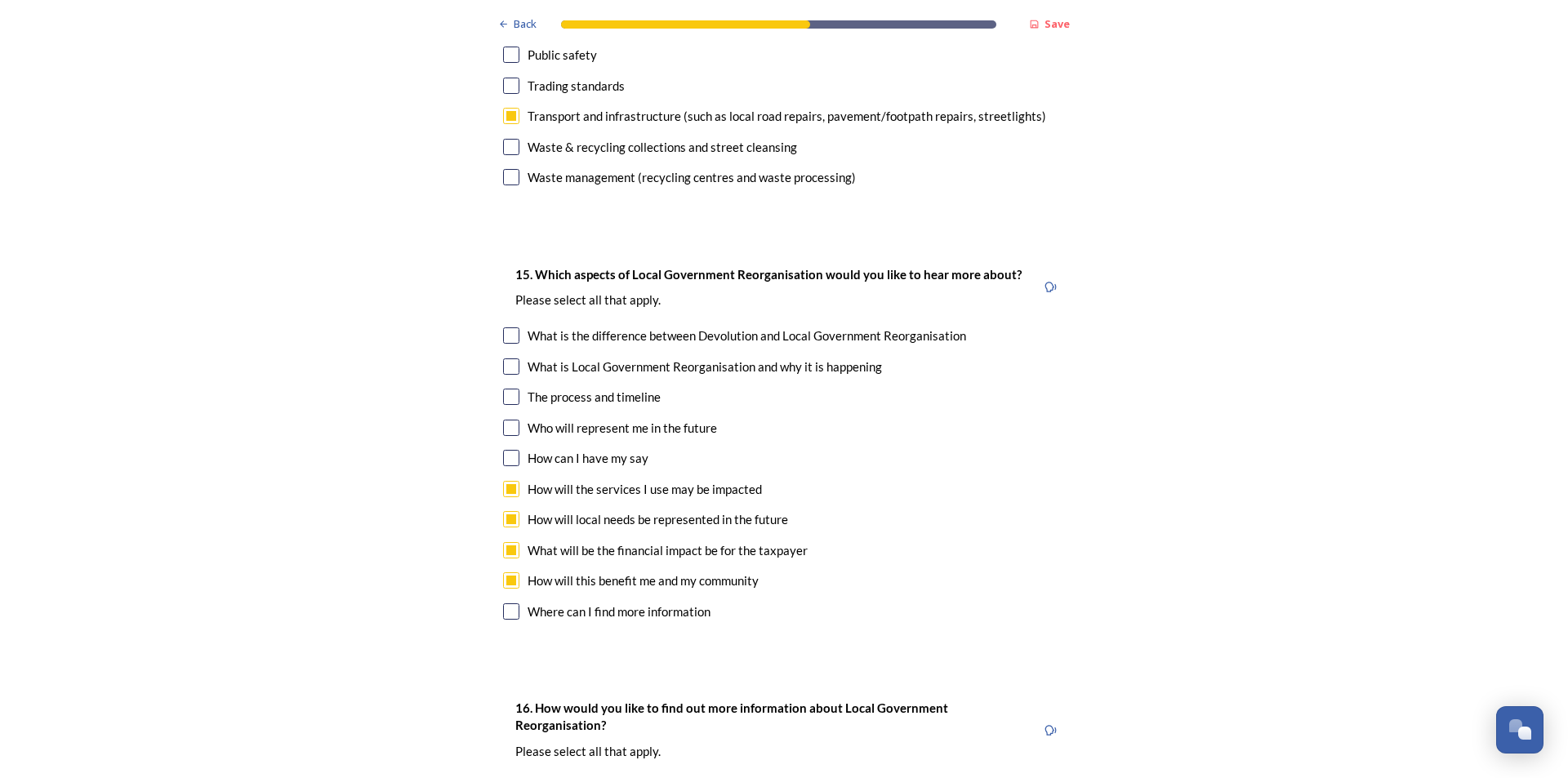
scroll to position [4736, 0]
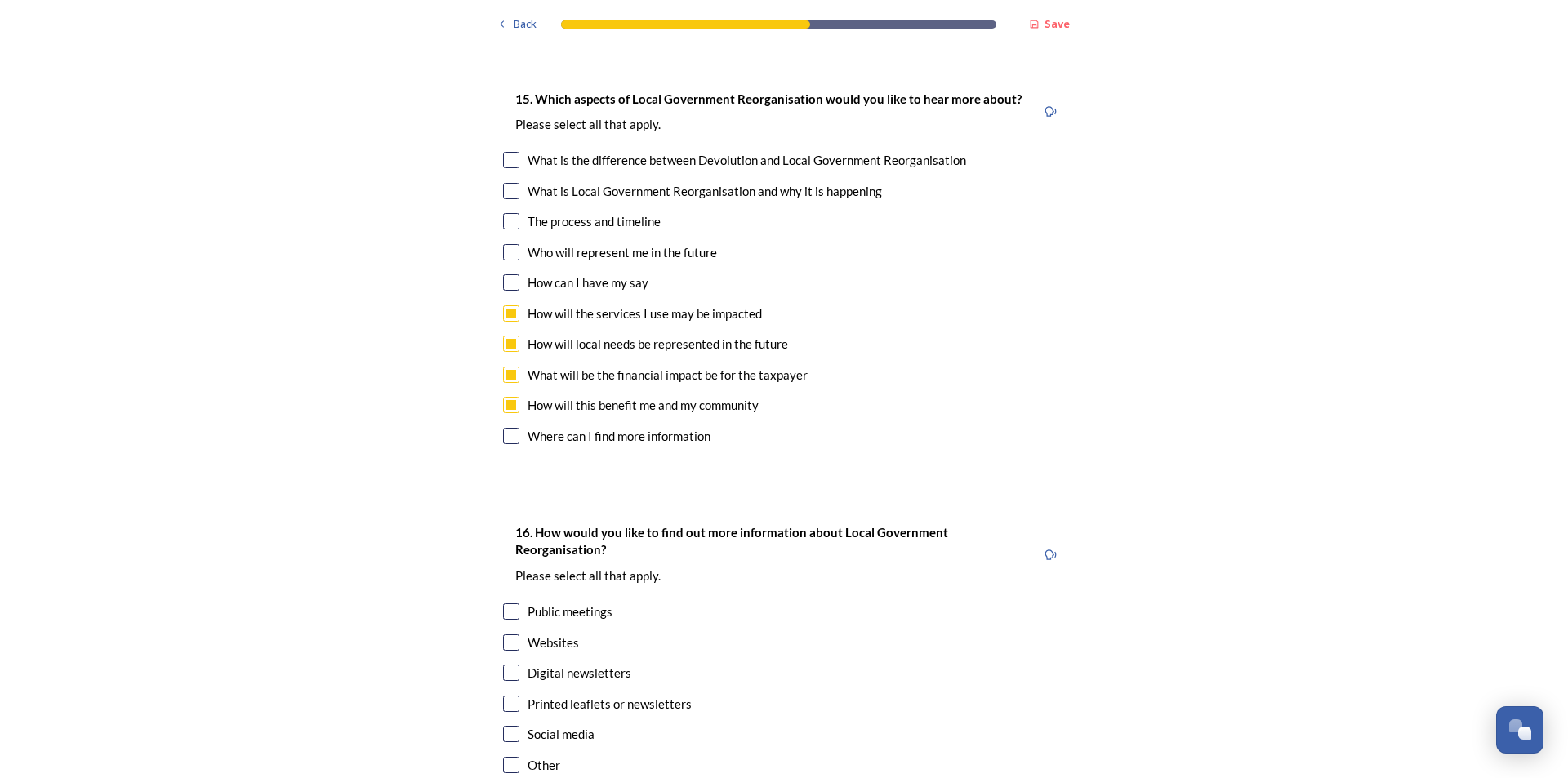
click at [510, 634] on input "checkbox" at bounding box center [511, 642] width 17 height 17
checkbox input "true"
click at [503, 664] on input "checkbox" at bounding box center [511, 673] width 17 height 17
checkbox input "true"
click at [558, 725] on div "Social media" at bounding box center [561, 734] width 67 height 18
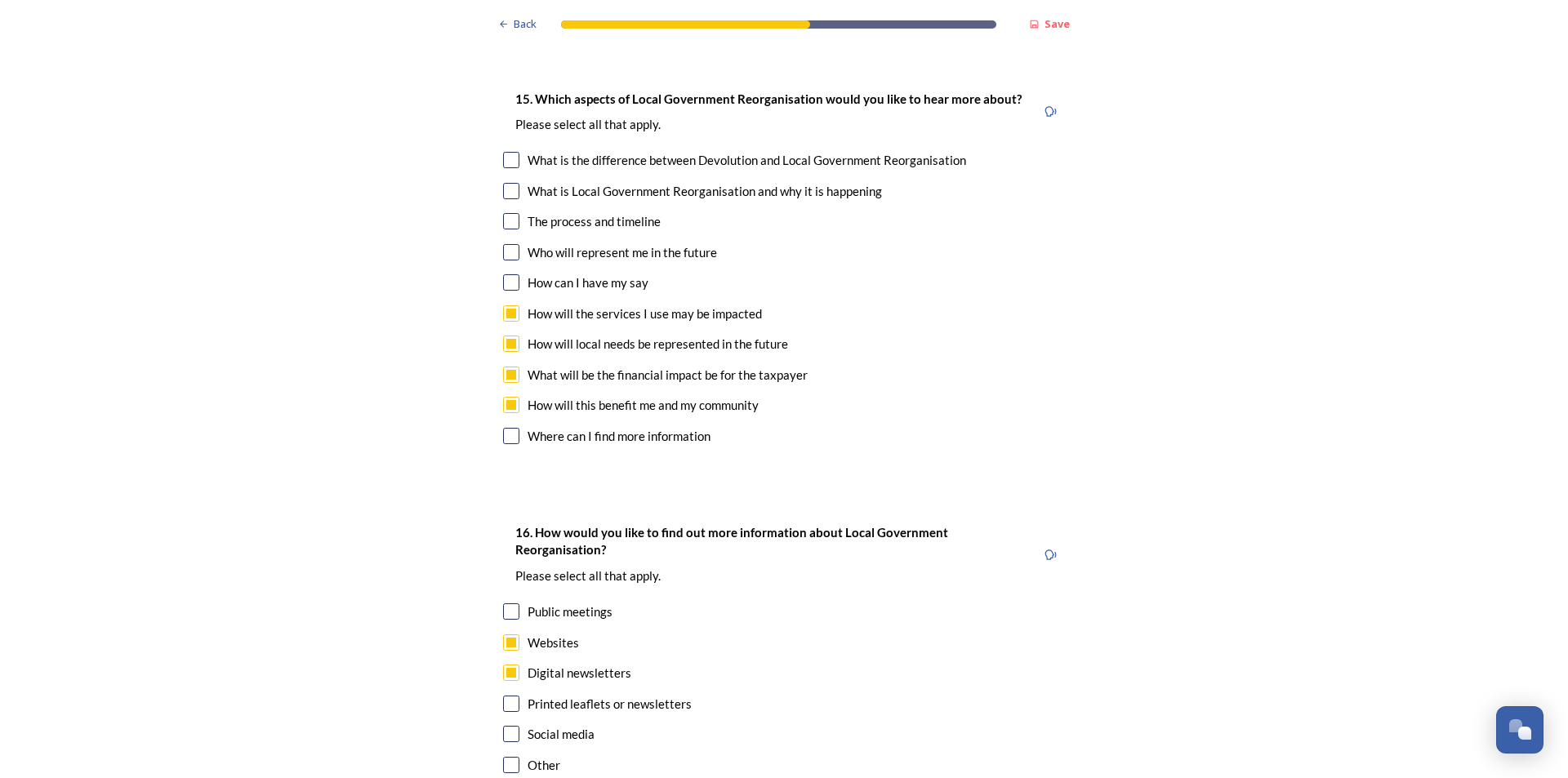
checkbox input "true"
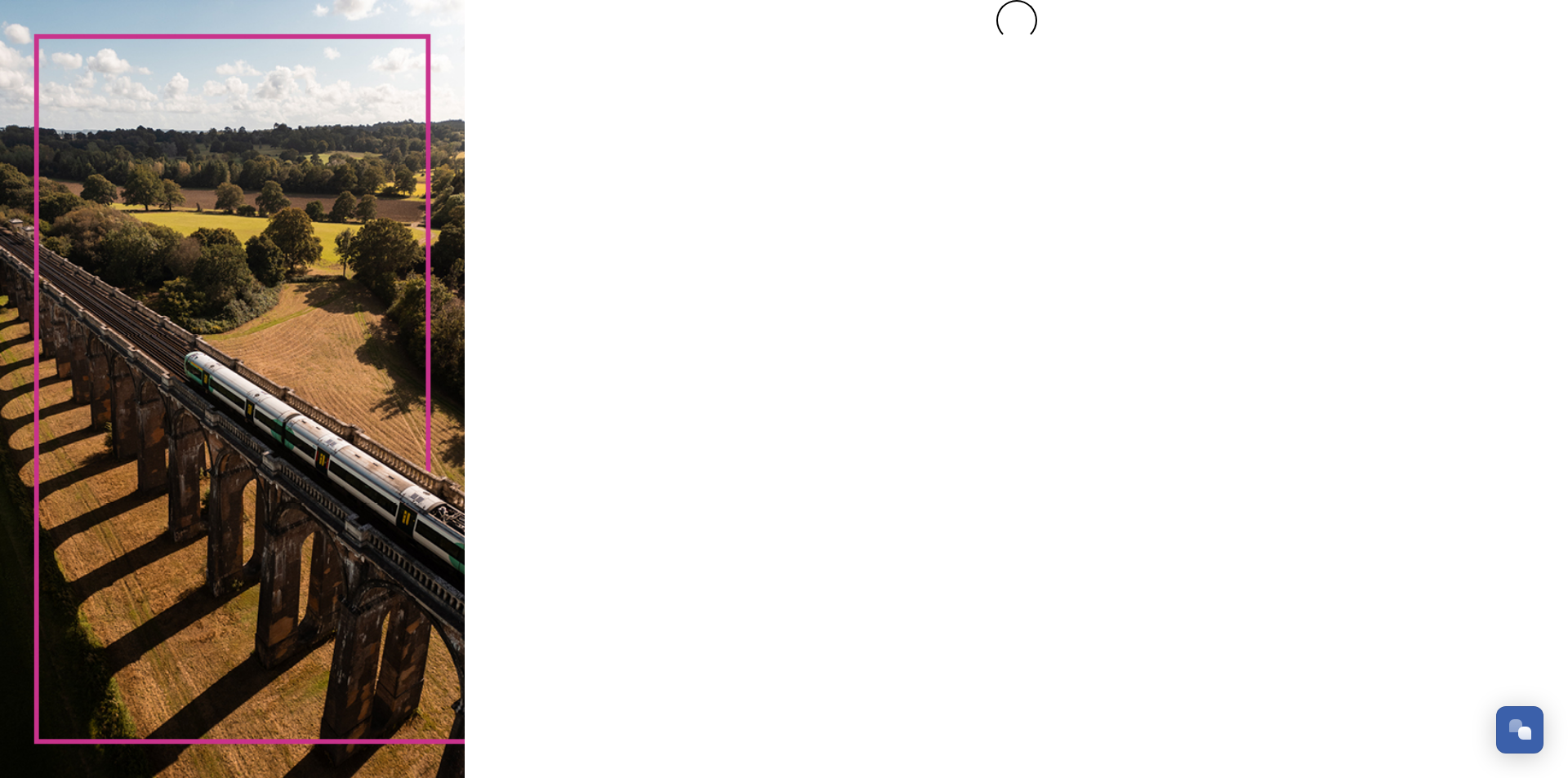
scroll to position [0, 0]
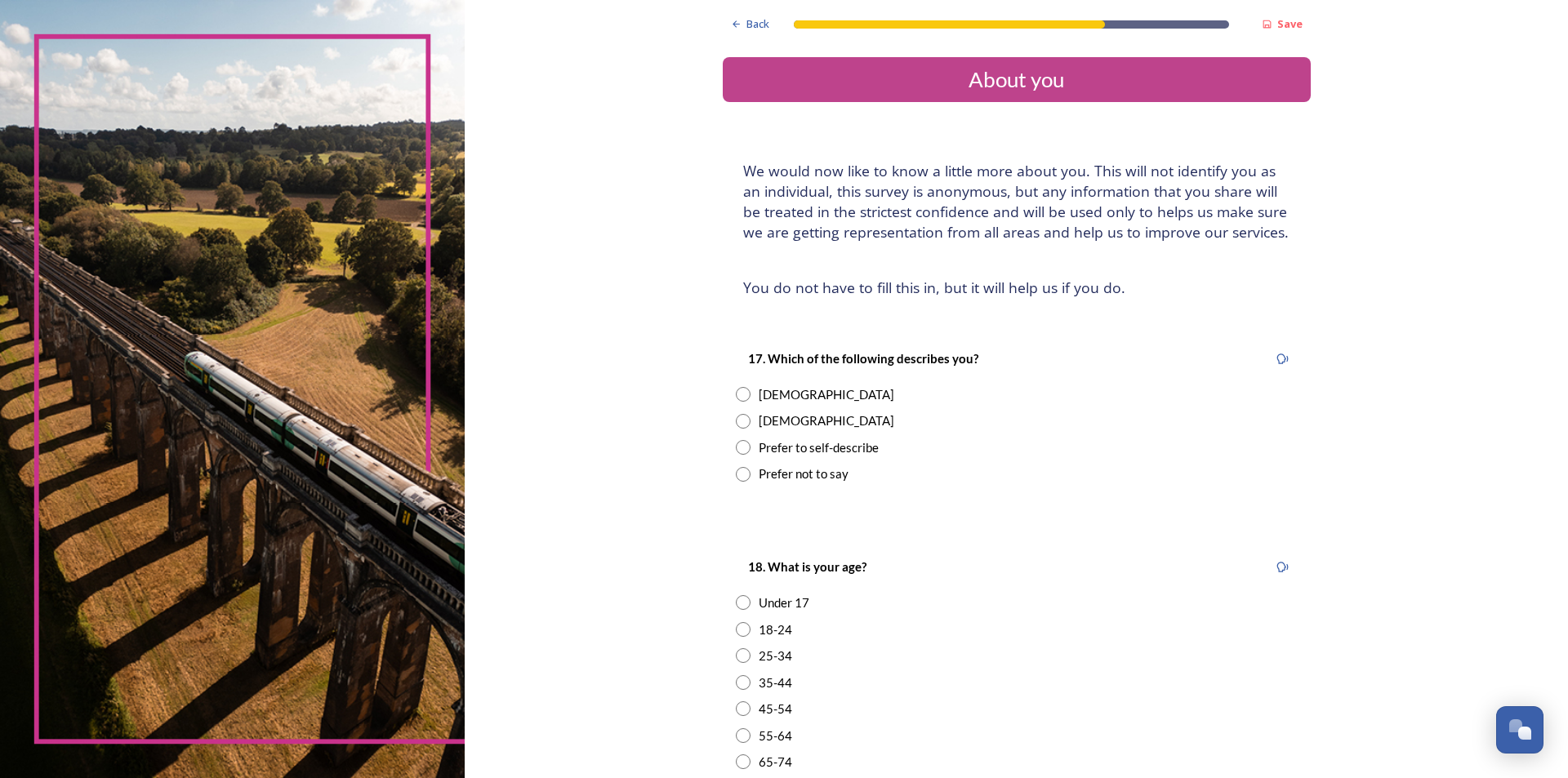
click at [768, 395] on div "[DEMOGRAPHIC_DATA]" at bounding box center [827, 395] width 136 height 18
radio input "true"
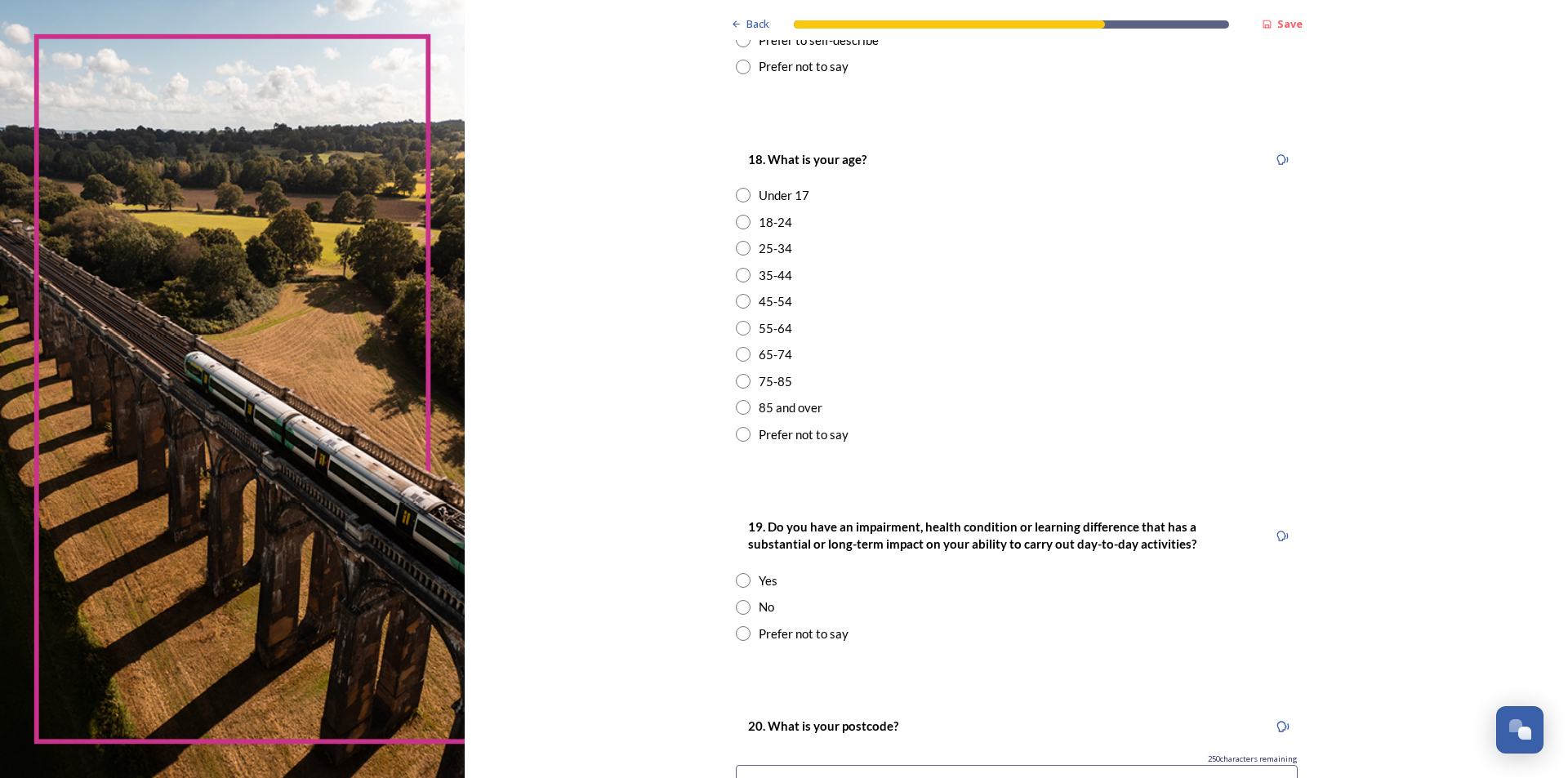
scroll to position [408, 0]
click at [739, 299] on input "radio" at bounding box center [743, 300] width 15 height 15
radio input "true"
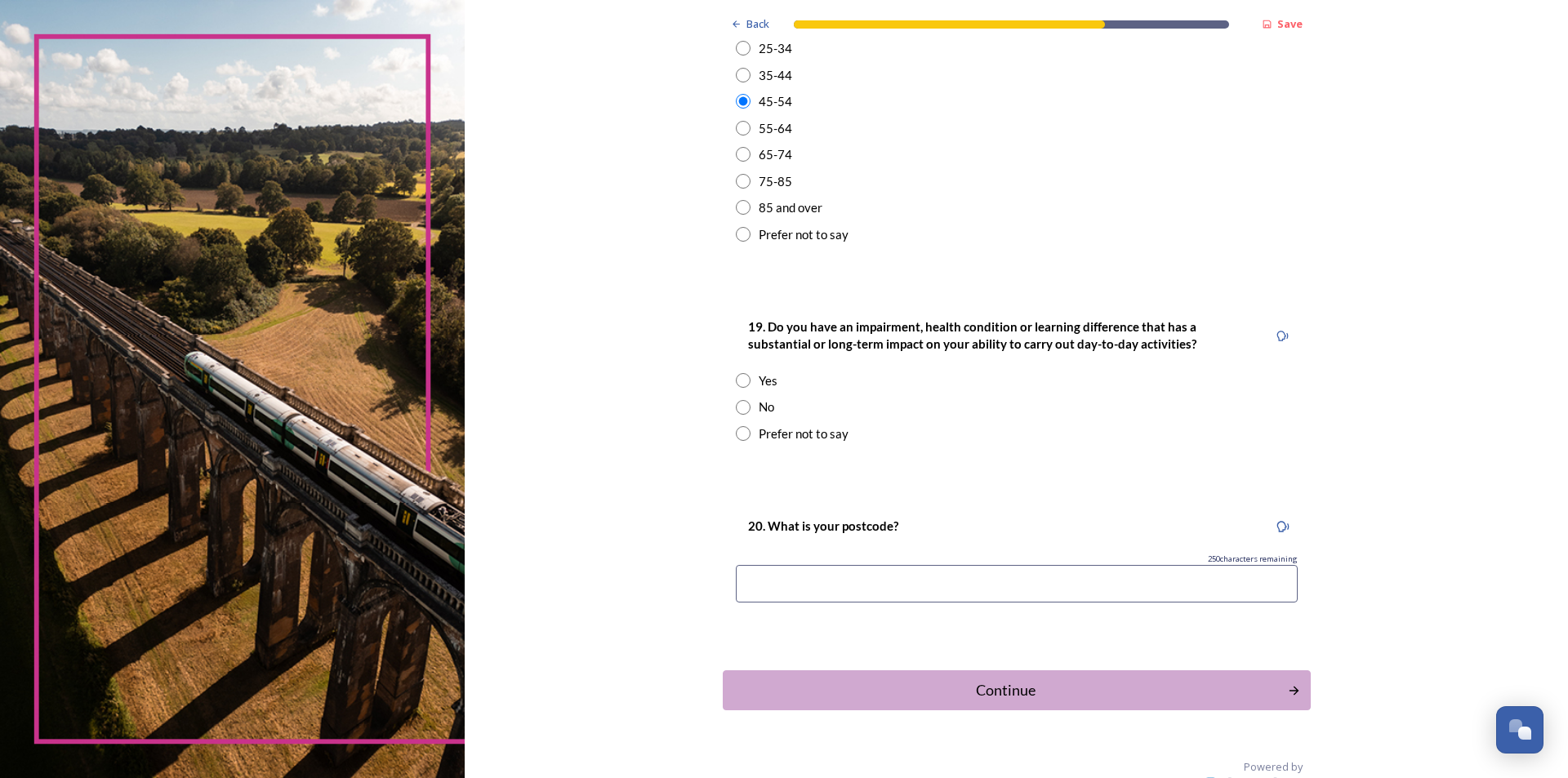
scroll to position [634, 0]
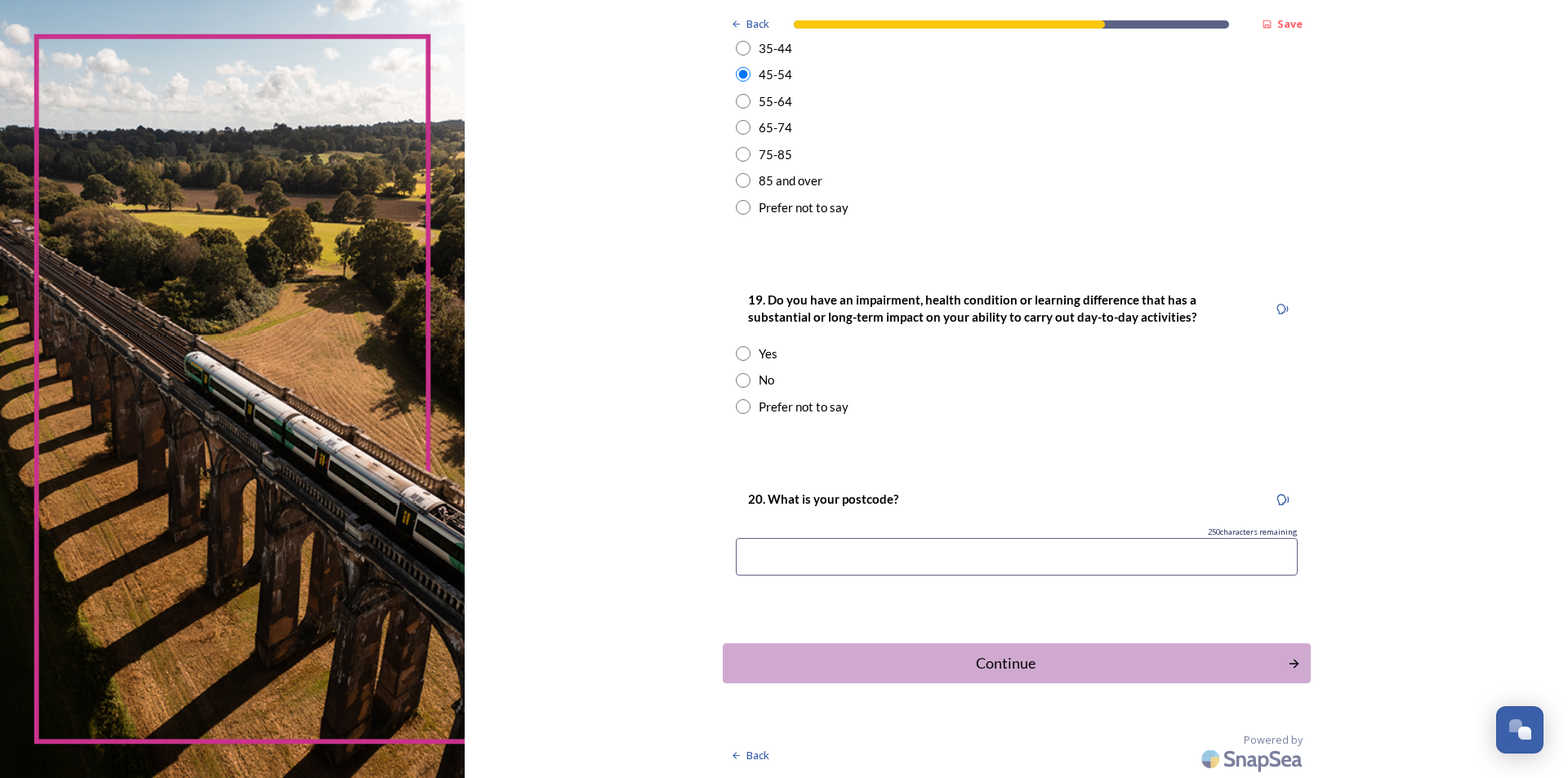
click at [742, 375] on input "radio" at bounding box center [743, 381] width 15 height 15
radio input "true"
click at [843, 560] on input at bounding box center [1016, 556] width 561 height 38
type input "RH13 6BF"
click at [1000, 676] on button "Continue" at bounding box center [1017, 663] width 594 height 40
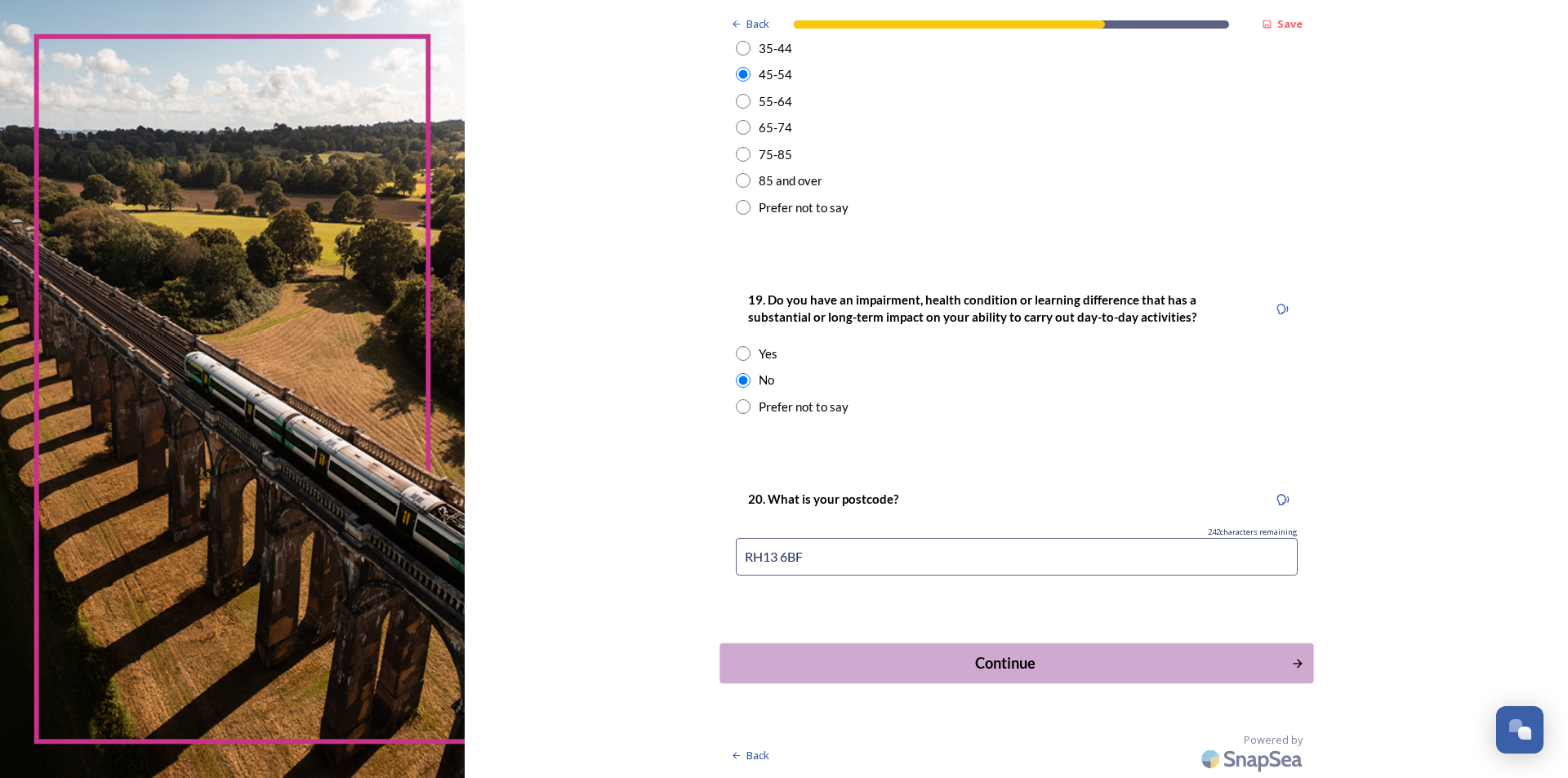
scroll to position [0, 0]
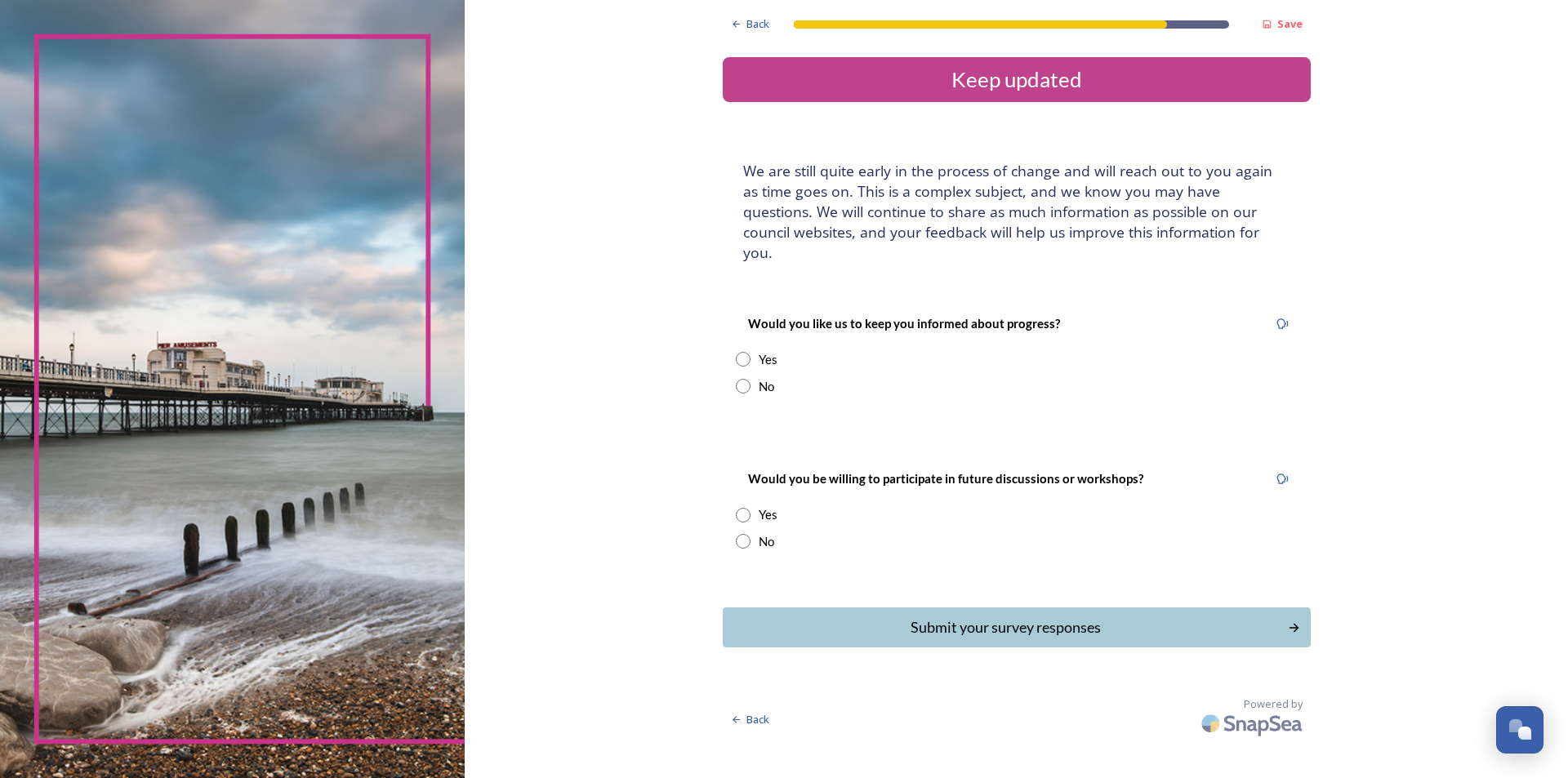
click at [748, 534] on input "radio" at bounding box center [743, 541] width 15 height 15
radio input "true"
click at [745, 379] on input "radio" at bounding box center [743, 386] width 15 height 15
radio input "true"
click at [971, 617] on div "Submit your survey responses" at bounding box center [1005, 627] width 553 height 22
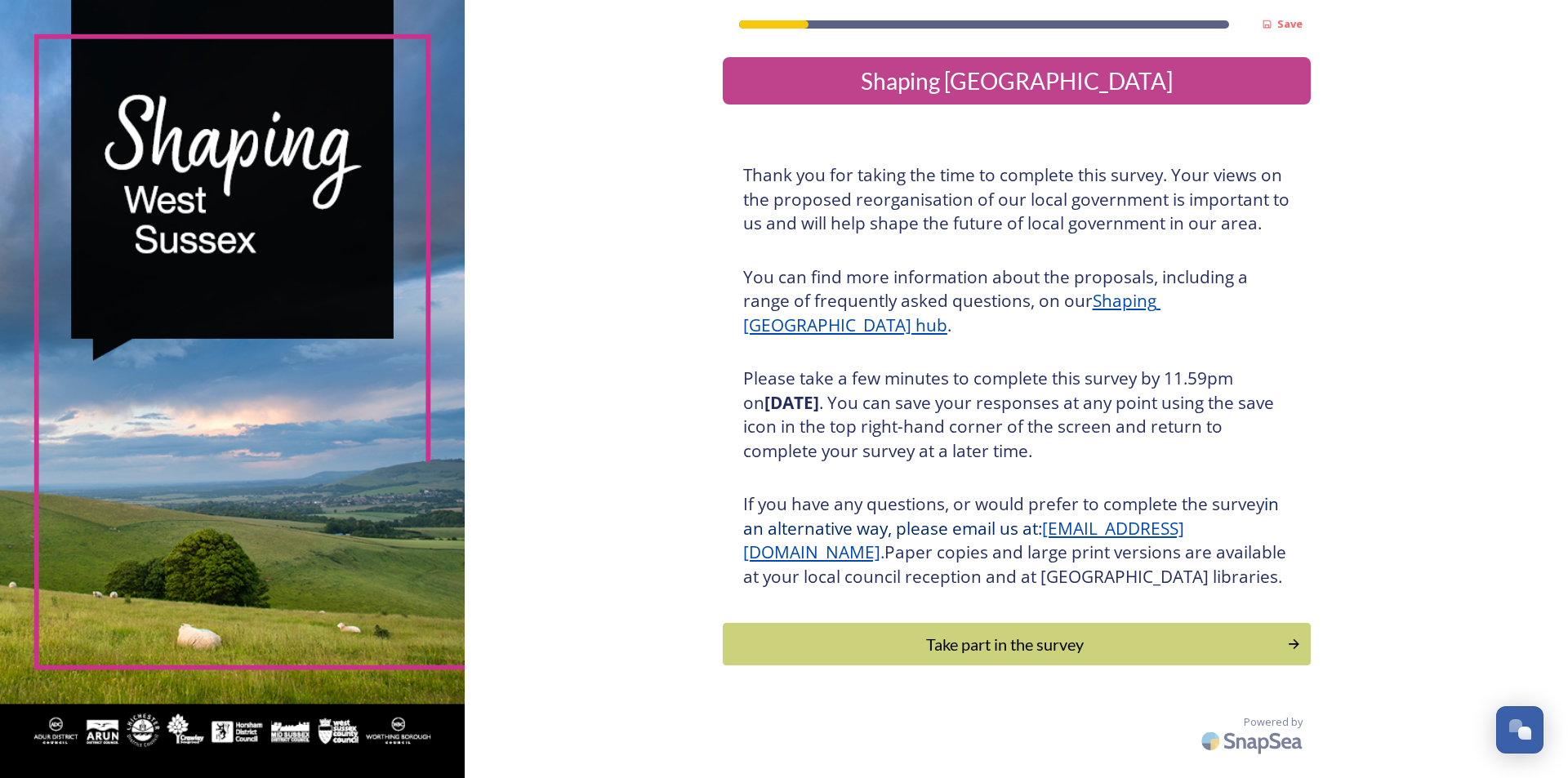
click at [959, 697] on div "Save Shaping [GEOGRAPHIC_DATA] Thank you for taking the time to complete this s…" at bounding box center [1017, 380] width 588 height 760
click at [954, 657] on div "Take part in the survey" at bounding box center [1005, 643] width 552 height 24
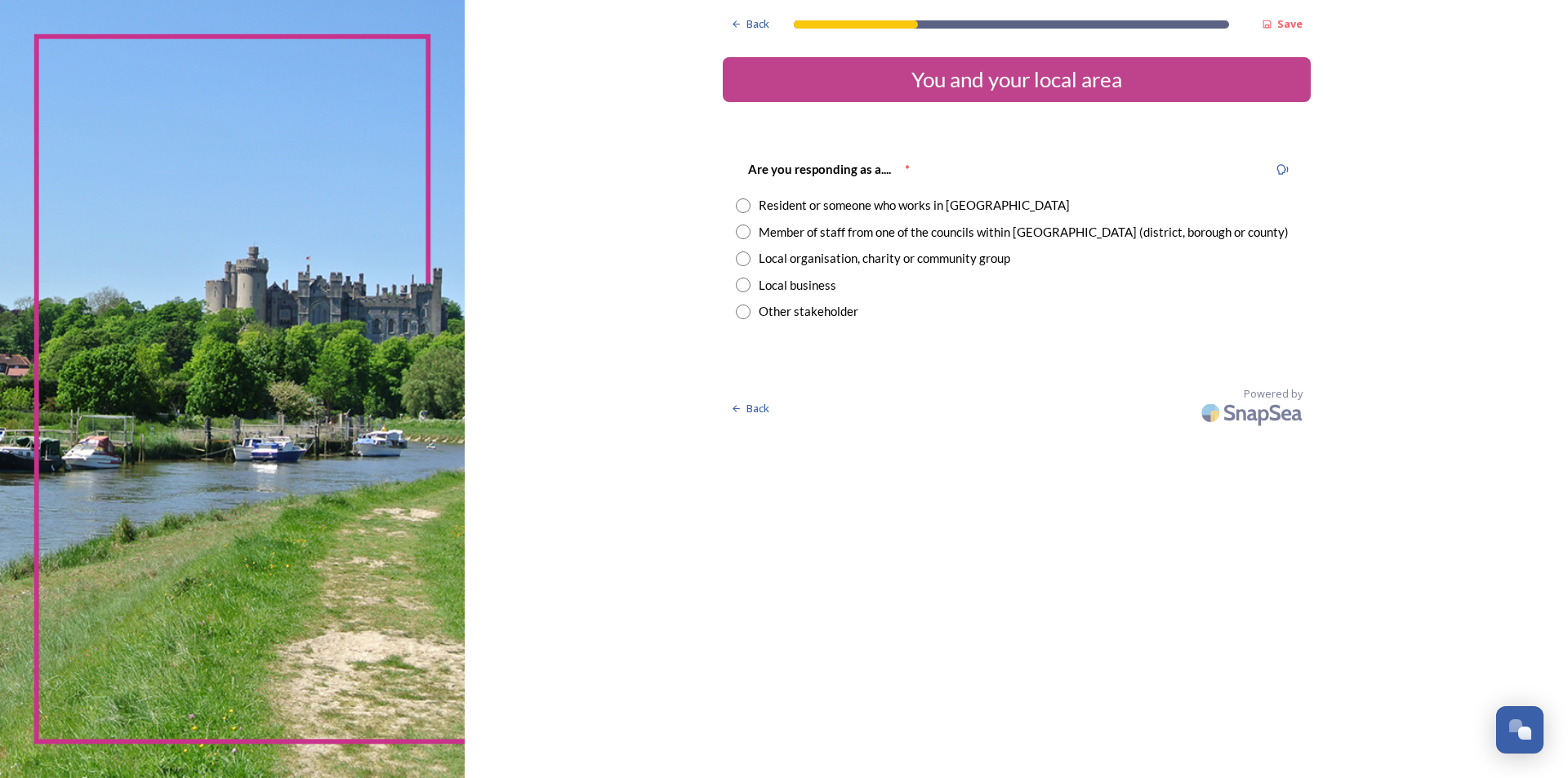
click at [850, 238] on div "Member of staff from one of the councils within [GEOGRAPHIC_DATA] (district, bo…" at bounding box center [1023, 232] width 530 height 18
radio input "true"
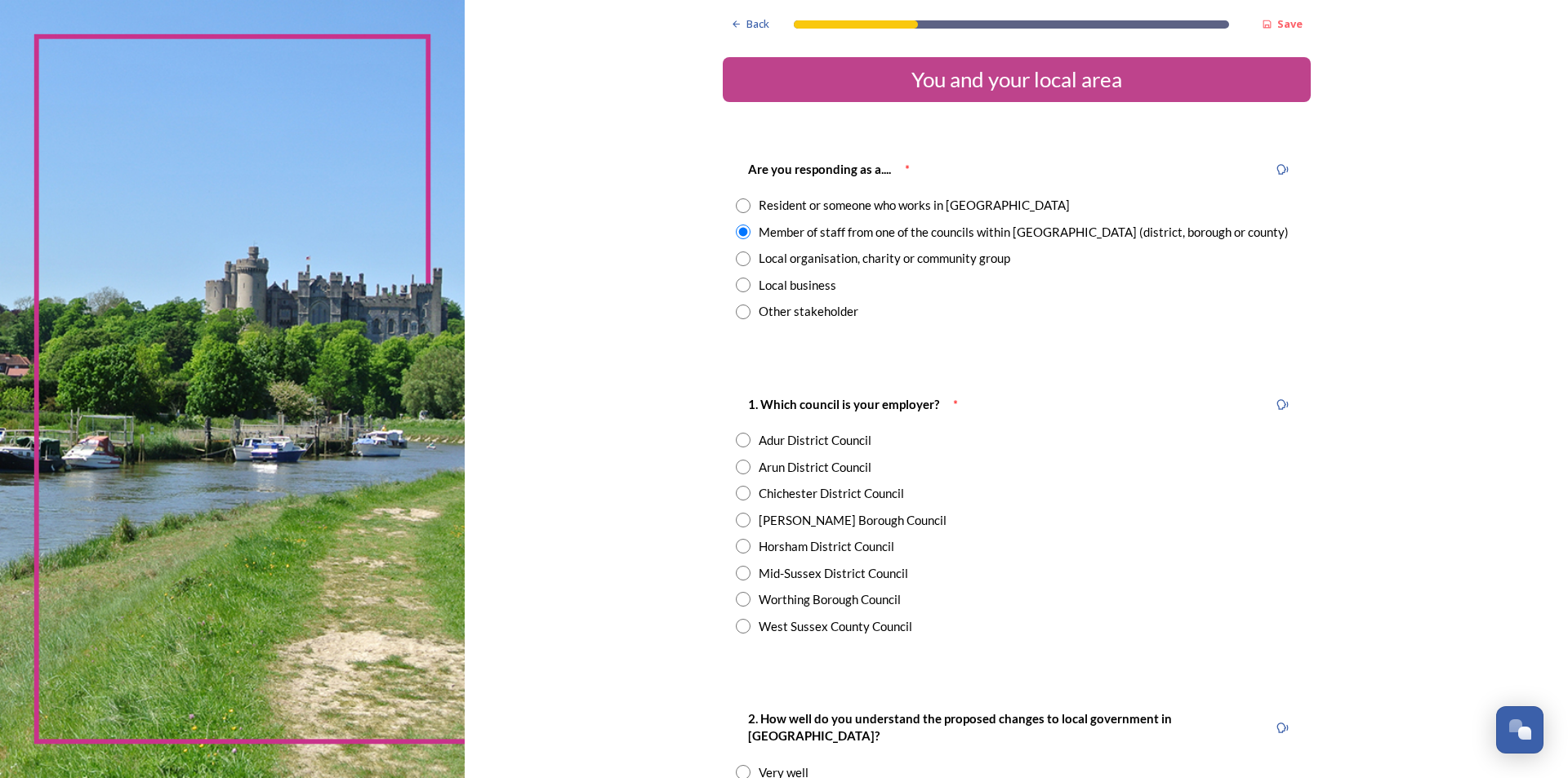
click at [740, 552] on input "radio" at bounding box center [743, 546] width 15 height 15
radio input "true"
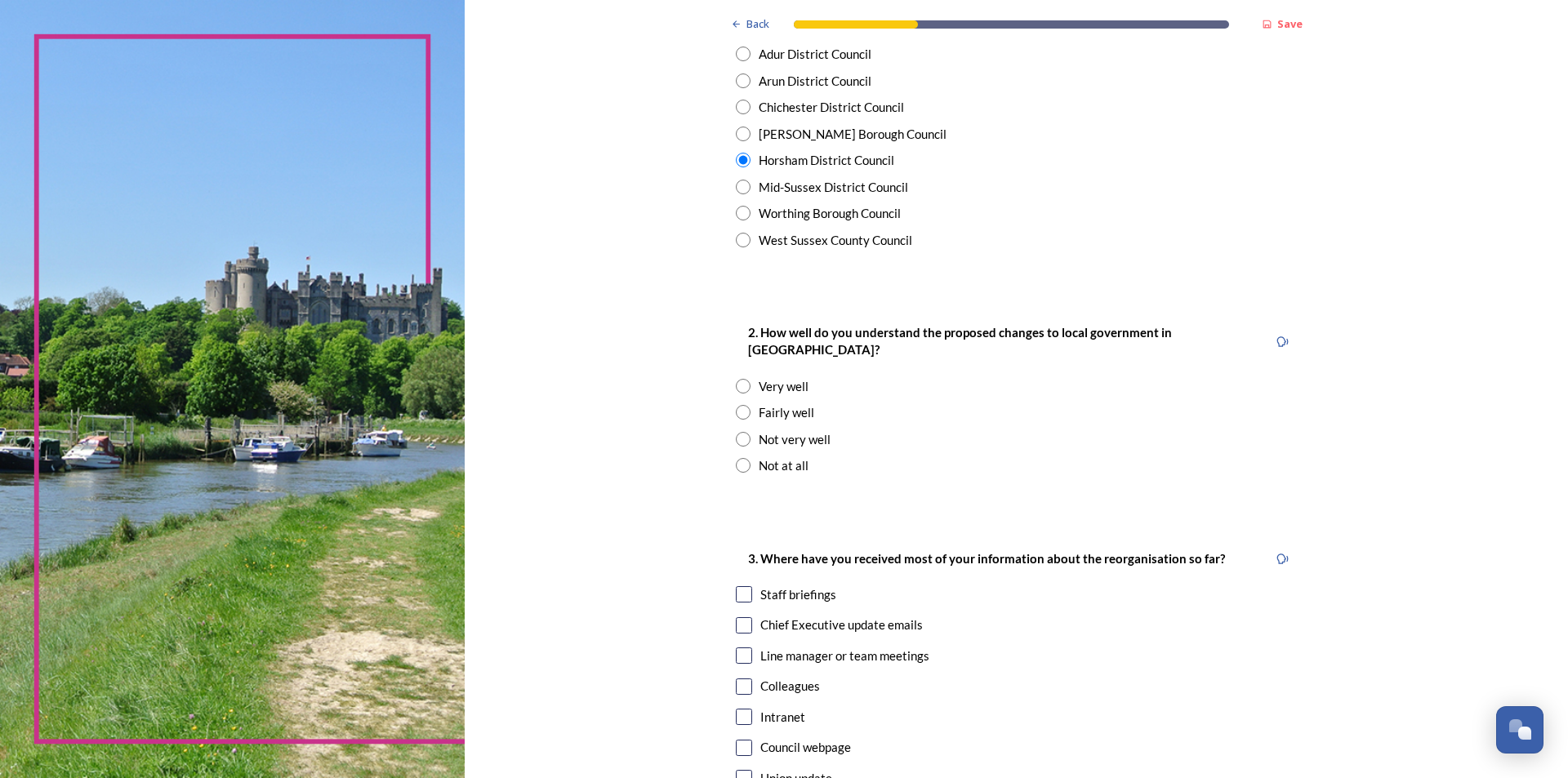
scroll to position [408, 0]
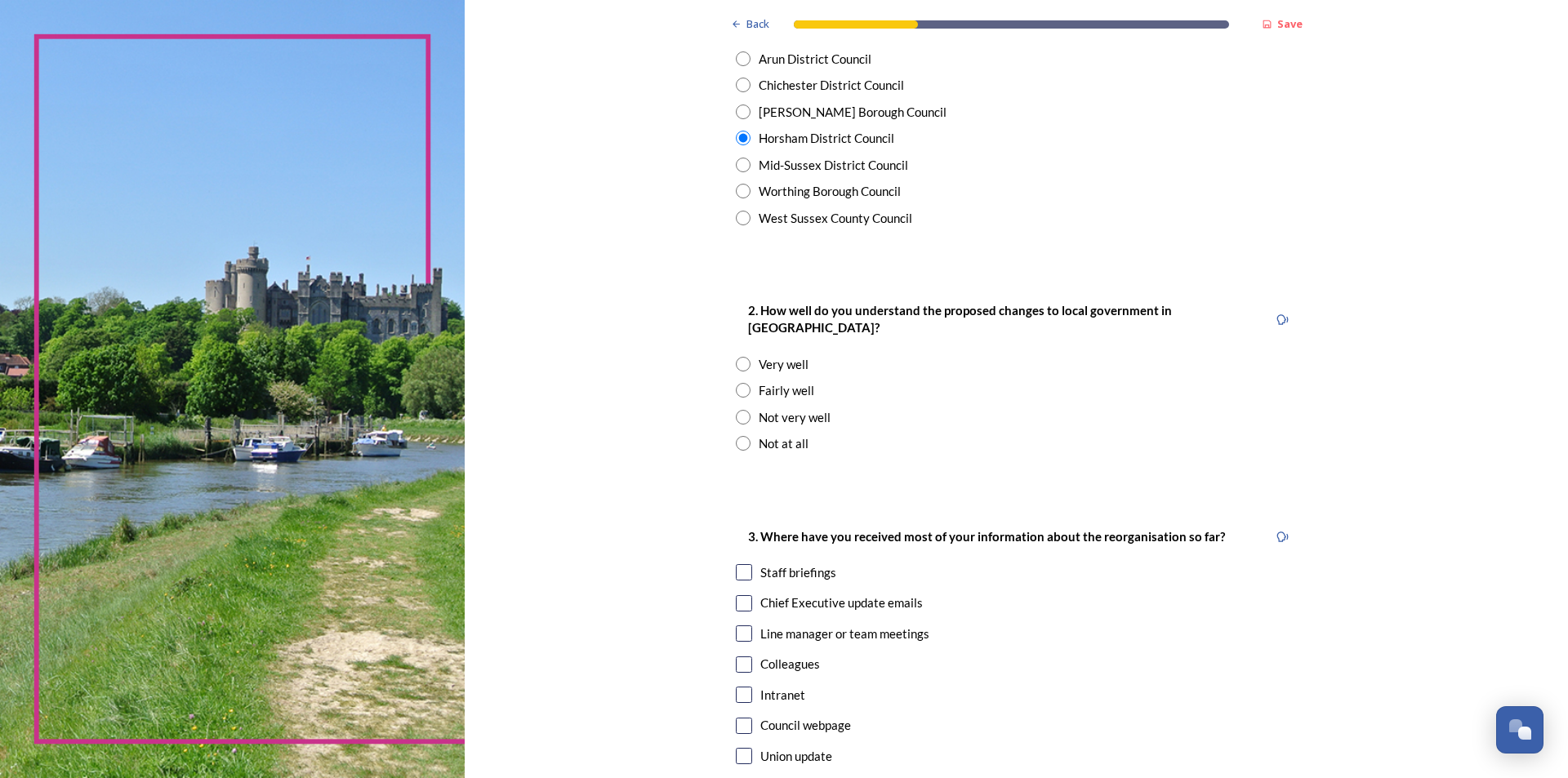
click at [735, 357] on input "radio" at bounding box center [743, 365] width 15 height 15
radio input "true"
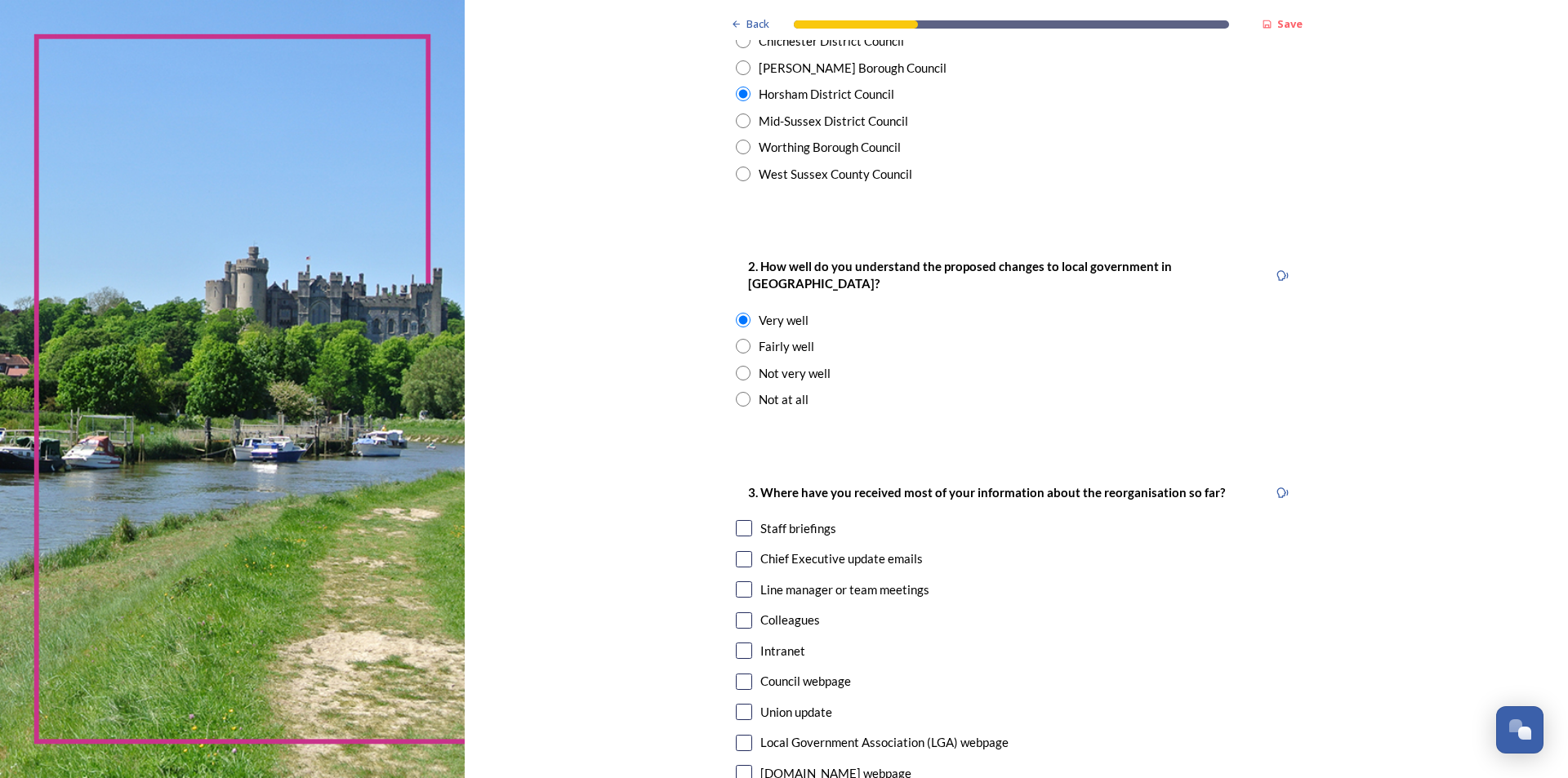
scroll to position [490, 0]
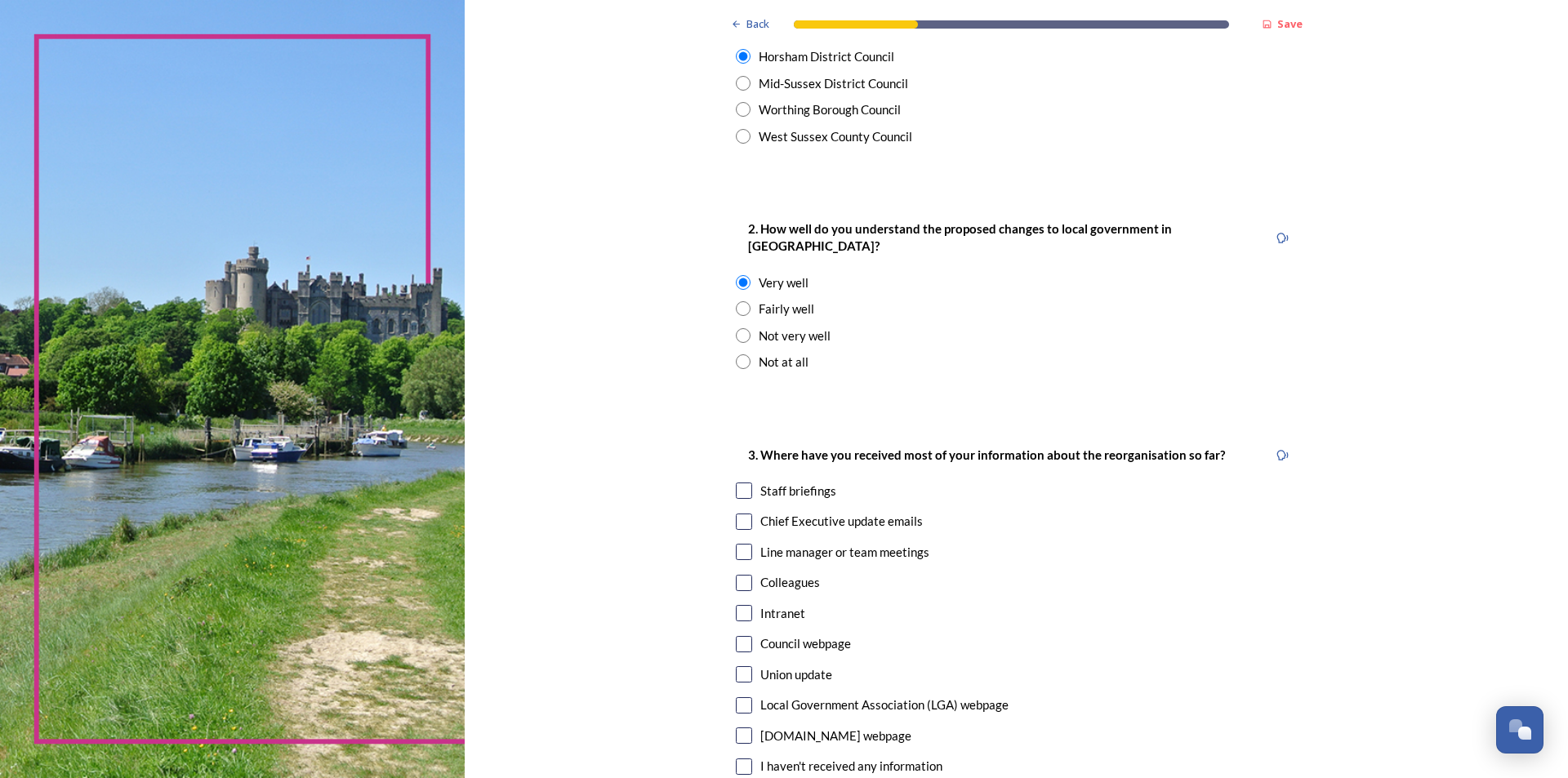
click at [746, 483] on input "checkbox" at bounding box center [744, 491] width 17 height 17
checkbox input "true"
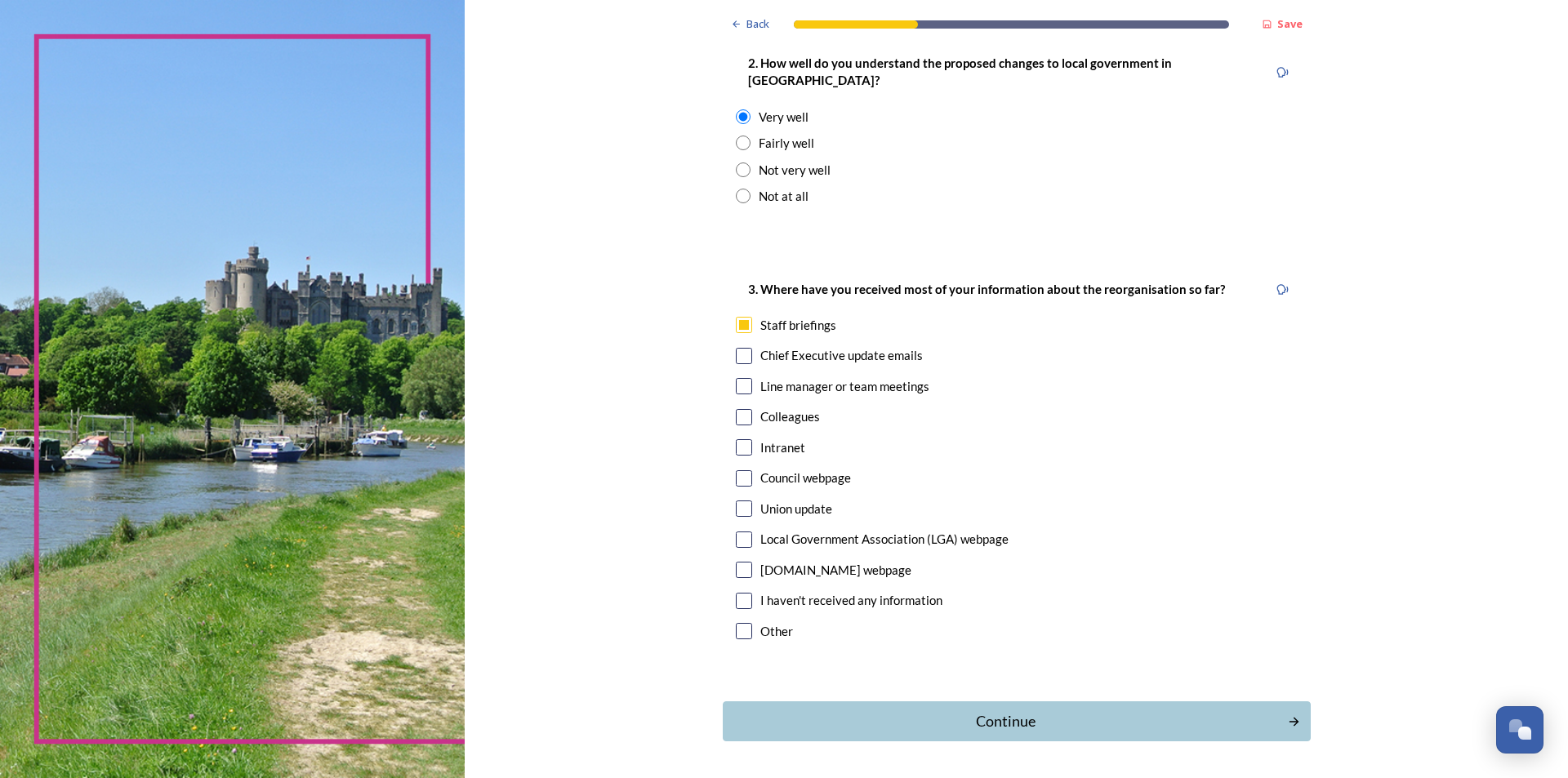
scroll to position [697, 0]
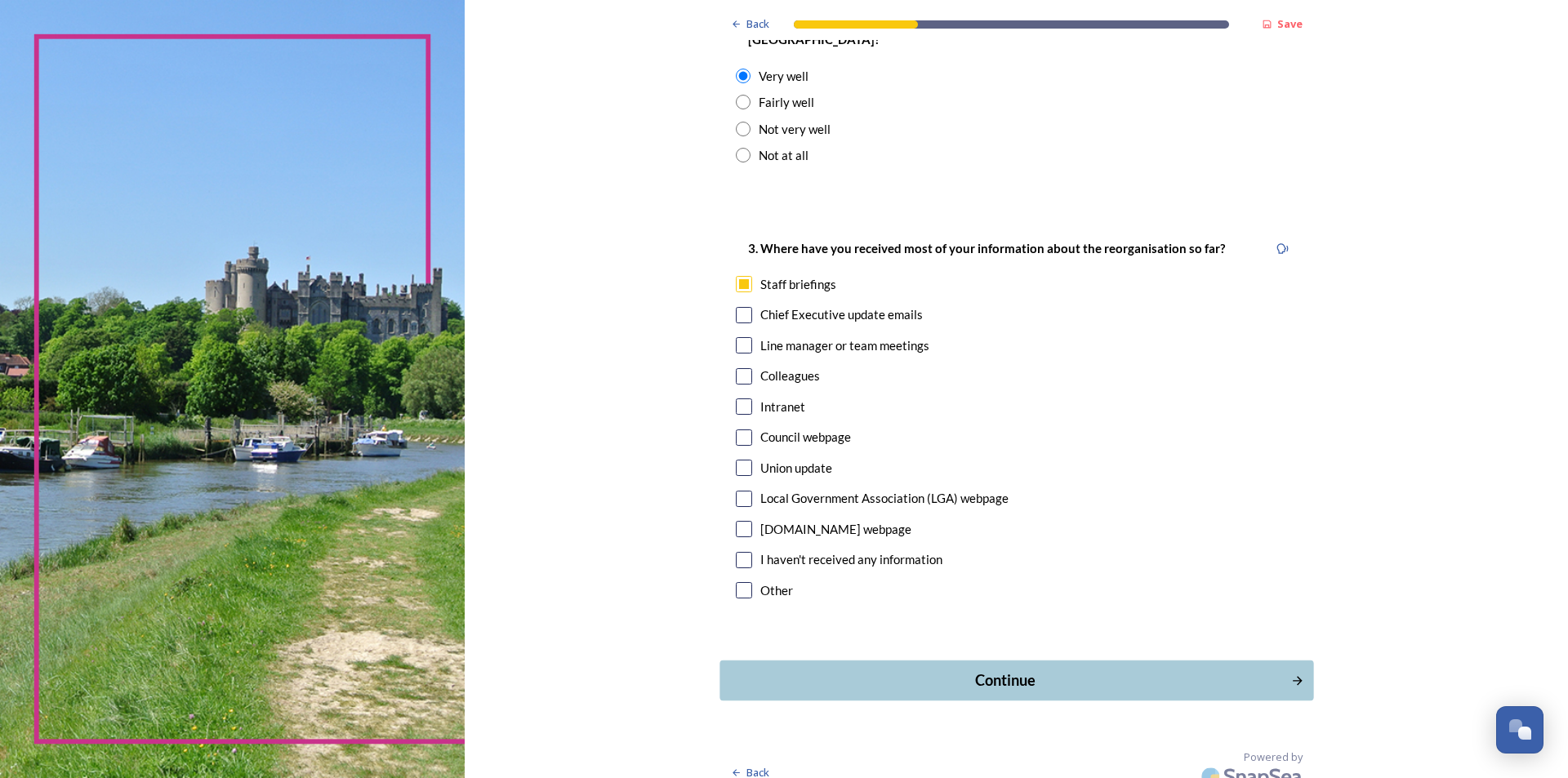
click at [1036, 669] on div "Continue" at bounding box center [1005, 680] width 553 height 22
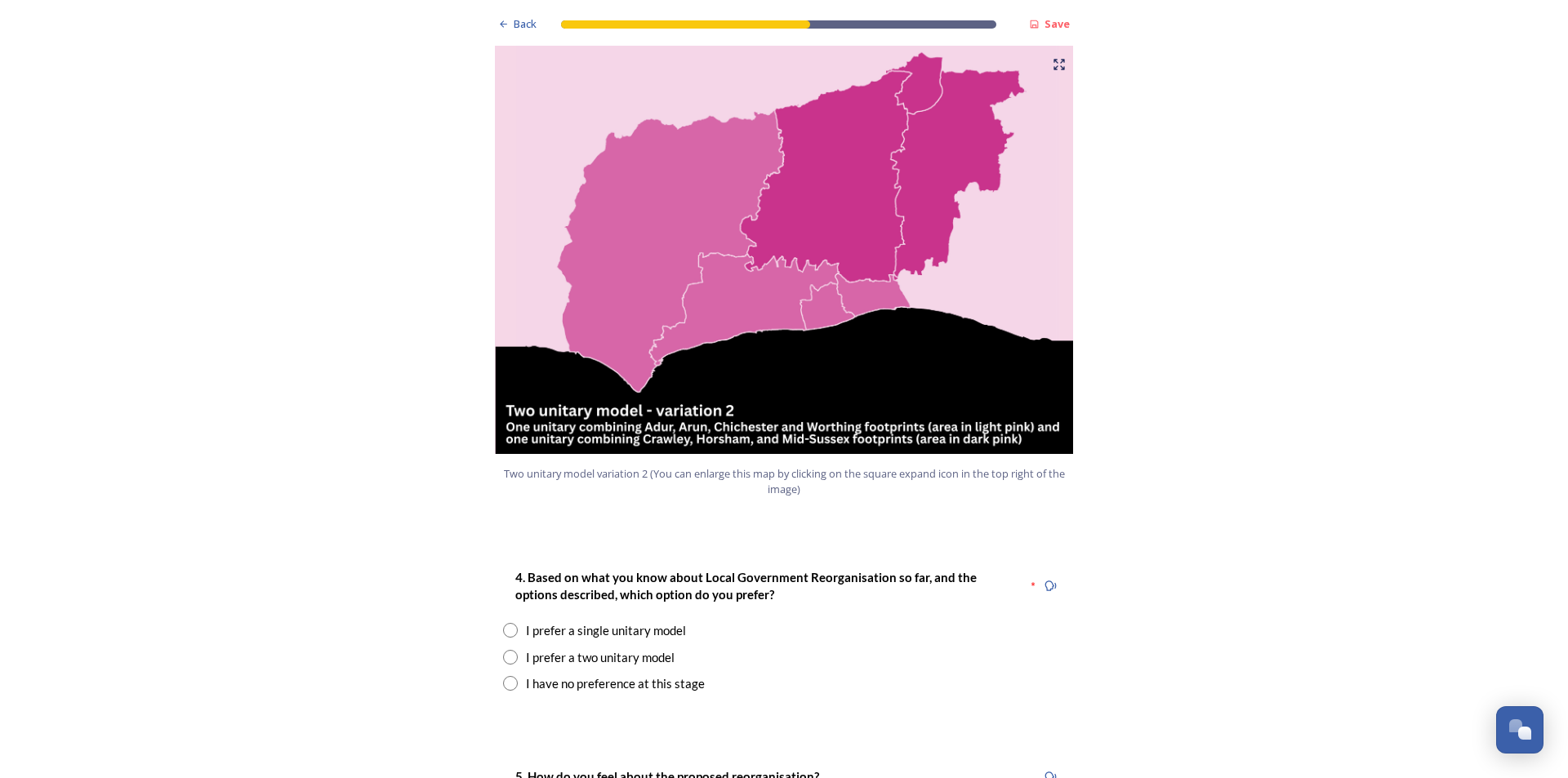
scroll to position [1796, 0]
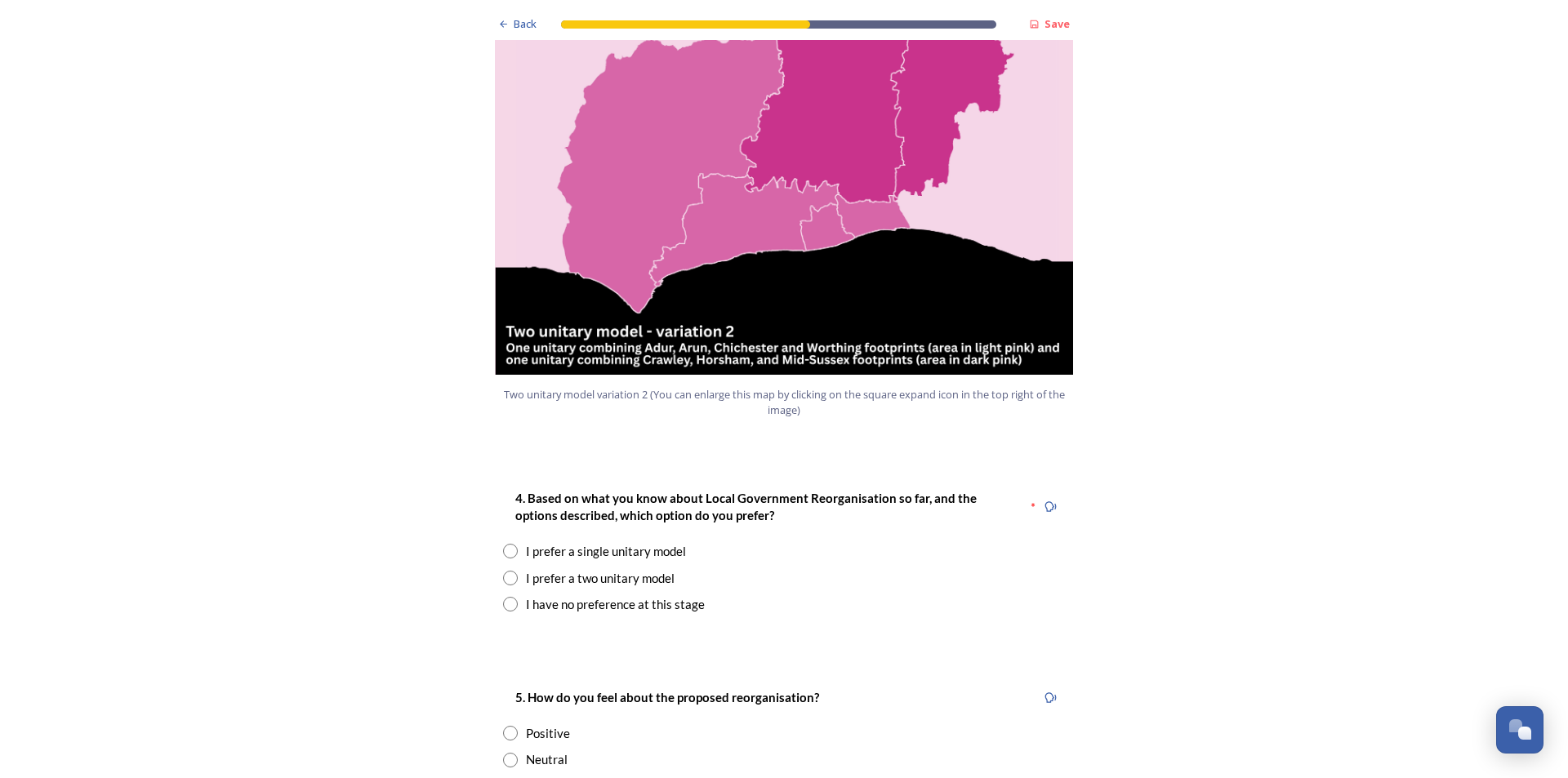
click at [612, 569] on div "I prefer a two unitary model" at bounding box center [601, 578] width 149 height 18
radio input "true"
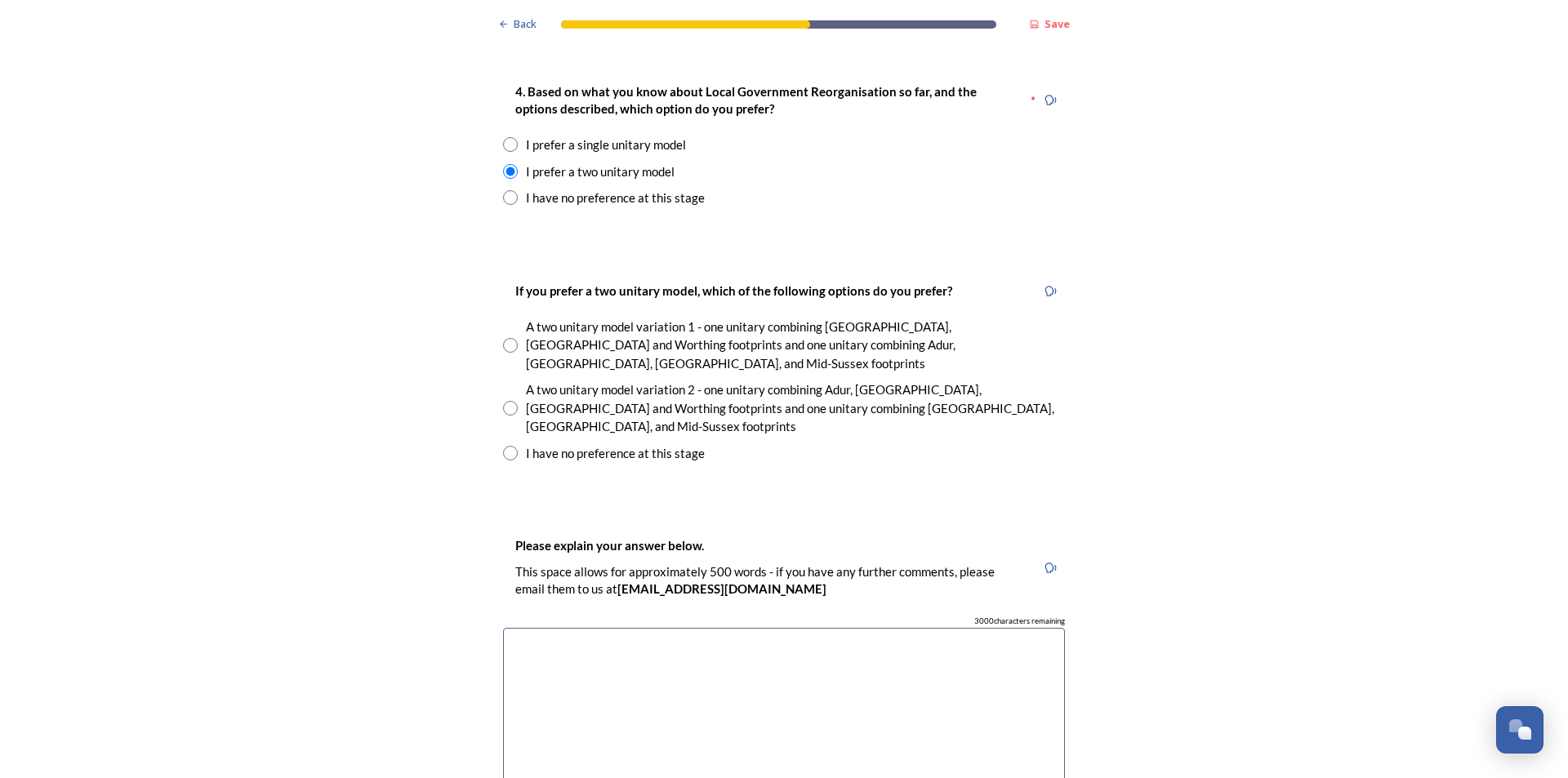
scroll to position [2204, 0]
click at [503, 399] on input "radio" at bounding box center [510, 407] width 15 height 15
radio input "true"
click at [619, 627] on textarea at bounding box center [783, 719] width 561 height 184
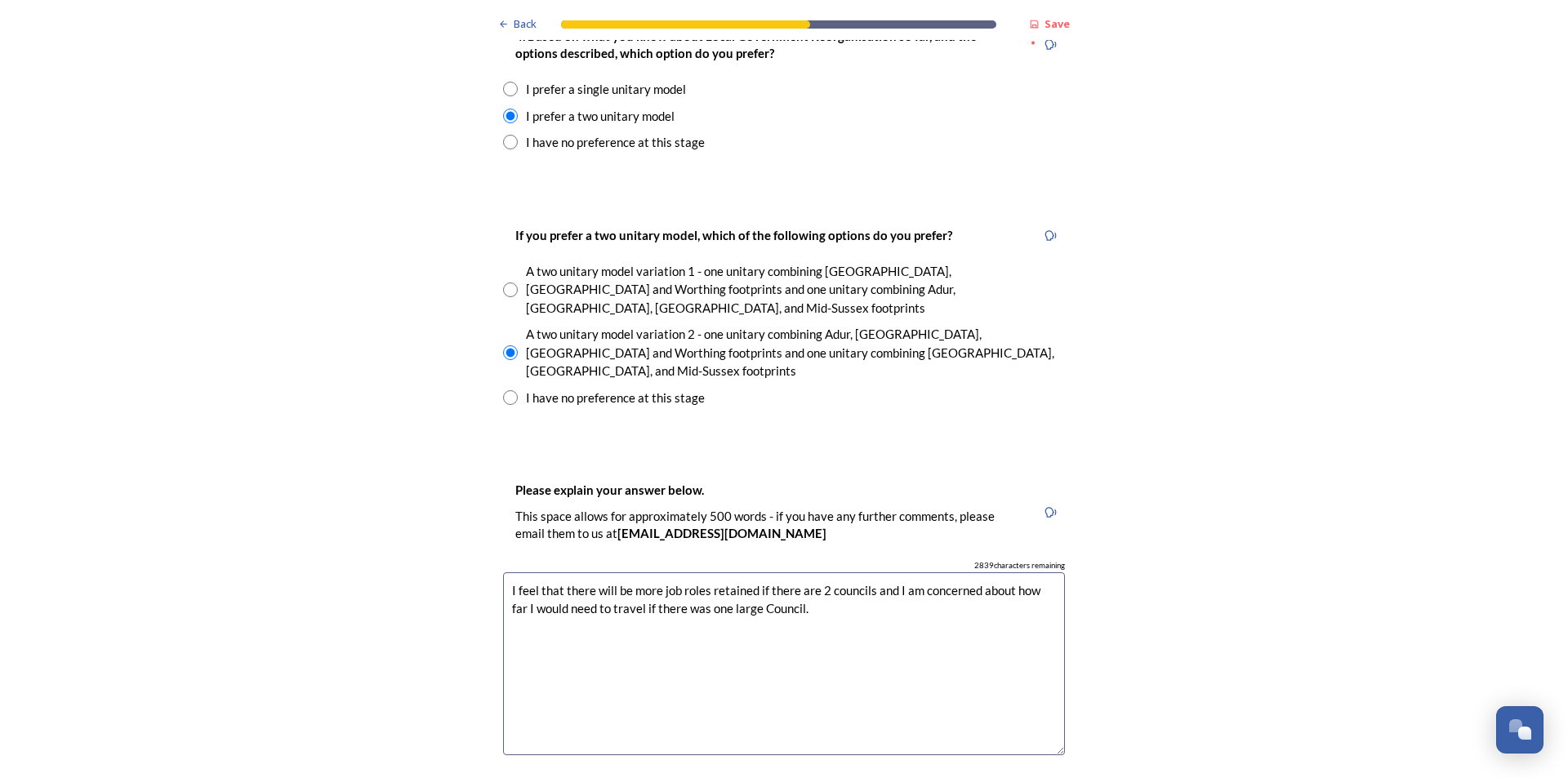
scroll to position [2776, 0]
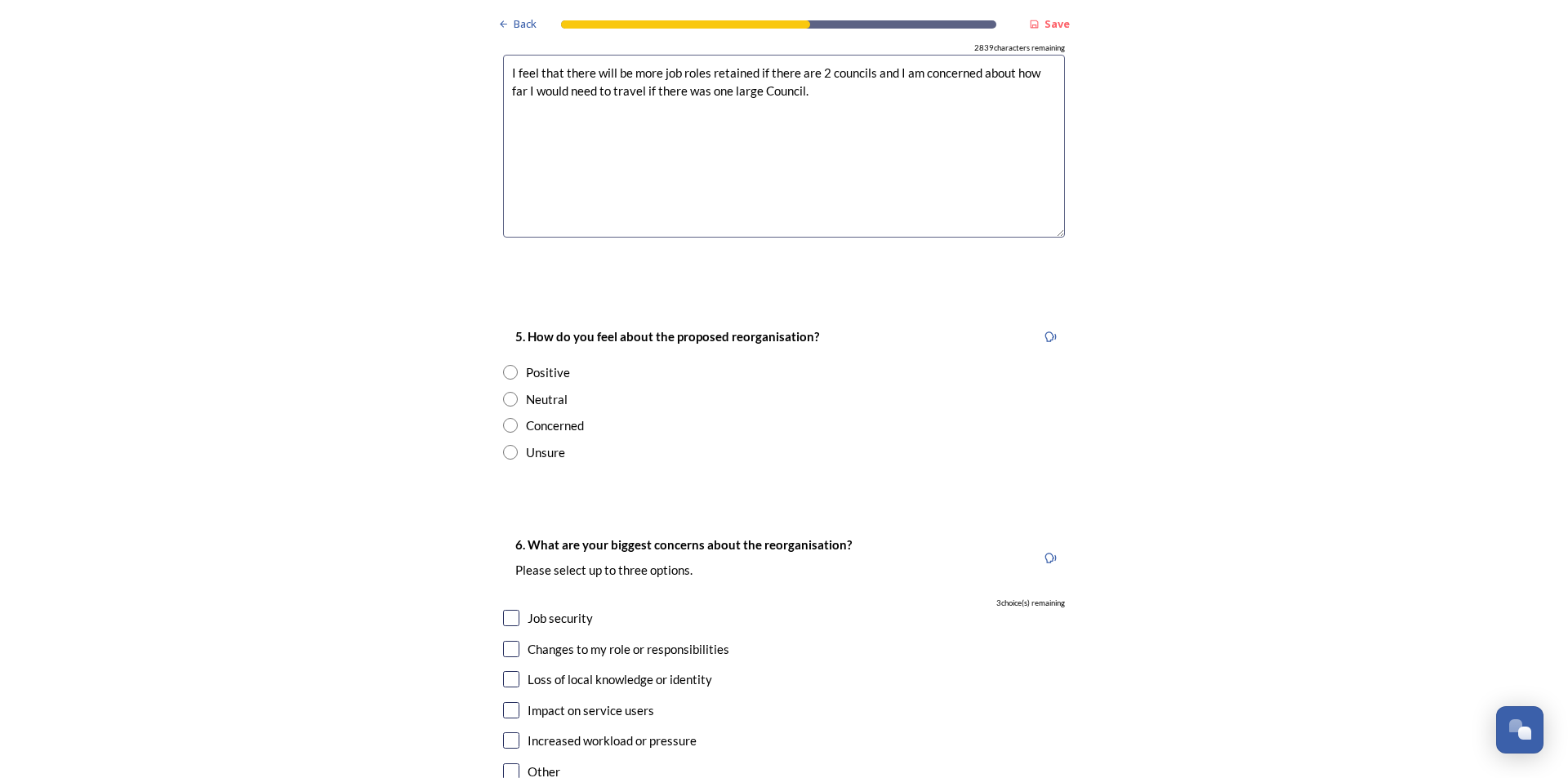
type textarea "I feel that there will be more job roles retained if there are 2 councils and I…"
click at [511, 418] on input "radio" at bounding box center [510, 426] width 15 height 15
radio input "true"
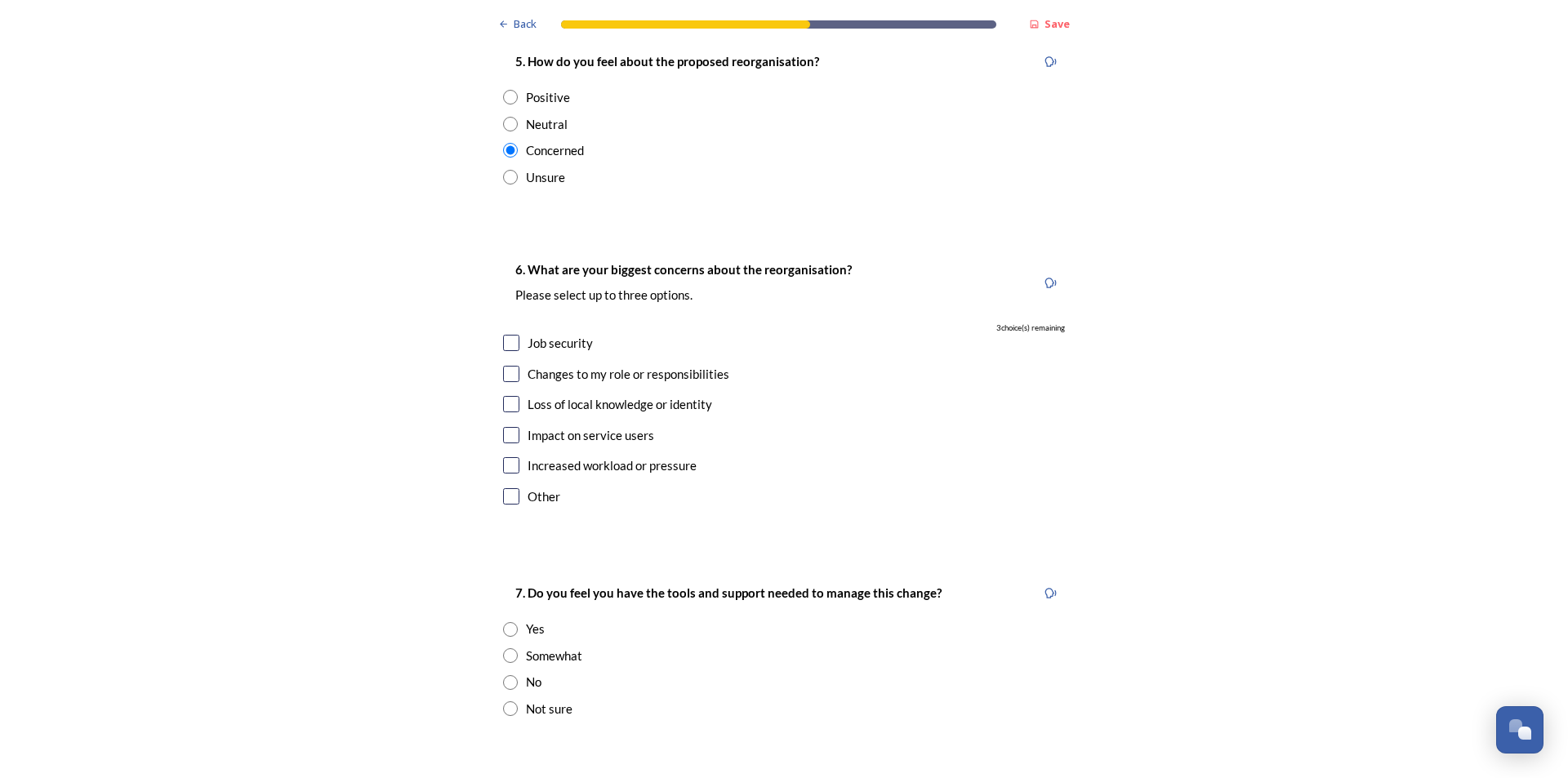
scroll to position [3103, 0]
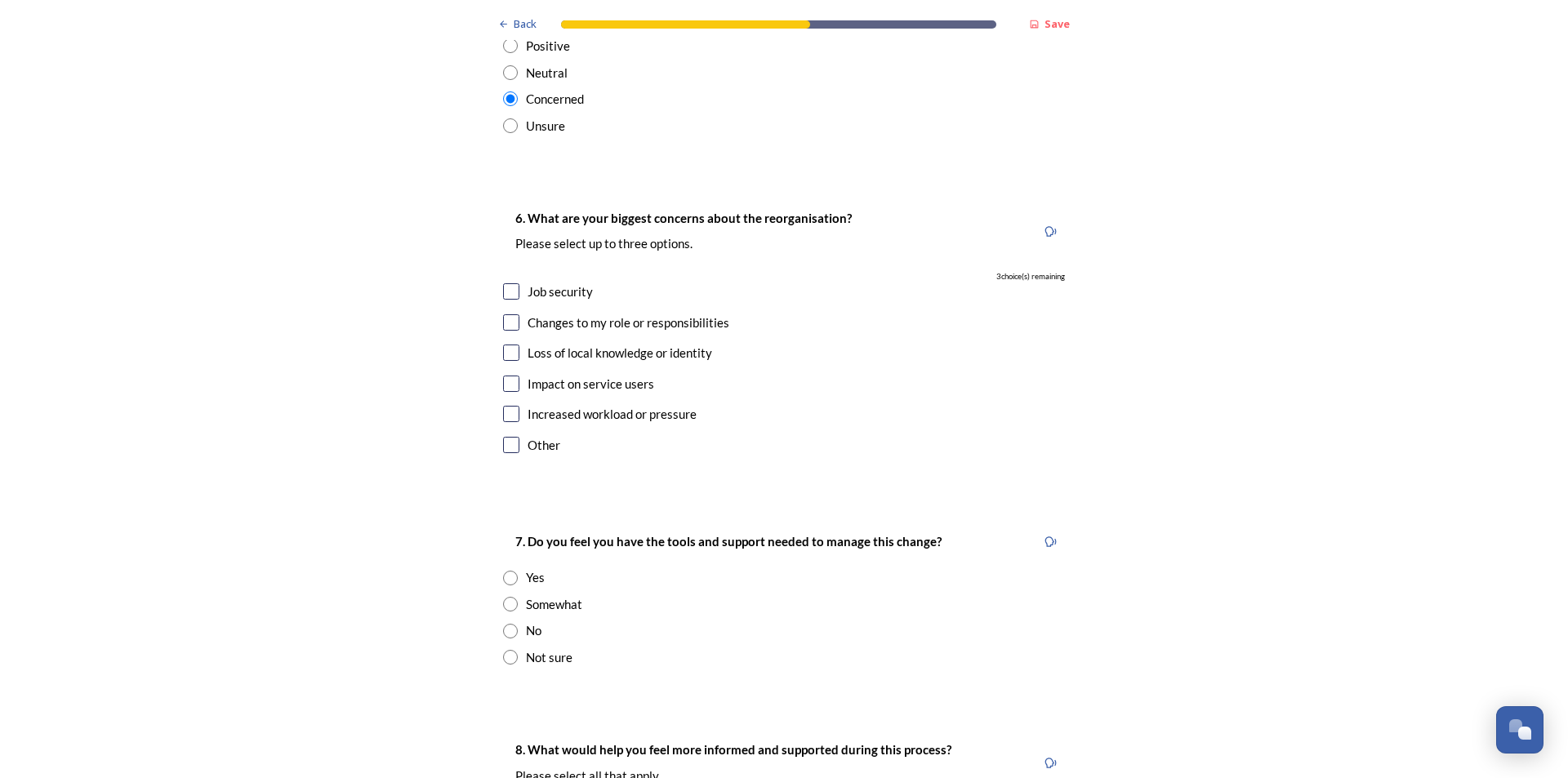
click at [511, 284] on input "checkbox" at bounding box center [511, 292] width 17 height 17
checkbox input "true"
click at [509, 315] on input "checkbox" at bounding box center [511, 323] width 17 height 17
checkbox input "true"
click at [509, 376] on input "checkbox" at bounding box center [511, 384] width 17 height 17
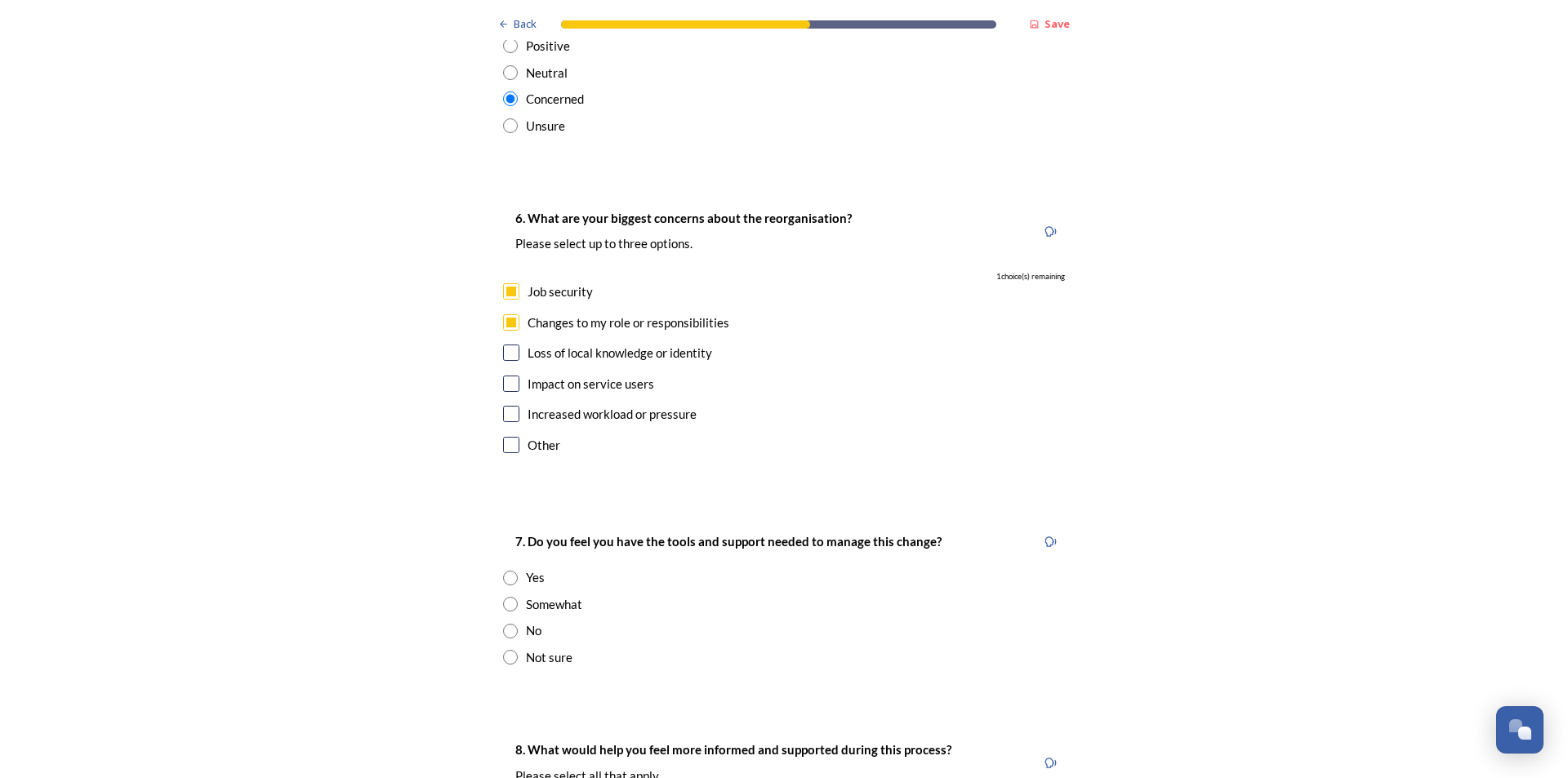
checkbox input "true"
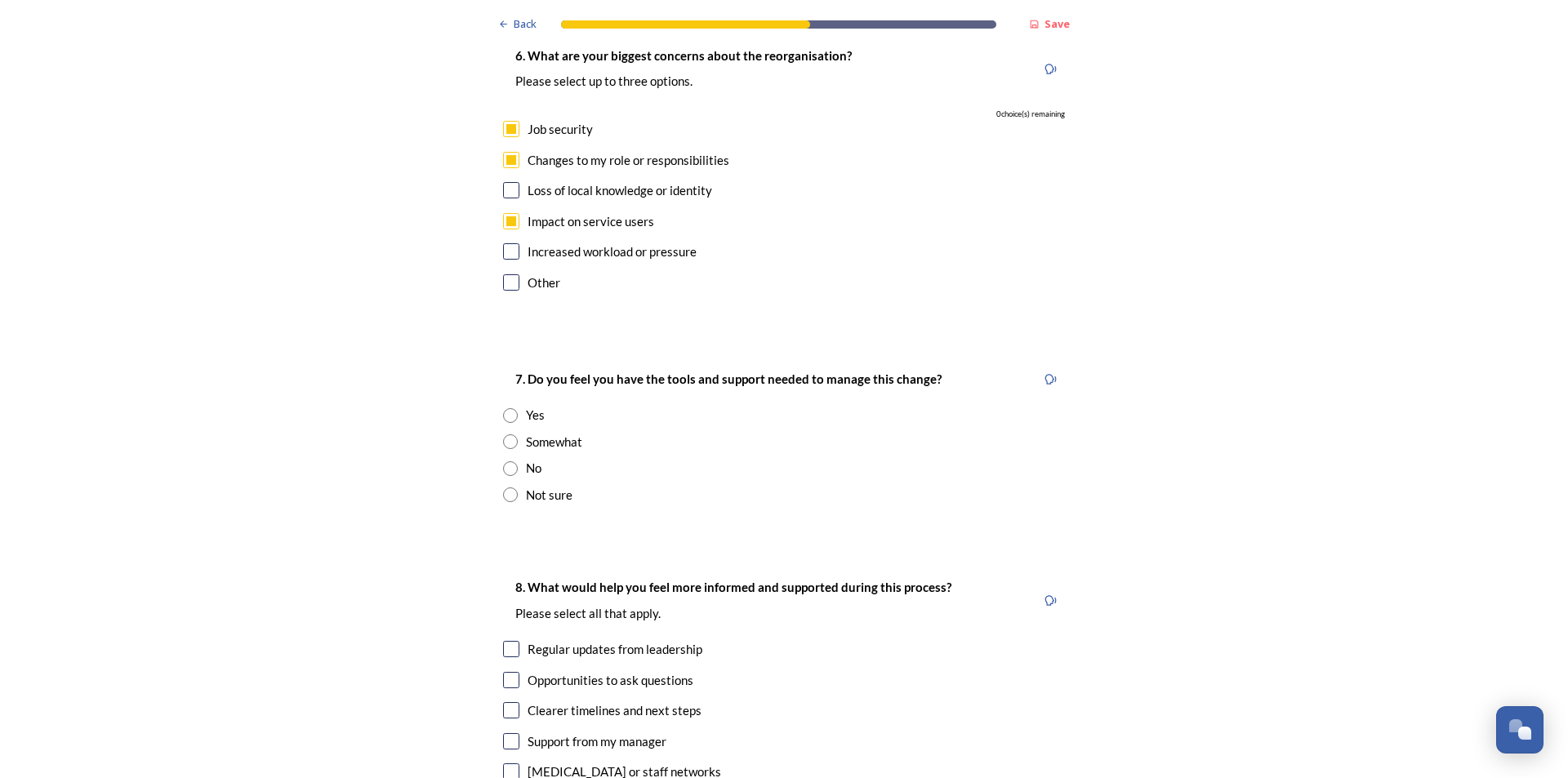
scroll to position [3348, 0]
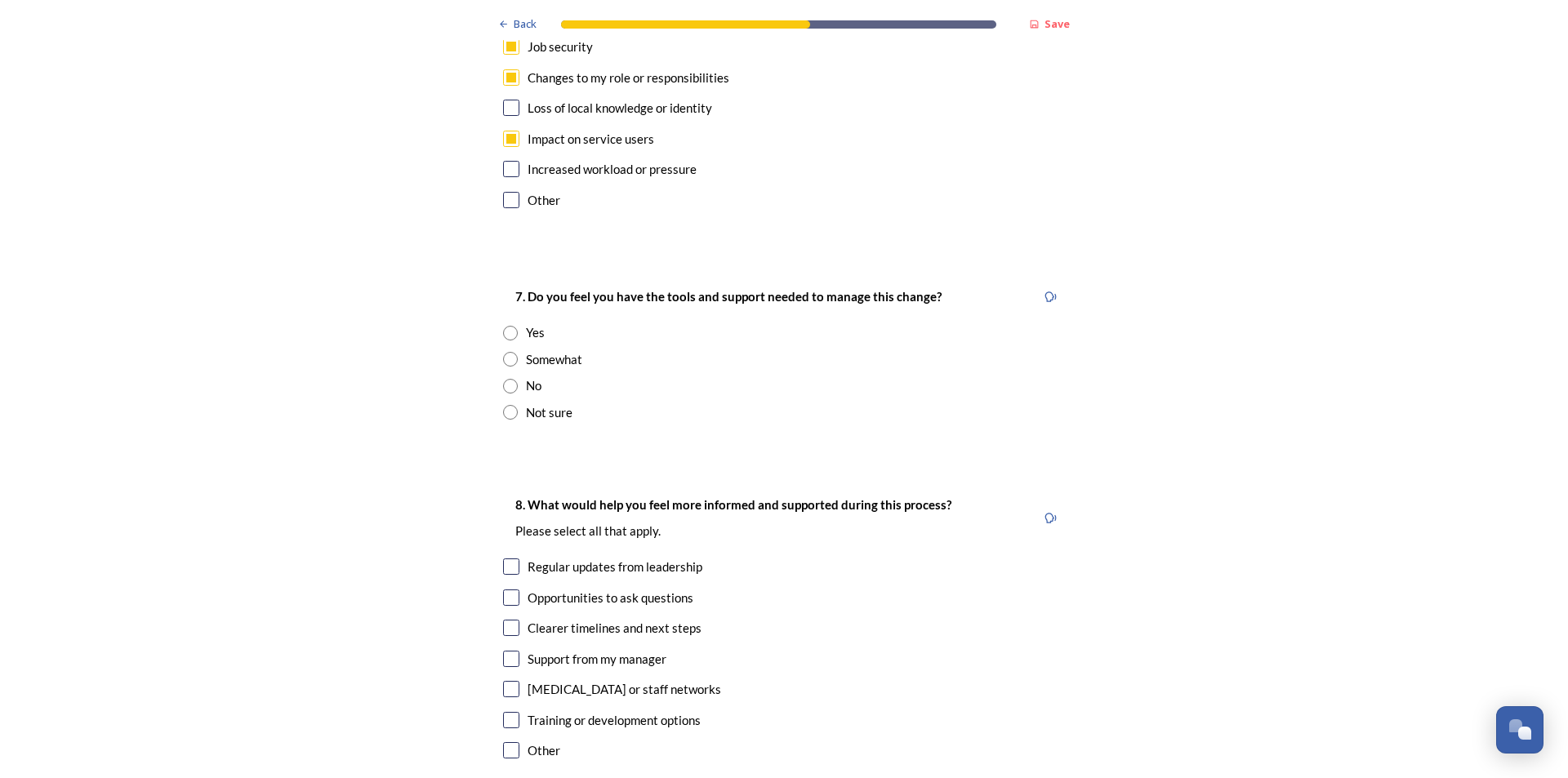
click at [514, 351] on div "Somewhat" at bounding box center [783, 360] width 561 height 18
radio input "true"
click at [533, 323] on div "Yes" at bounding box center [535, 332] width 18 height 18
radio input "true"
click at [509, 590] on input "checkbox" at bounding box center [511, 598] width 17 height 17
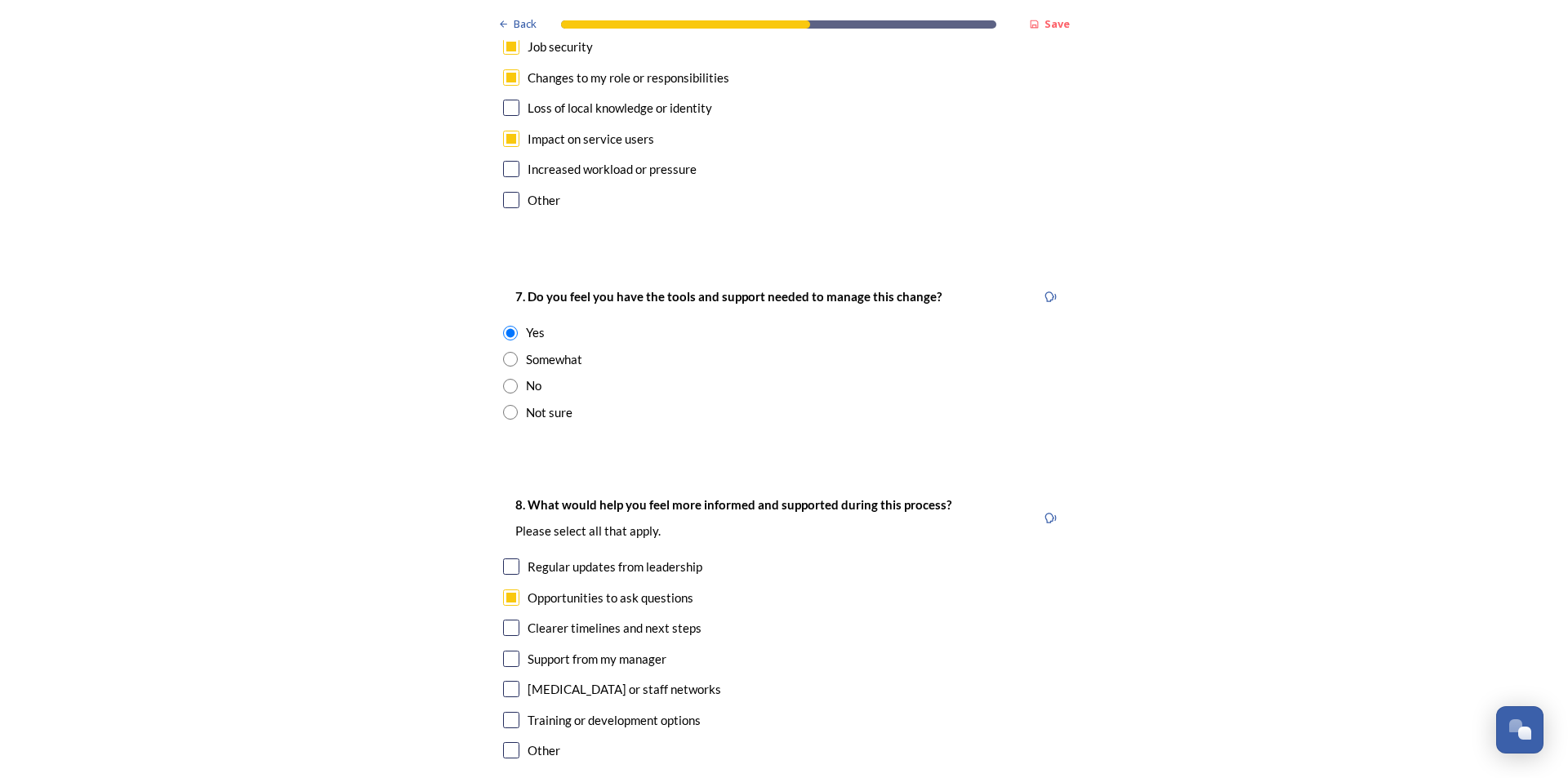
click at [509, 590] on input "checkbox" at bounding box center [511, 598] width 17 height 17
checkbox input "false"
click at [512, 620] on input "checkbox" at bounding box center [511, 628] width 17 height 17
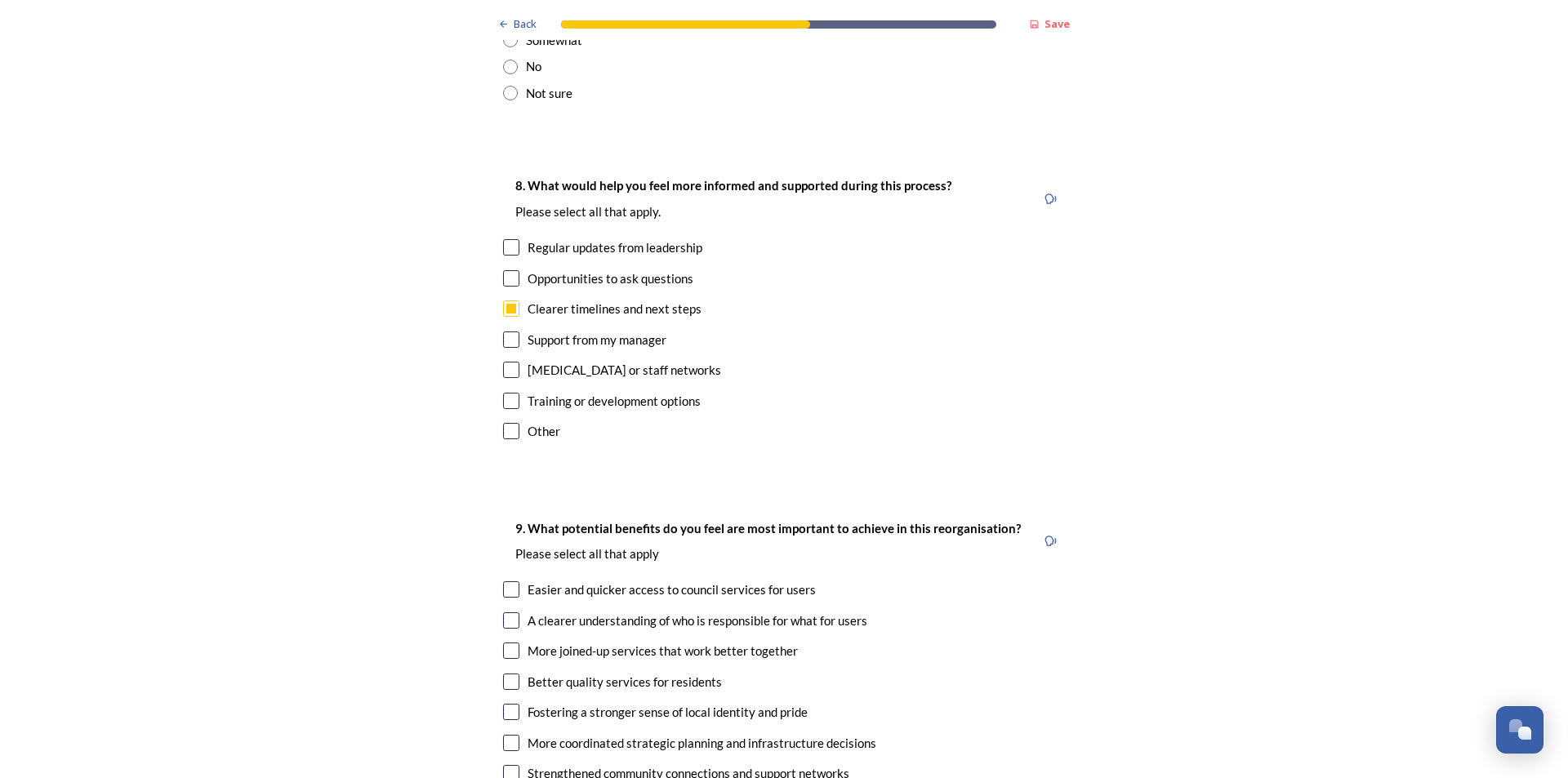
scroll to position [3674, 0]
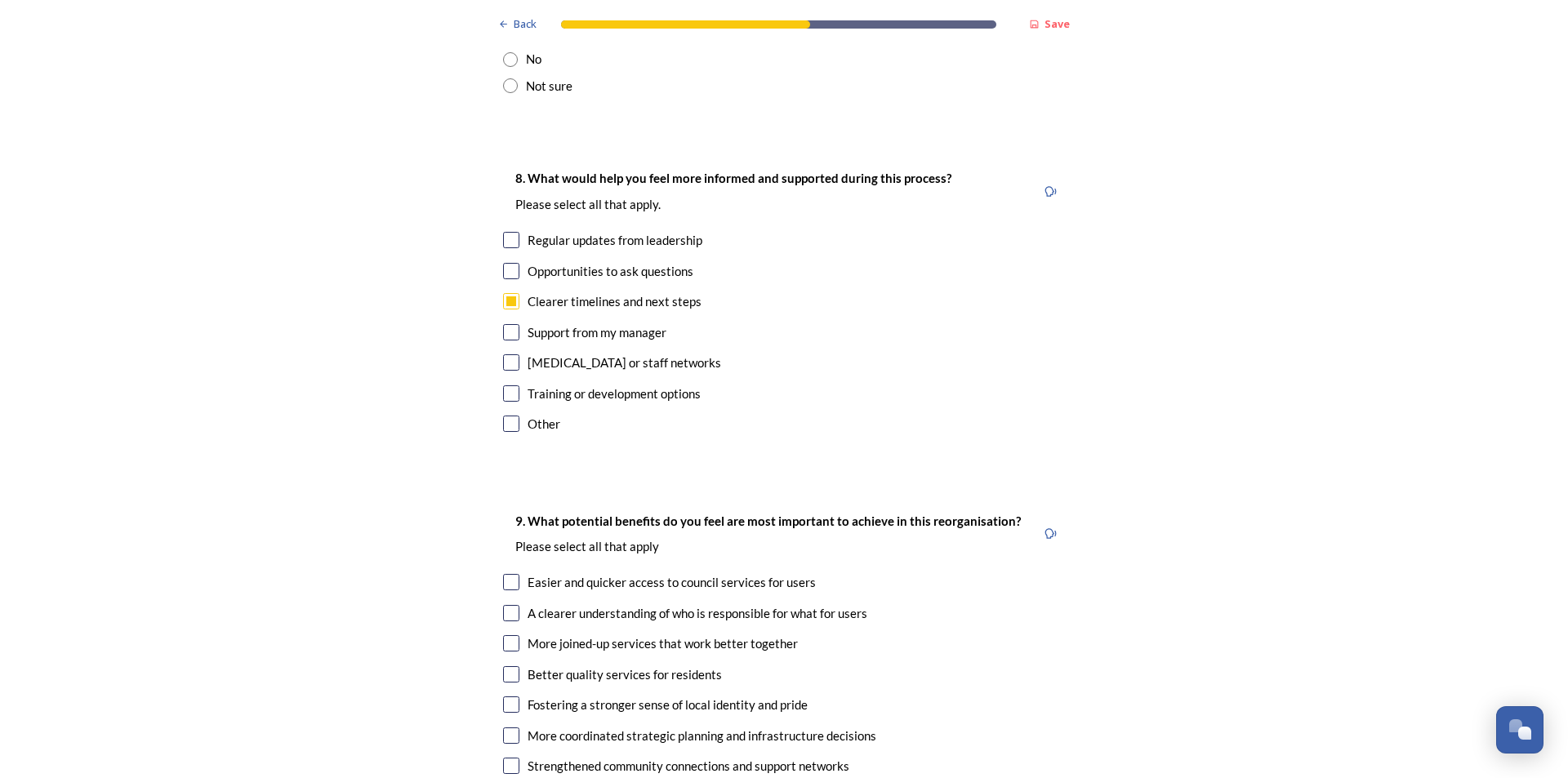
click at [510, 293] on input "checkbox" at bounding box center [511, 301] width 17 height 17
checkbox input "false"
click at [510, 416] on input "checkbox" at bounding box center [511, 424] width 17 height 17
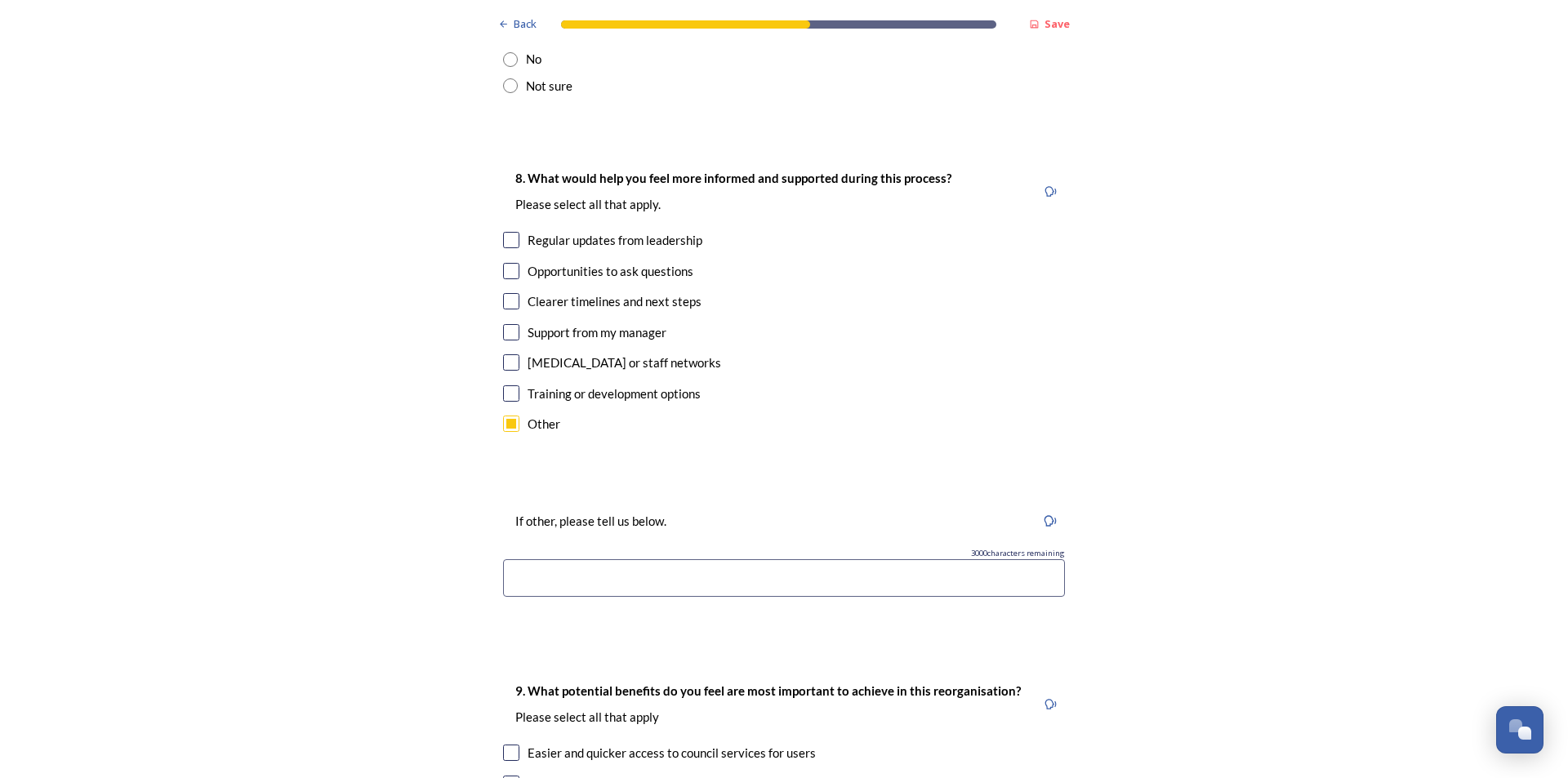
click at [510, 416] on input "checkbox" at bounding box center [511, 424] width 17 height 17
checkbox input "false"
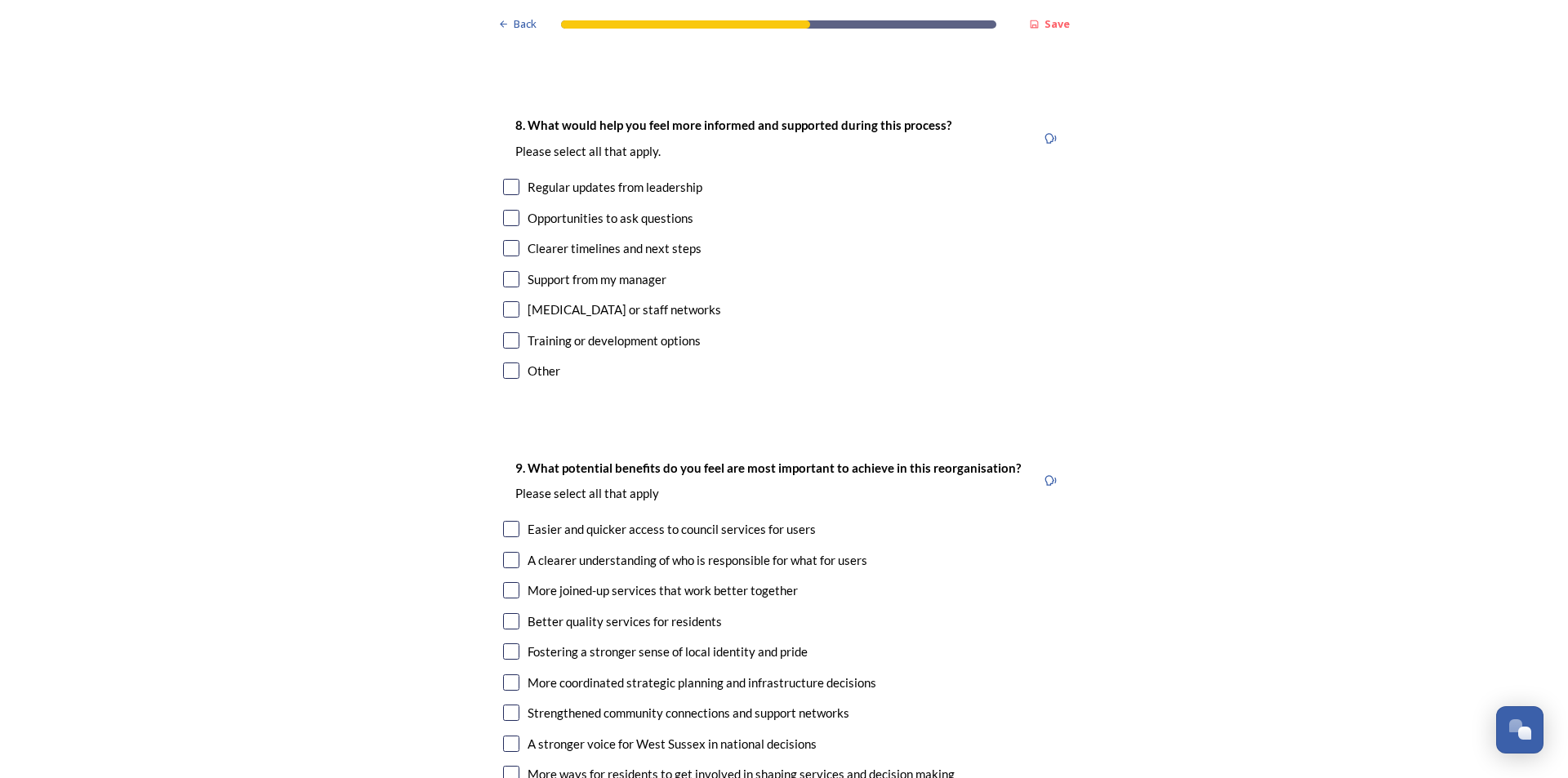
scroll to position [3837, 0]
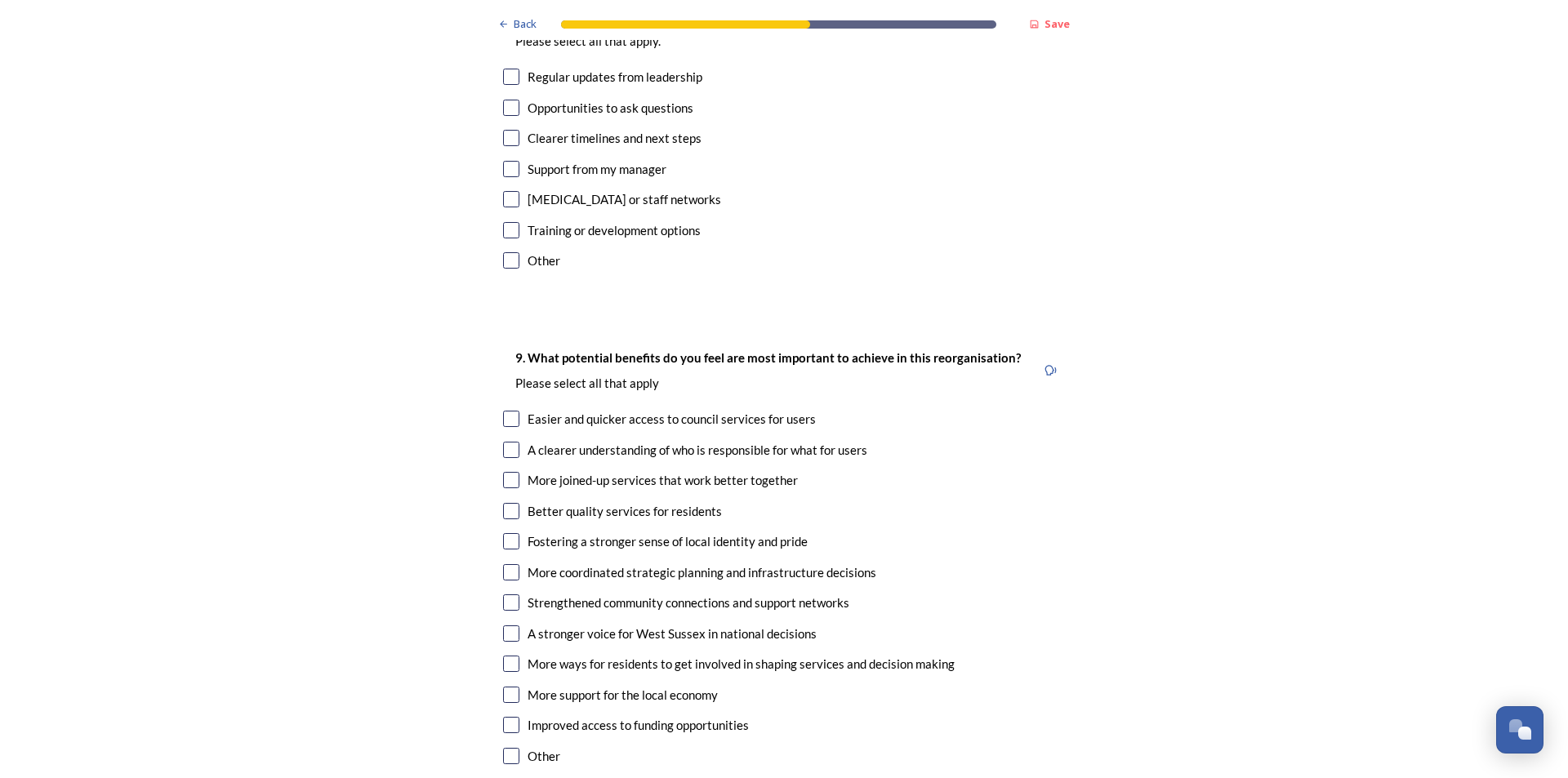
click at [510, 564] on input "checkbox" at bounding box center [511, 572] width 17 height 17
checkbox input "true"
click at [510, 595] on input "checkbox" at bounding box center [511, 603] width 17 height 17
checkbox input "true"
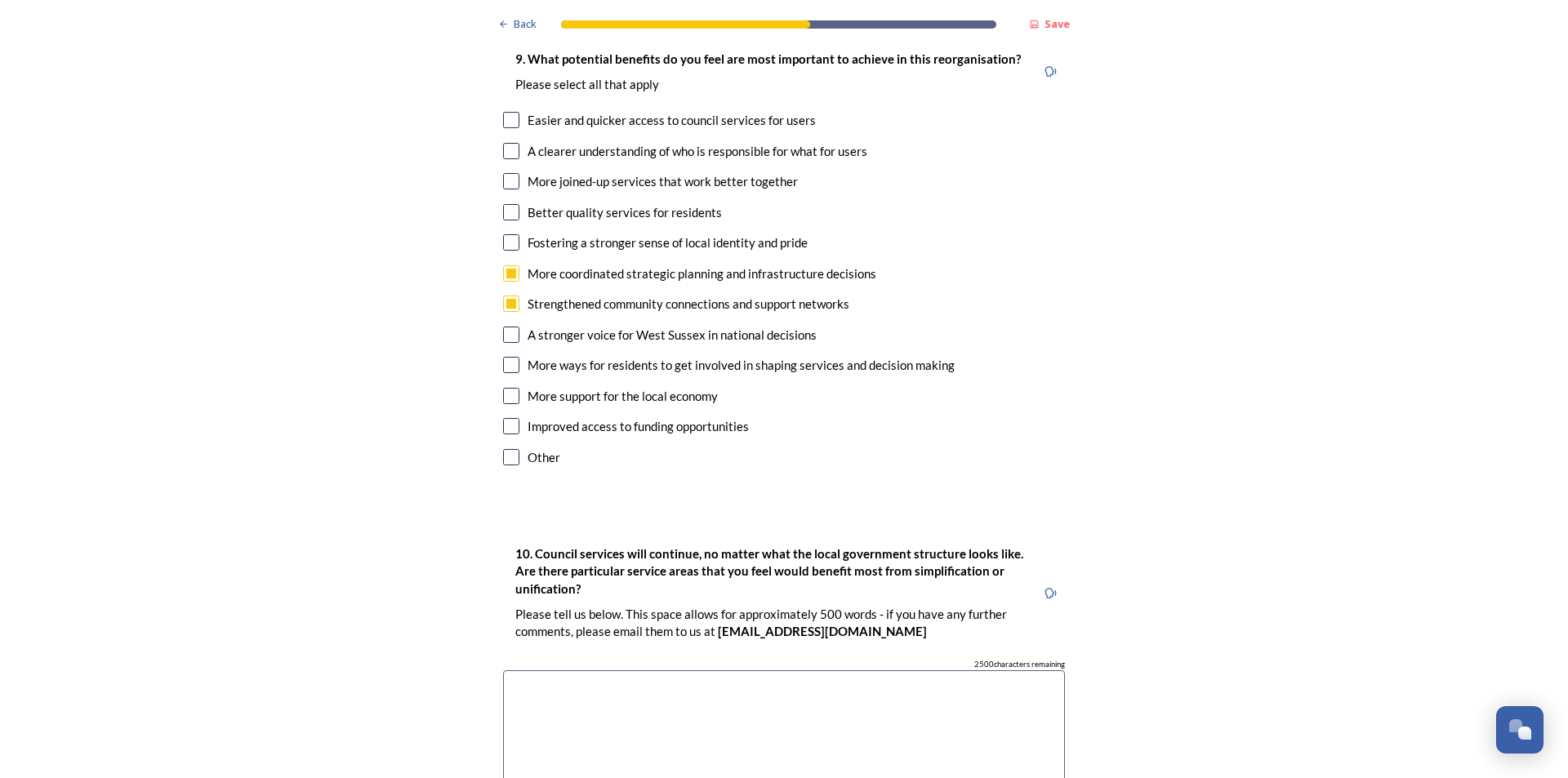
scroll to position [4246, 0]
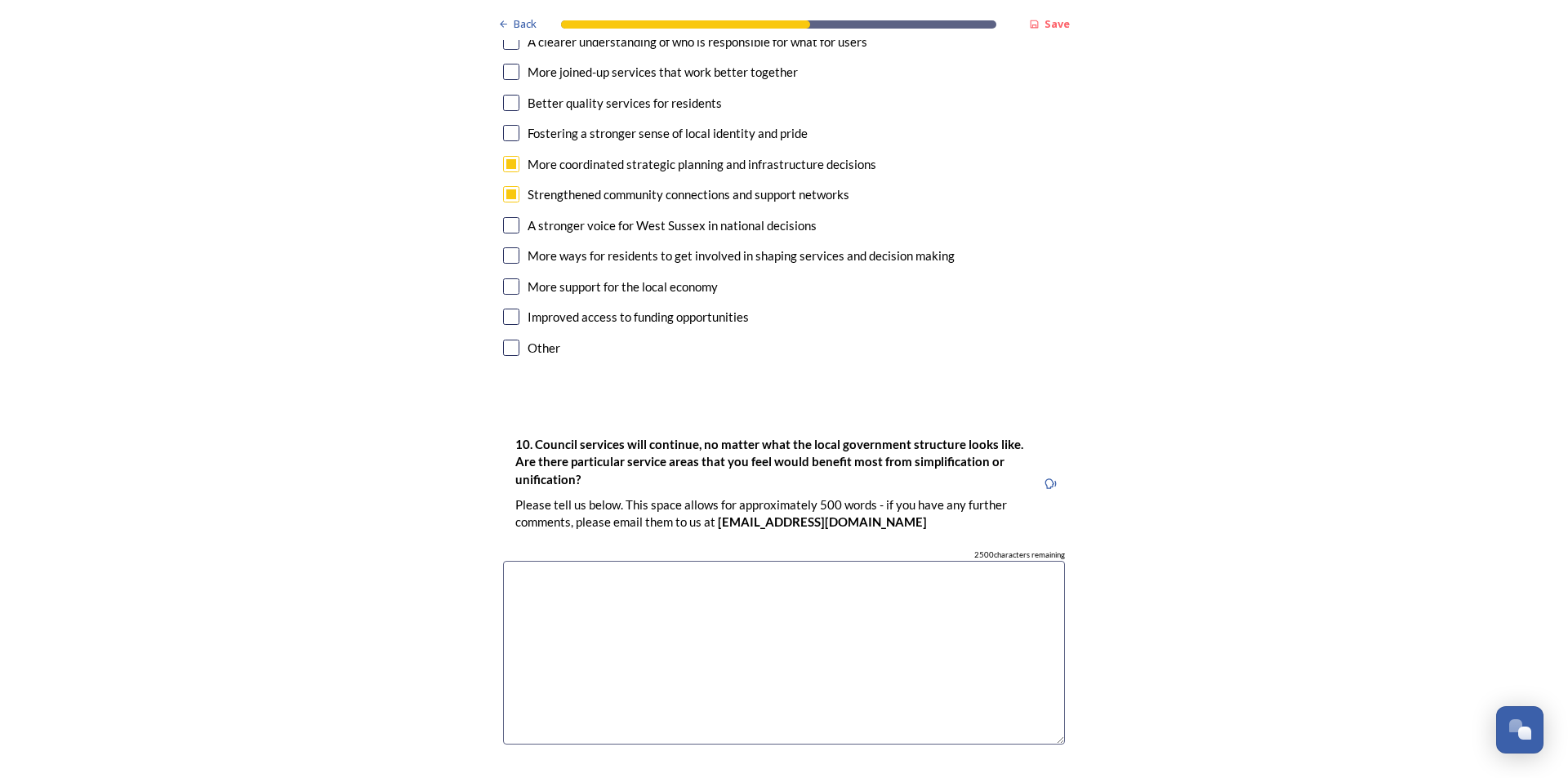
click at [511, 309] on input "checkbox" at bounding box center [511, 317] width 17 height 17
checkbox input "true"
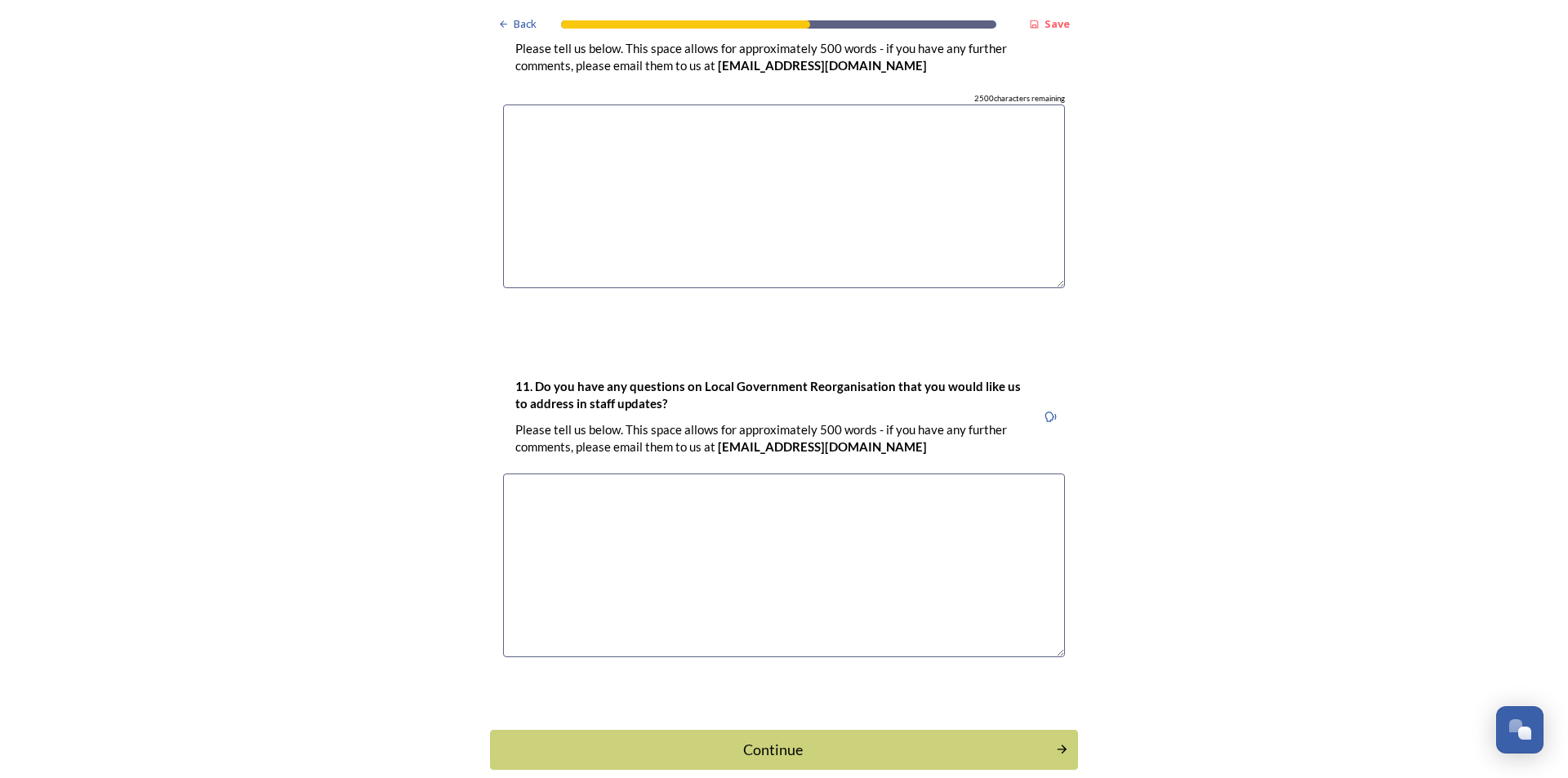
scroll to position [4704, 0]
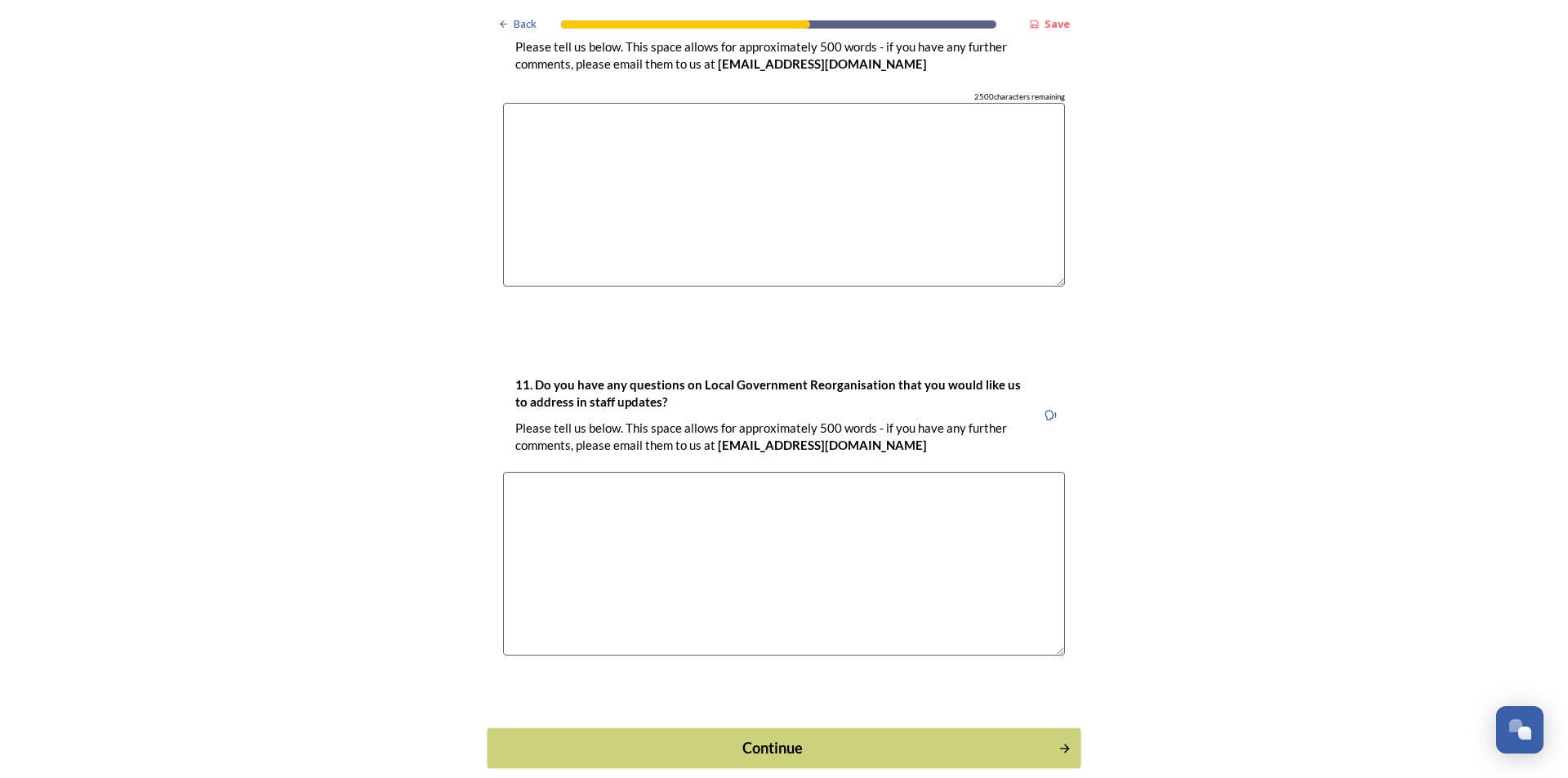
click at [792, 736] on div "Continue" at bounding box center [772, 747] width 553 height 22
